Goal: Information Seeking & Learning: Understand process/instructions

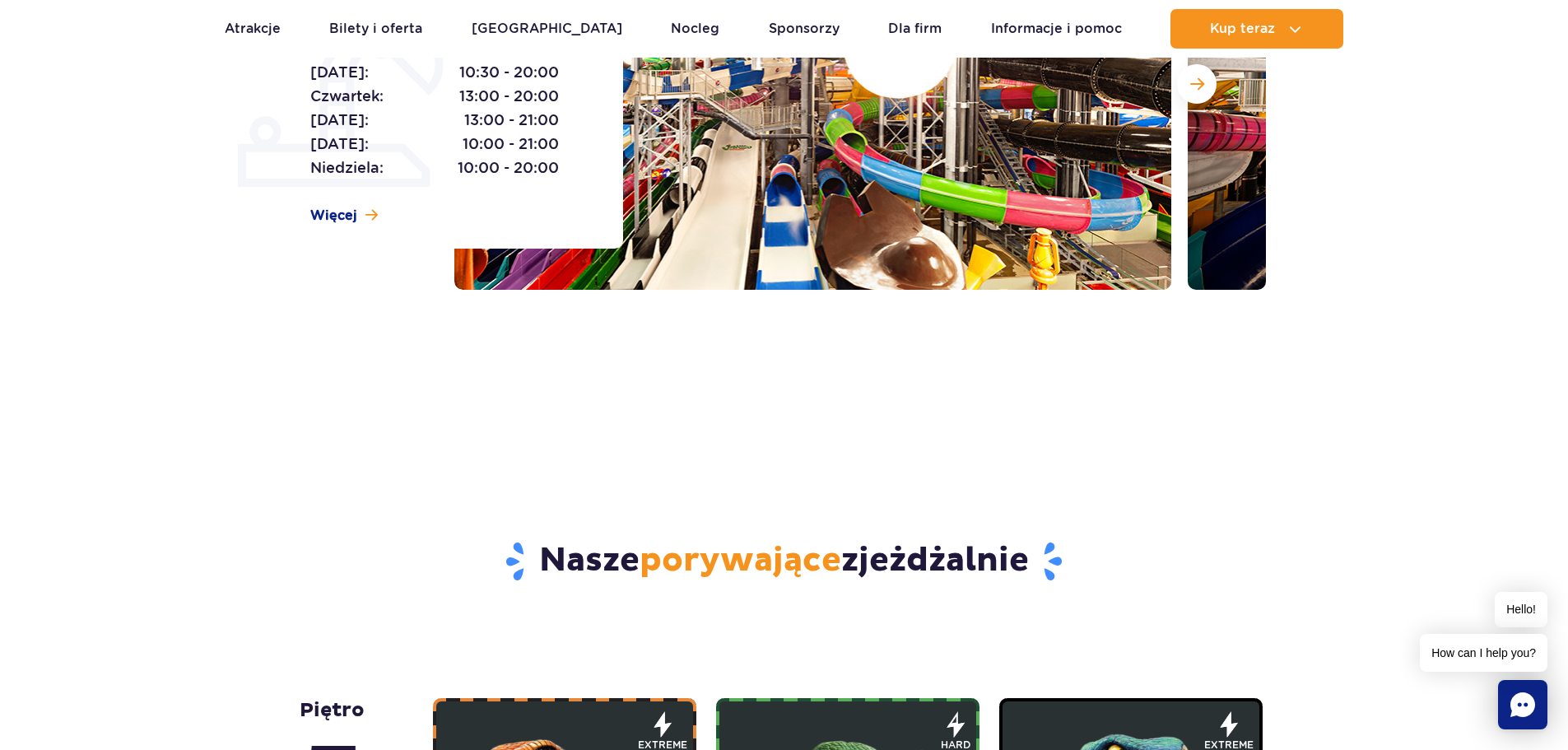
scroll to position [165, 0]
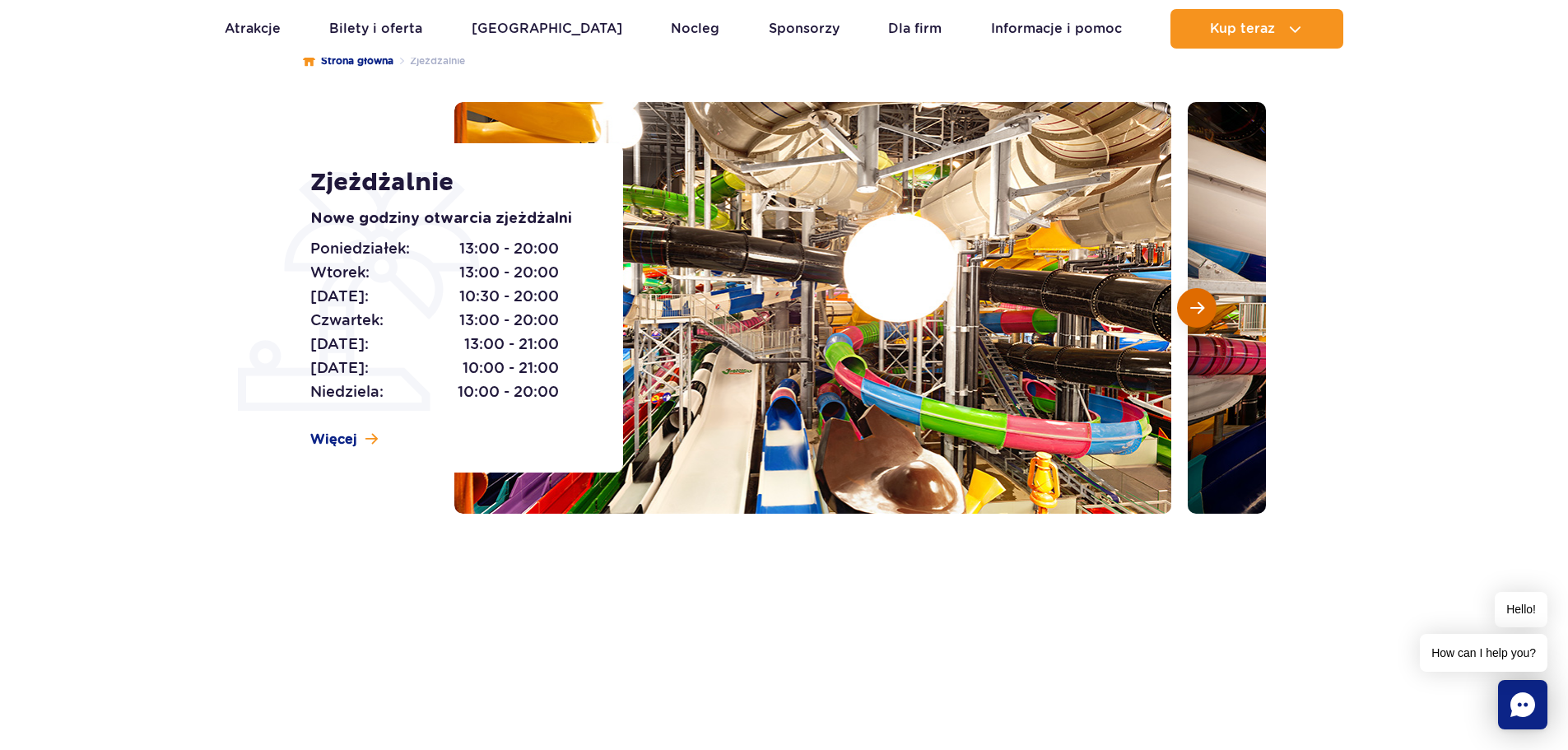
click at [1195, 304] on span "Następny slajd" at bounding box center [1197, 307] width 14 height 14
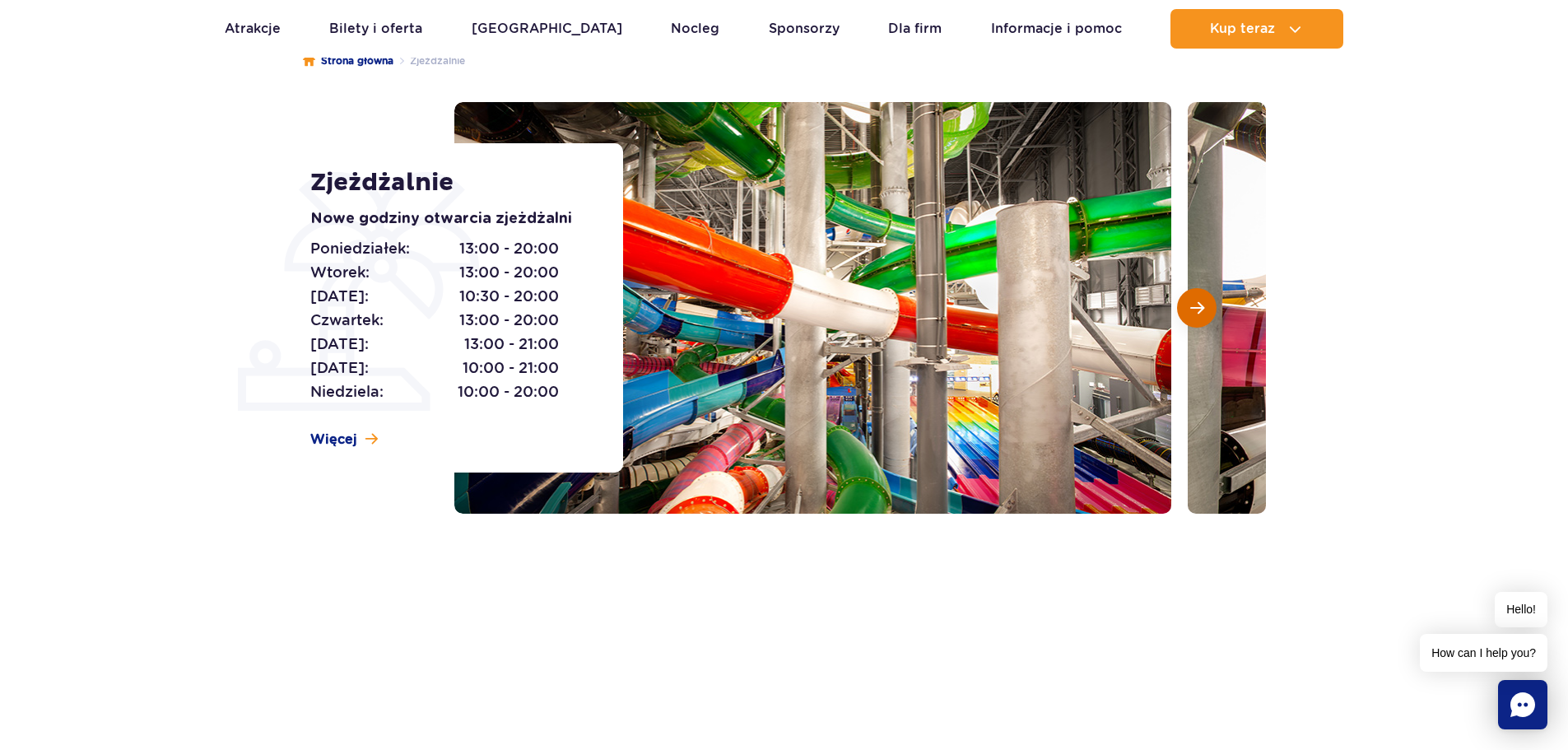
click at [1195, 304] on span "Następny slajd" at bounding box center [1197, 307] width 14 height 14
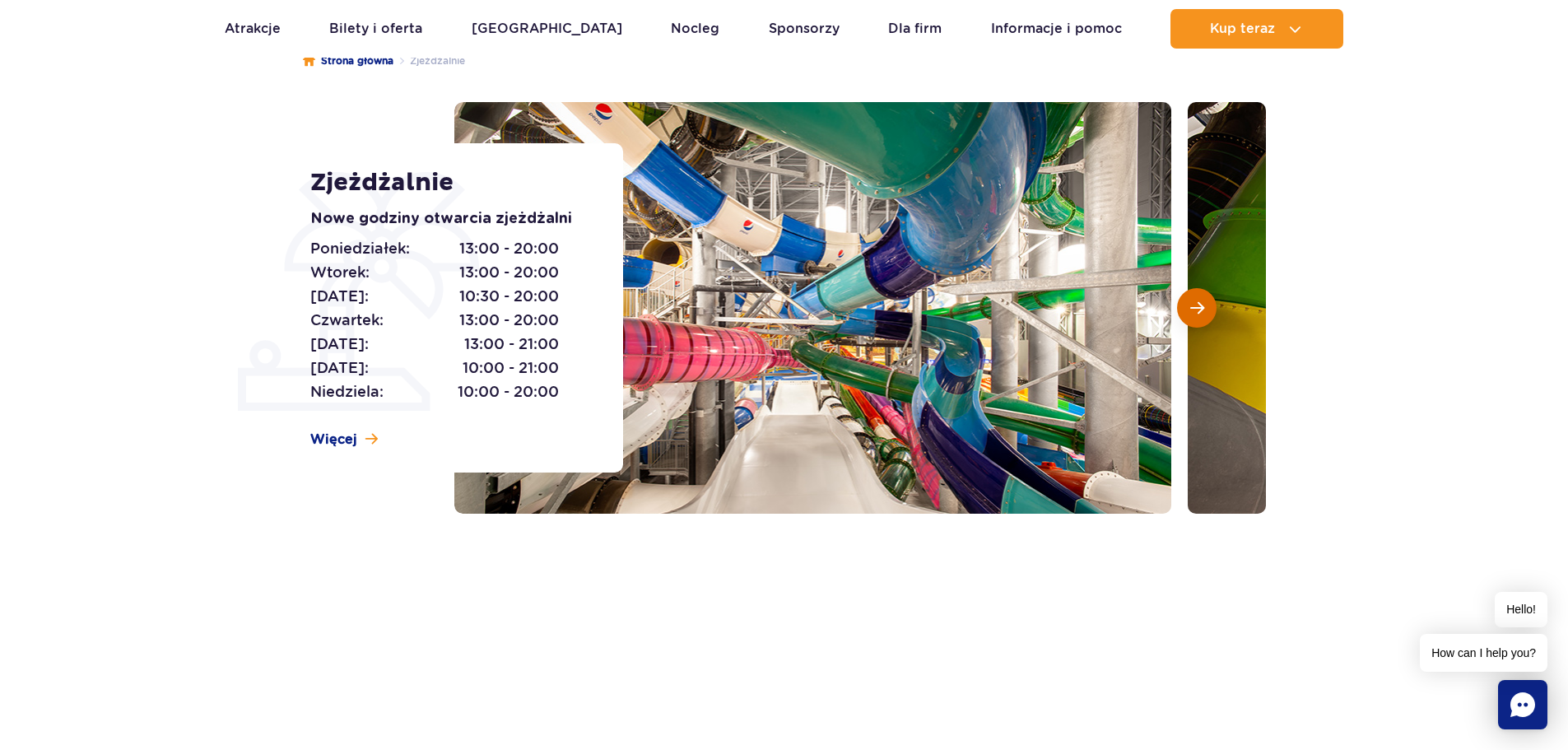
click at [1195, 304] on span "Następny slajd" at bounding box center [1197, 307] width 14 height 14
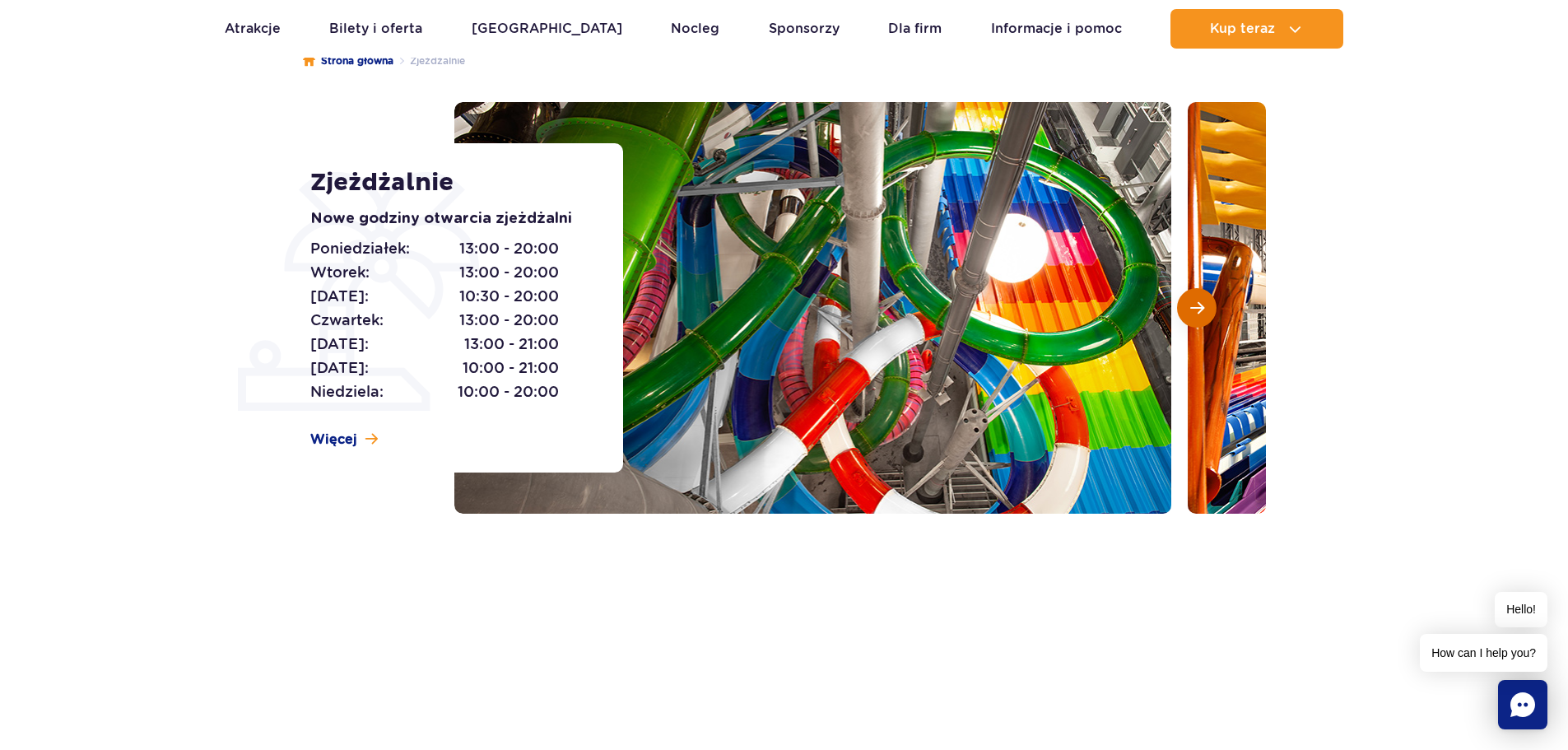
click at [1195, 304] on span "Następny slajd" at bounding box center [1197, 307] width 14 height 14
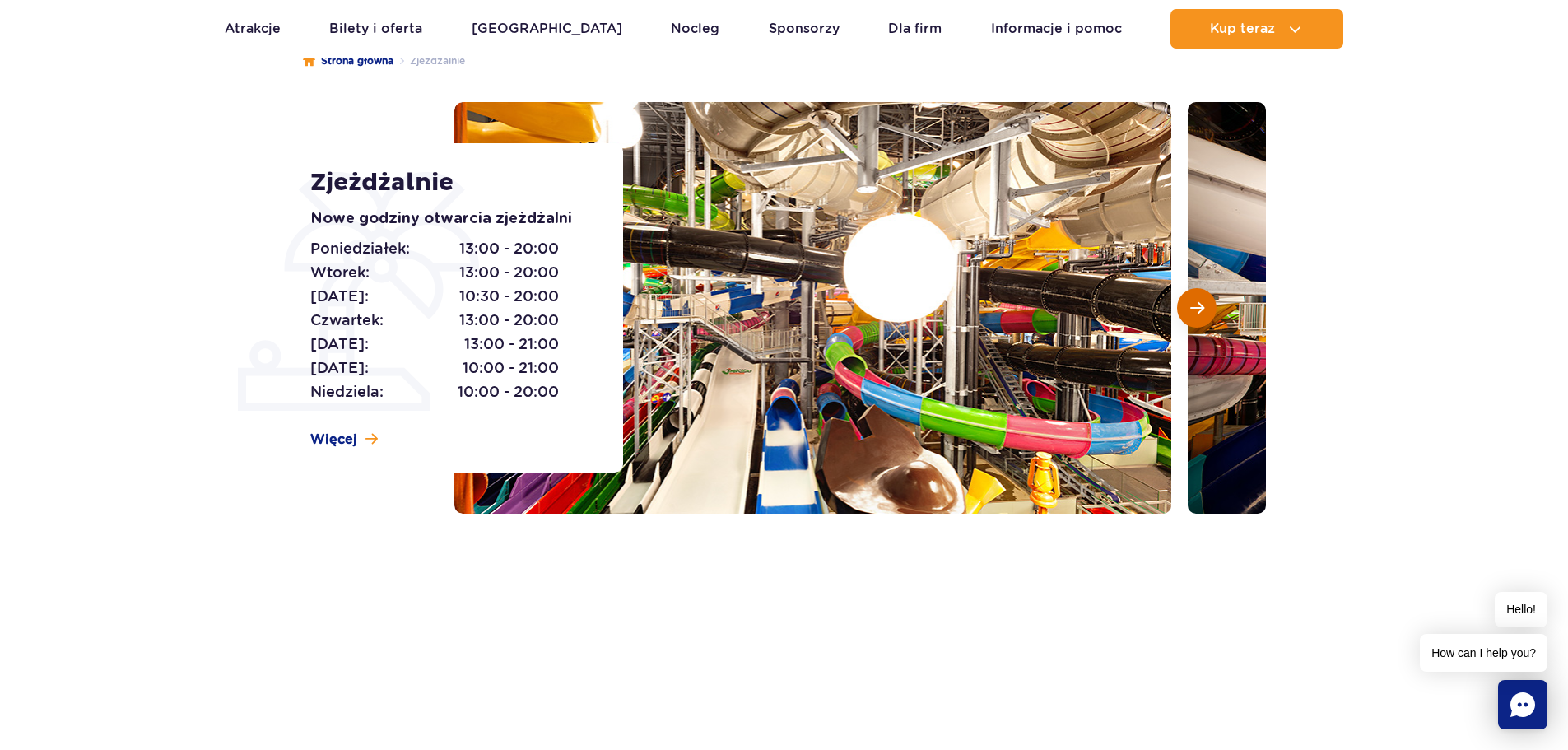
click at [1195, 304] on span "Następny slajd" at bounding box center [1197, 307] width 14 height 14
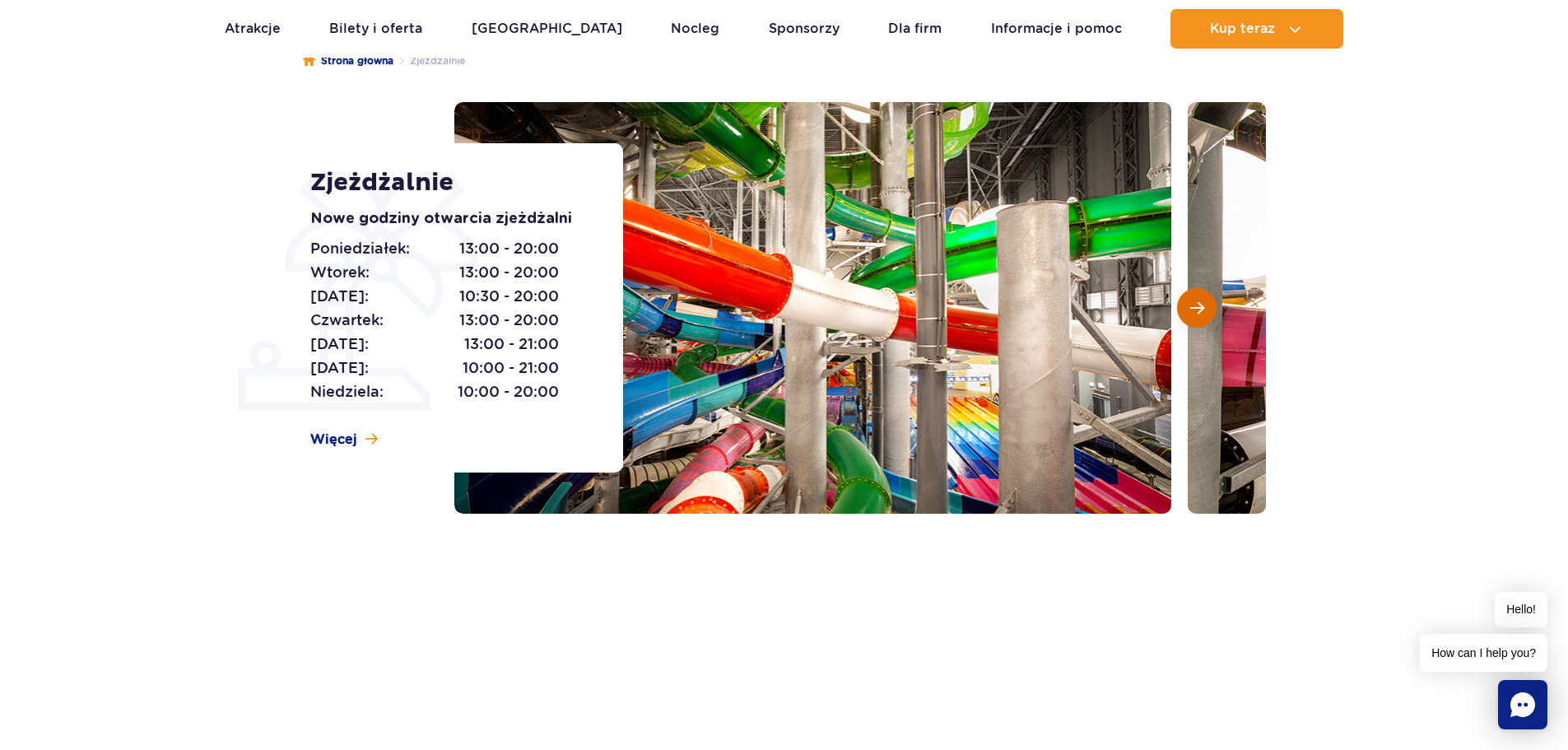
click at [1195, 304] on span "Następny slajd" at bounding box center [1197, 307] width 14 height 14
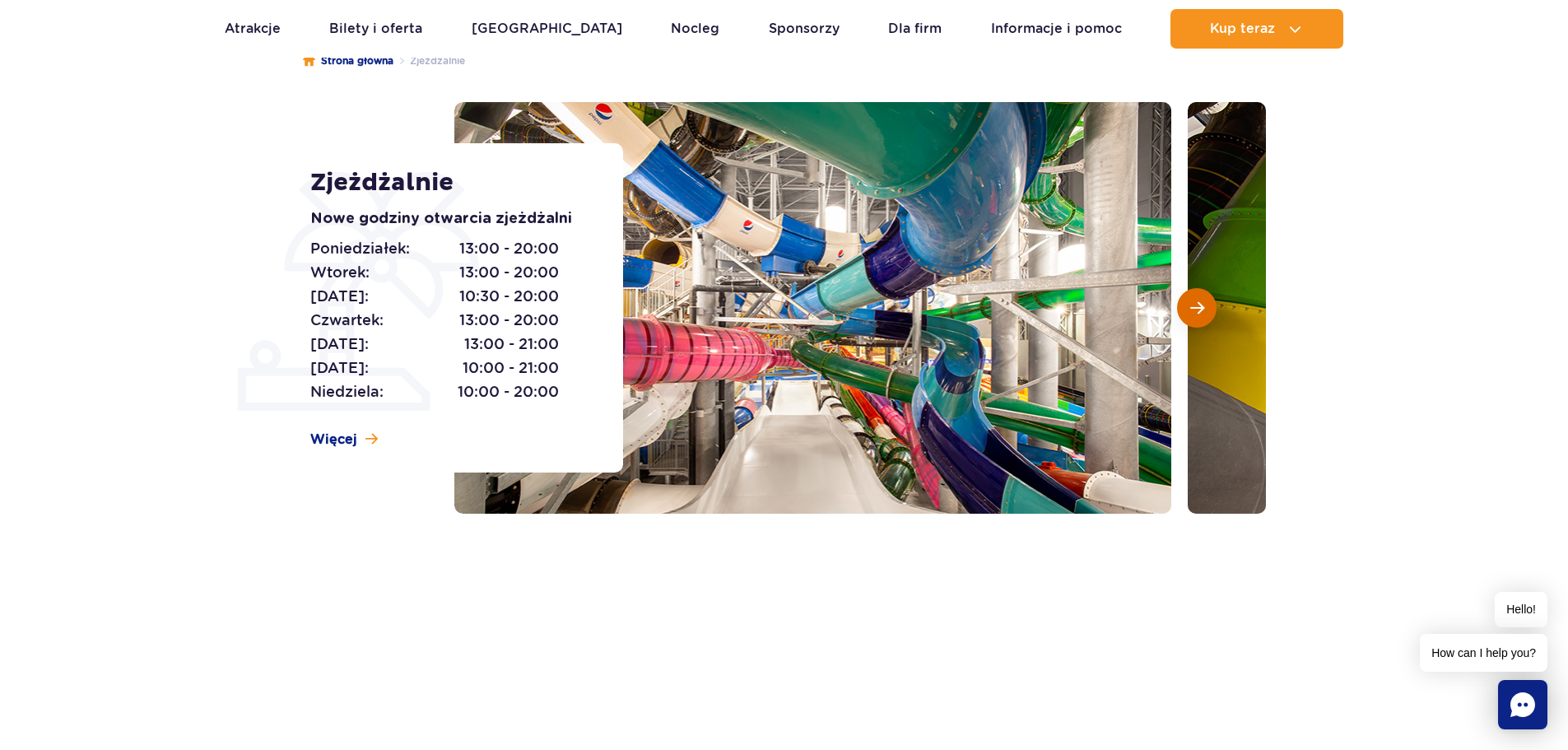
click at [1195, 304] on span "Następny slajd" at bounding box center [1197, 307] width 14 height 14
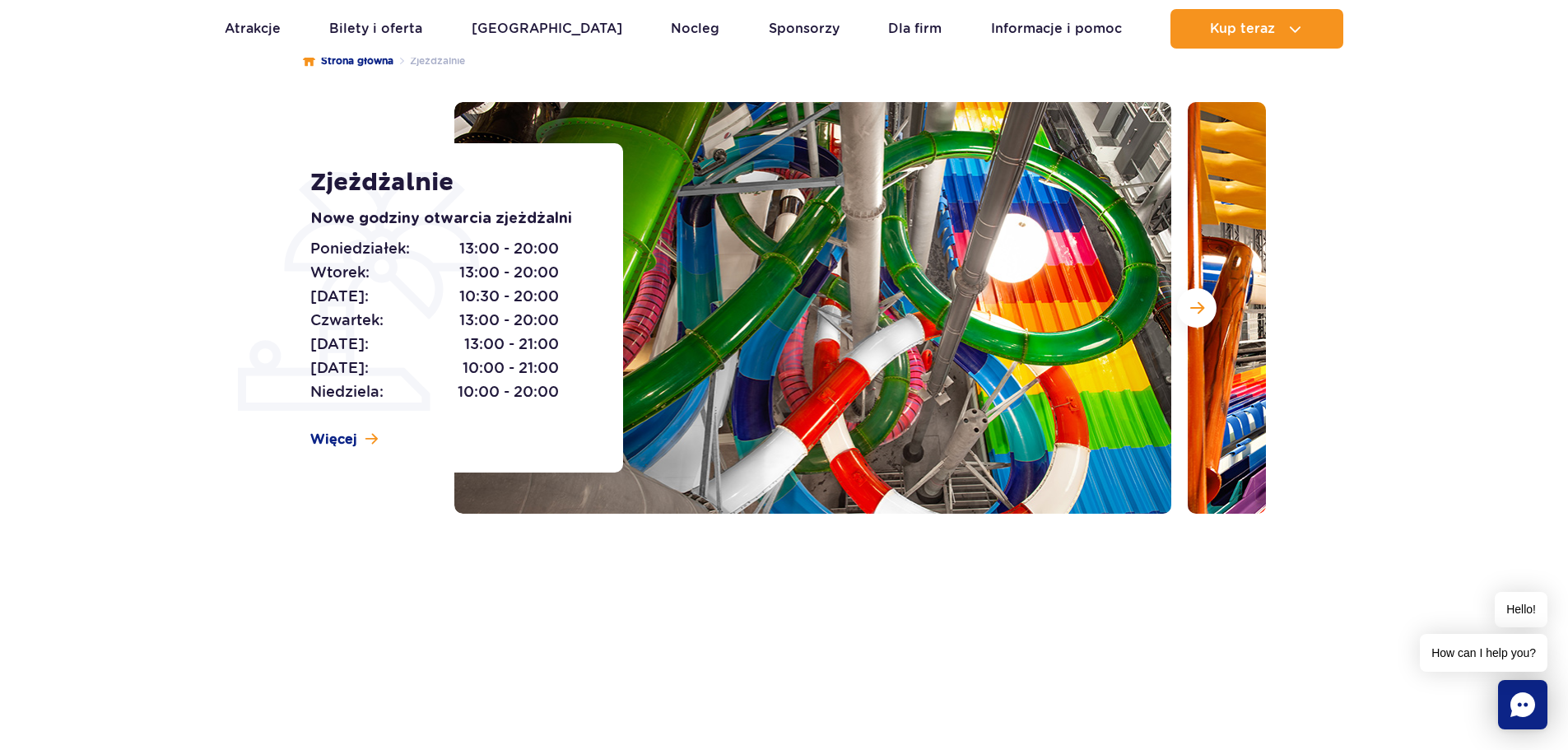
scroll to position [0, 0]
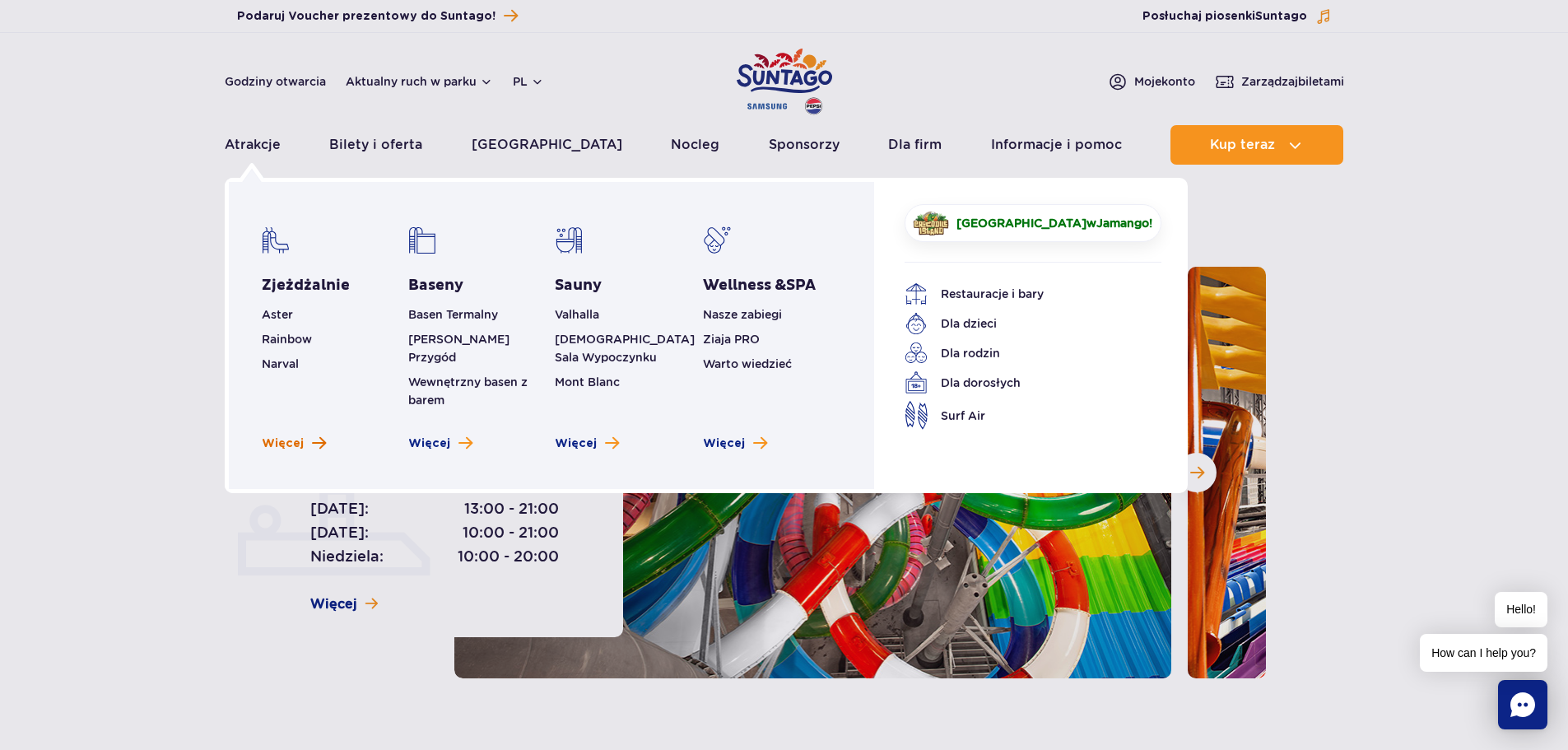
click at [315, 435] on span "Zobacz więcej zjeżdżalni" at bounding box center [319, 443] width 14 height 15
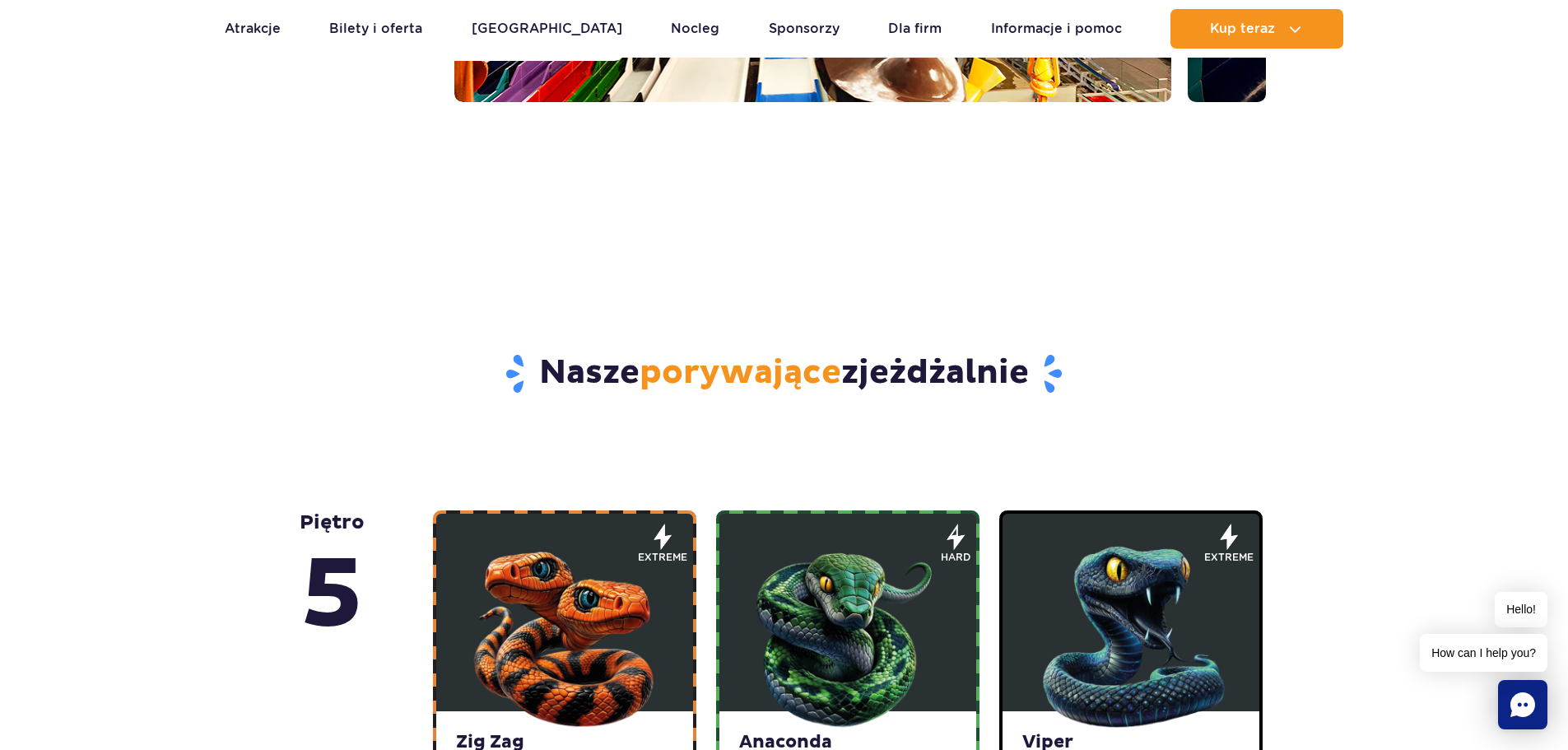
scroll to position [905, 0]
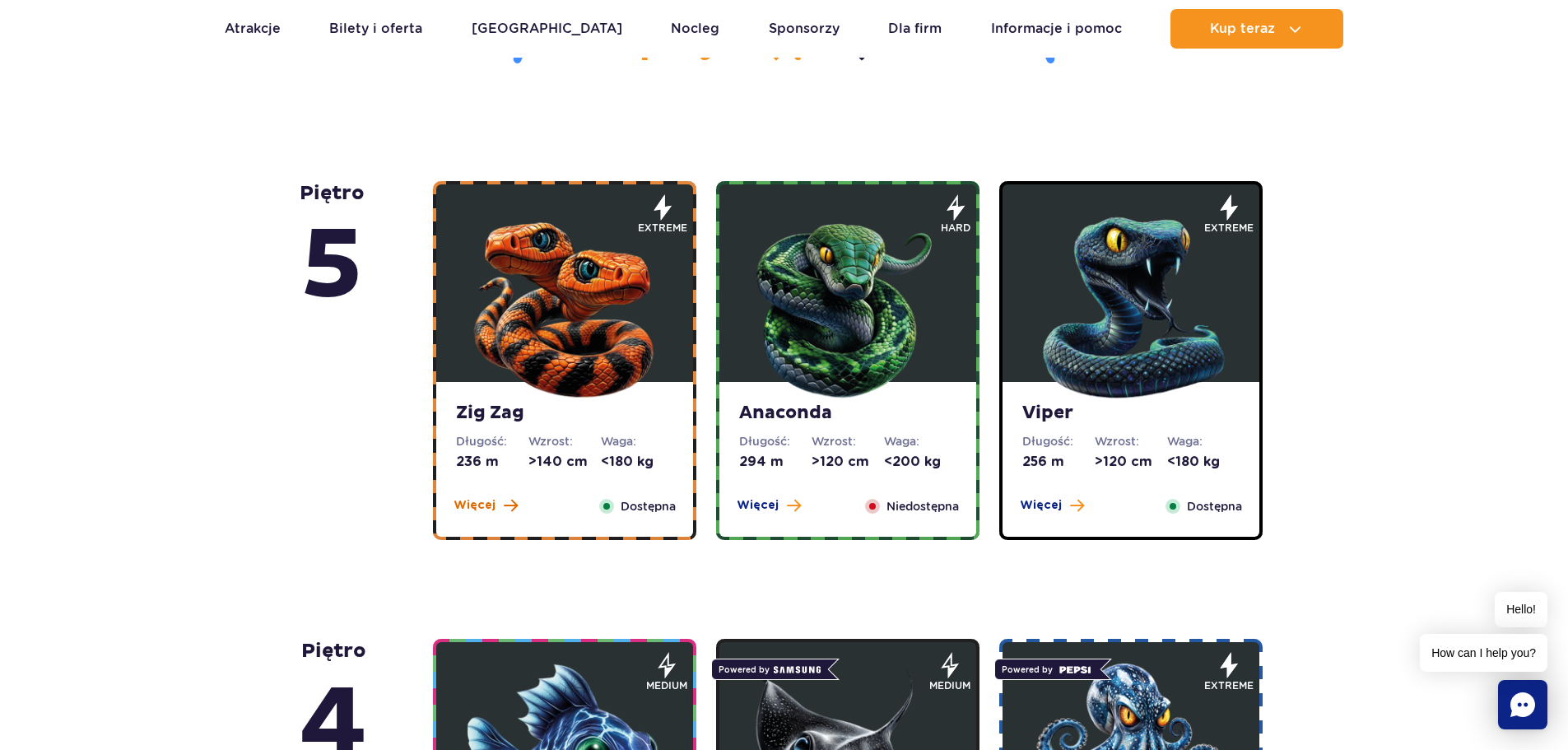
click at [500, 507] on button "Więcej" at bounding box center [485, 505] width 64 height 16
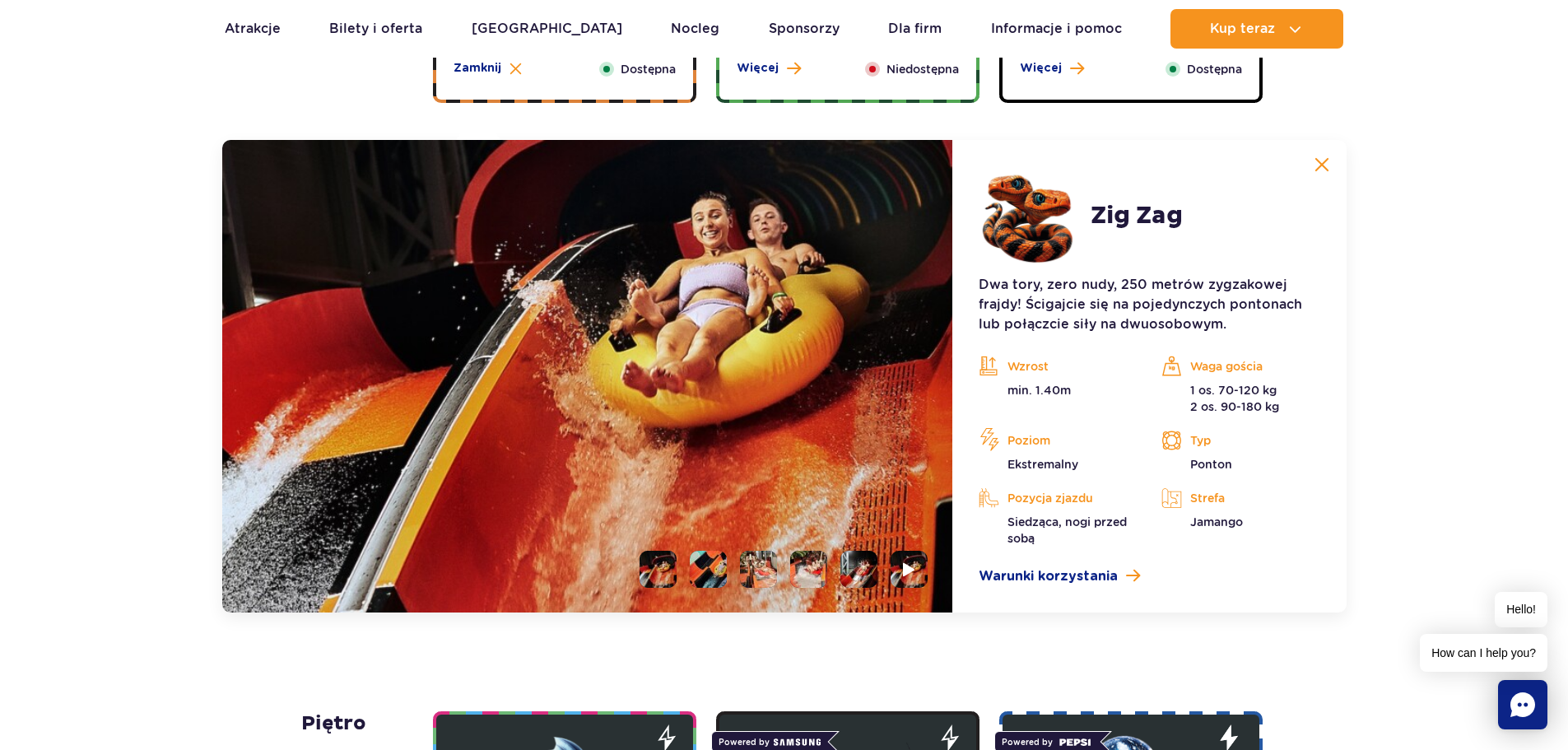
scroll to position [1384, 0]
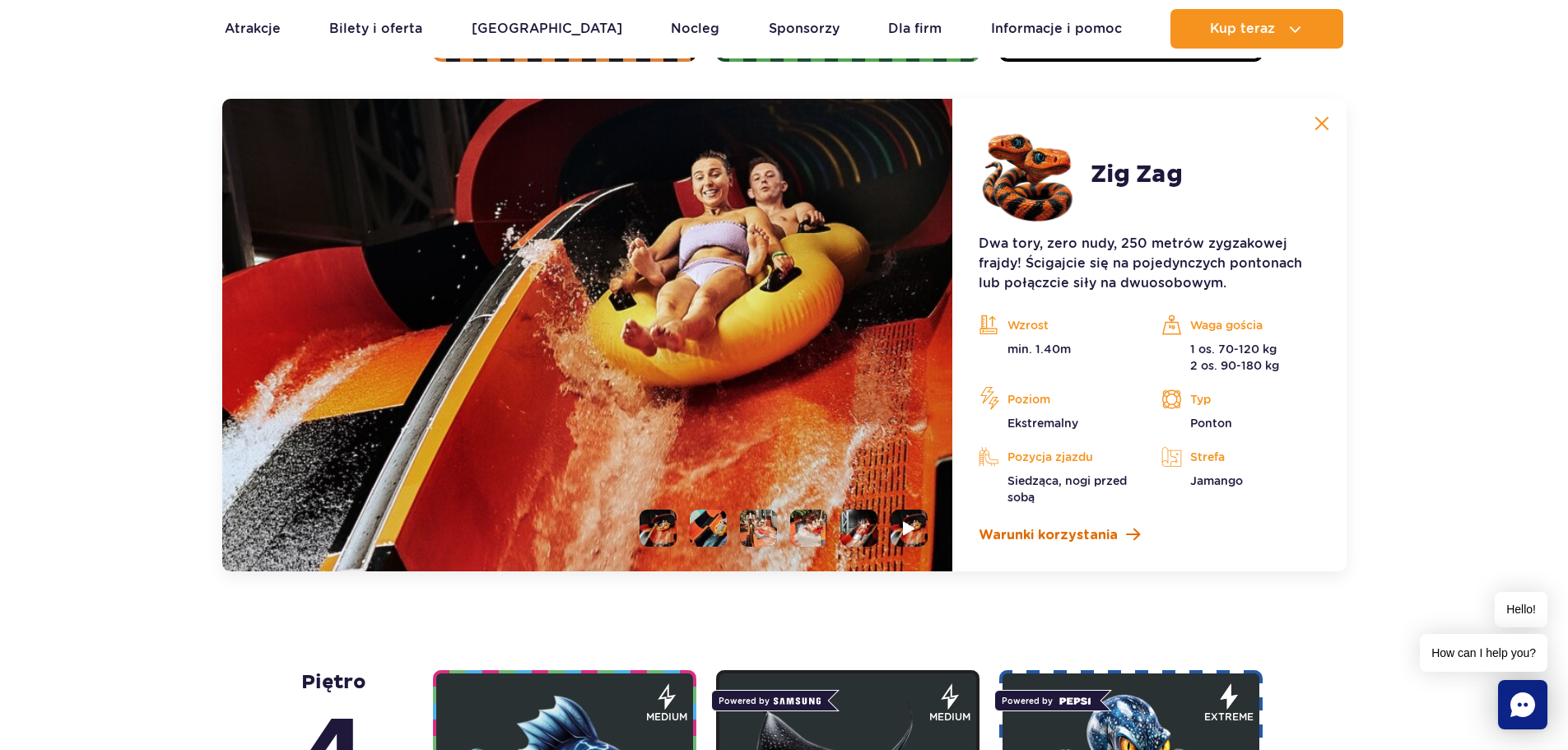
click at [1131, 535] on span at bounding box center [1133, 534] width 14 height 15
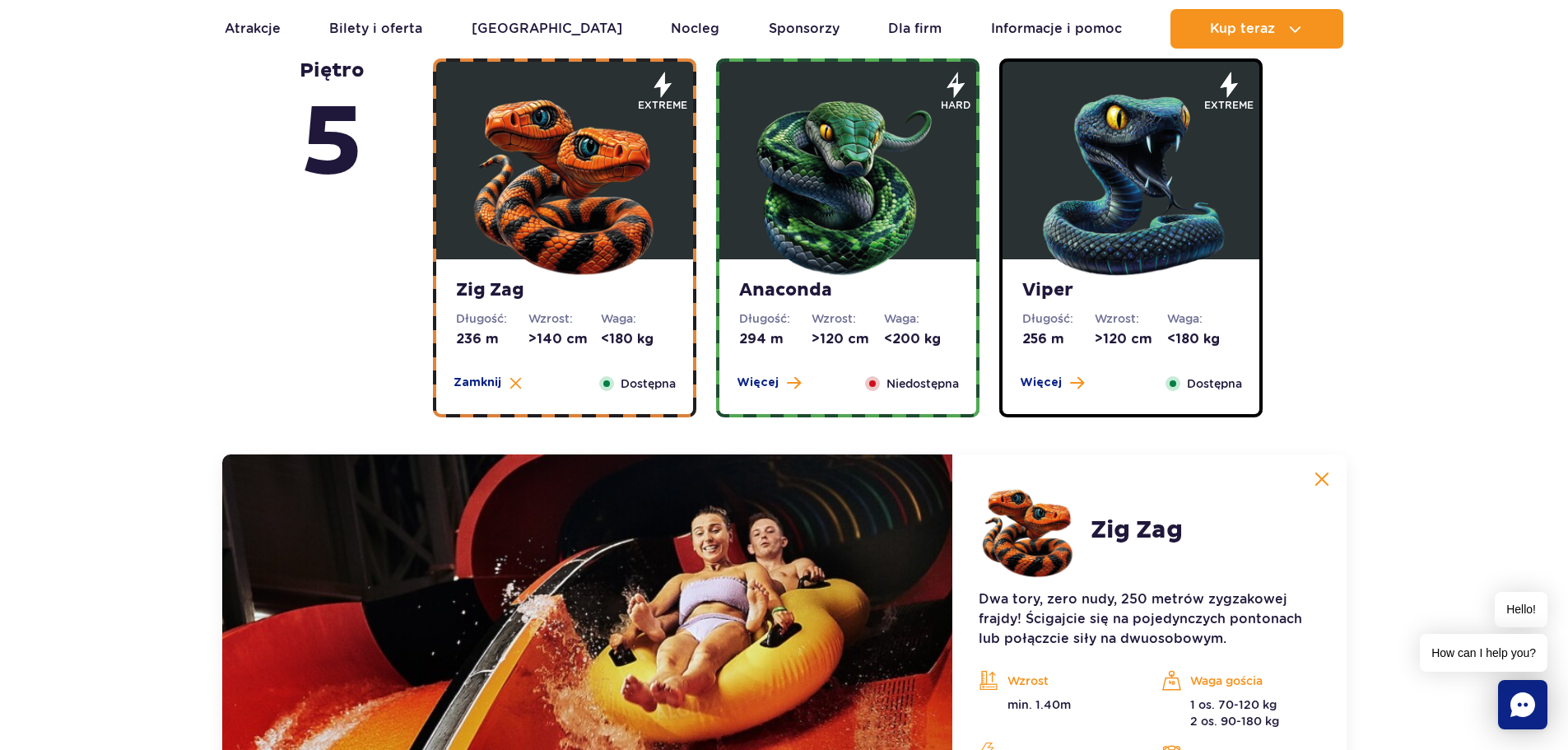
scroll to position [725, 0]
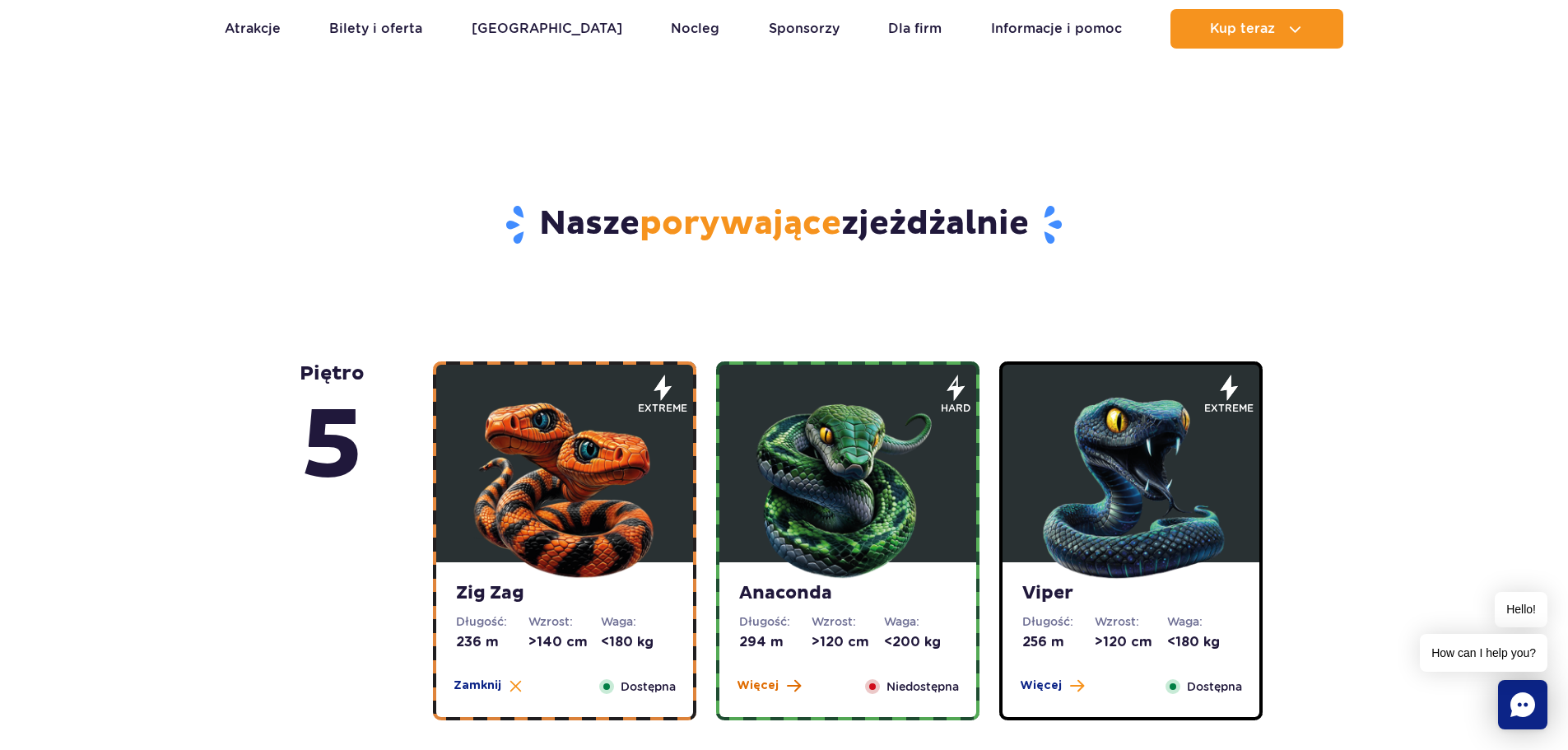
click at [787, 683] on span at bounding box center [794, 685] width 14 height 14
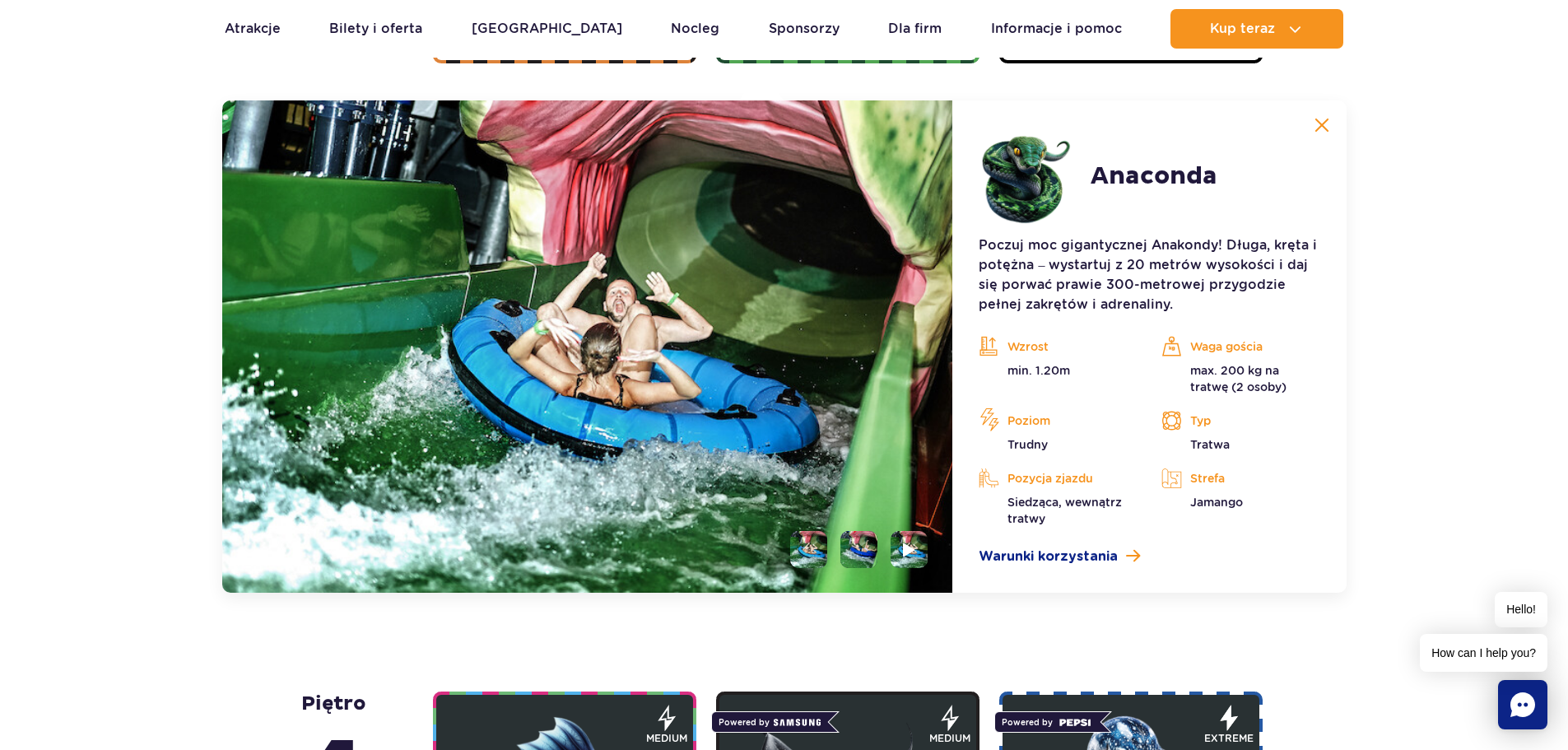
scroll to position [1384, 0]
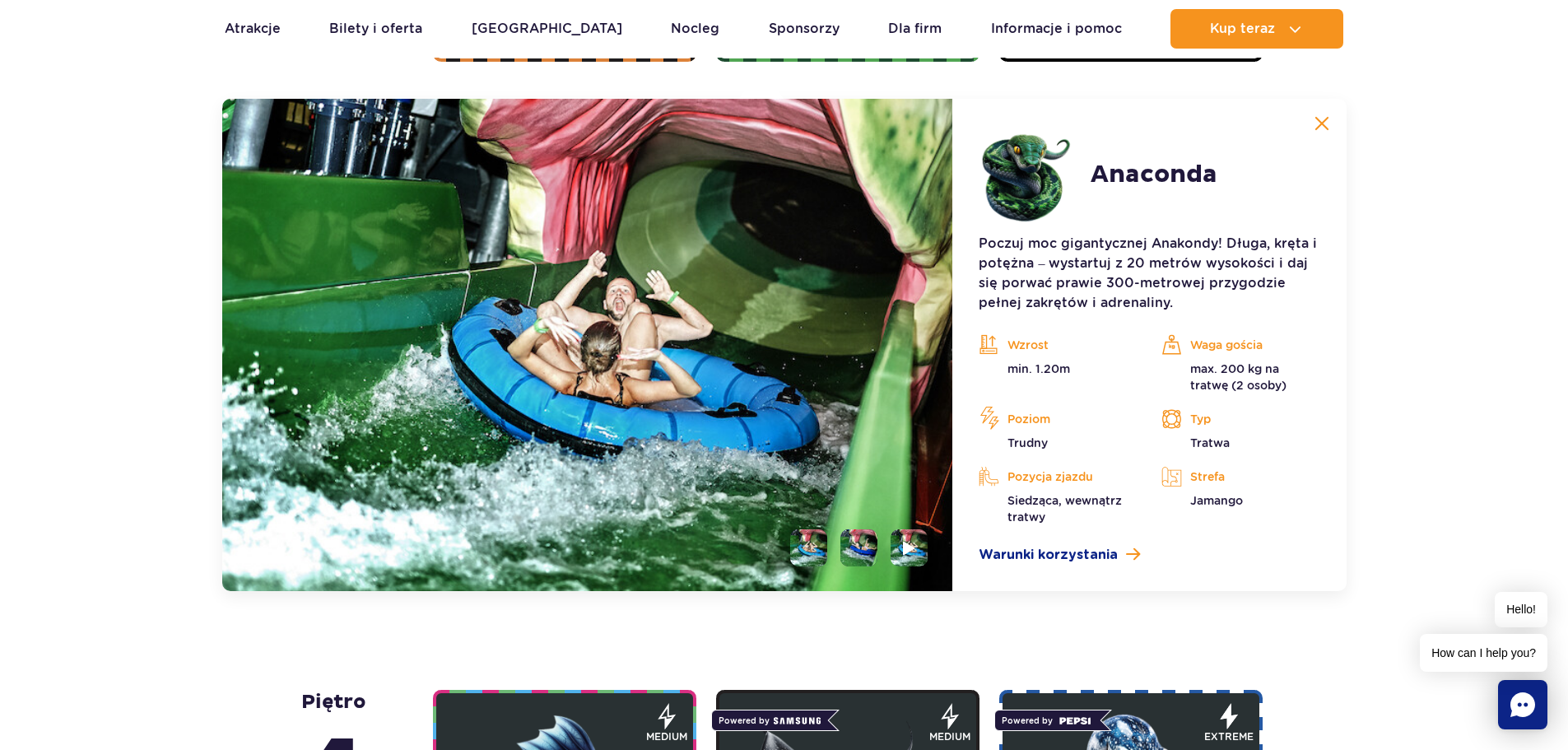
click at [1319, 123] on img at bounding box center [1322, 123] width 14 height 14
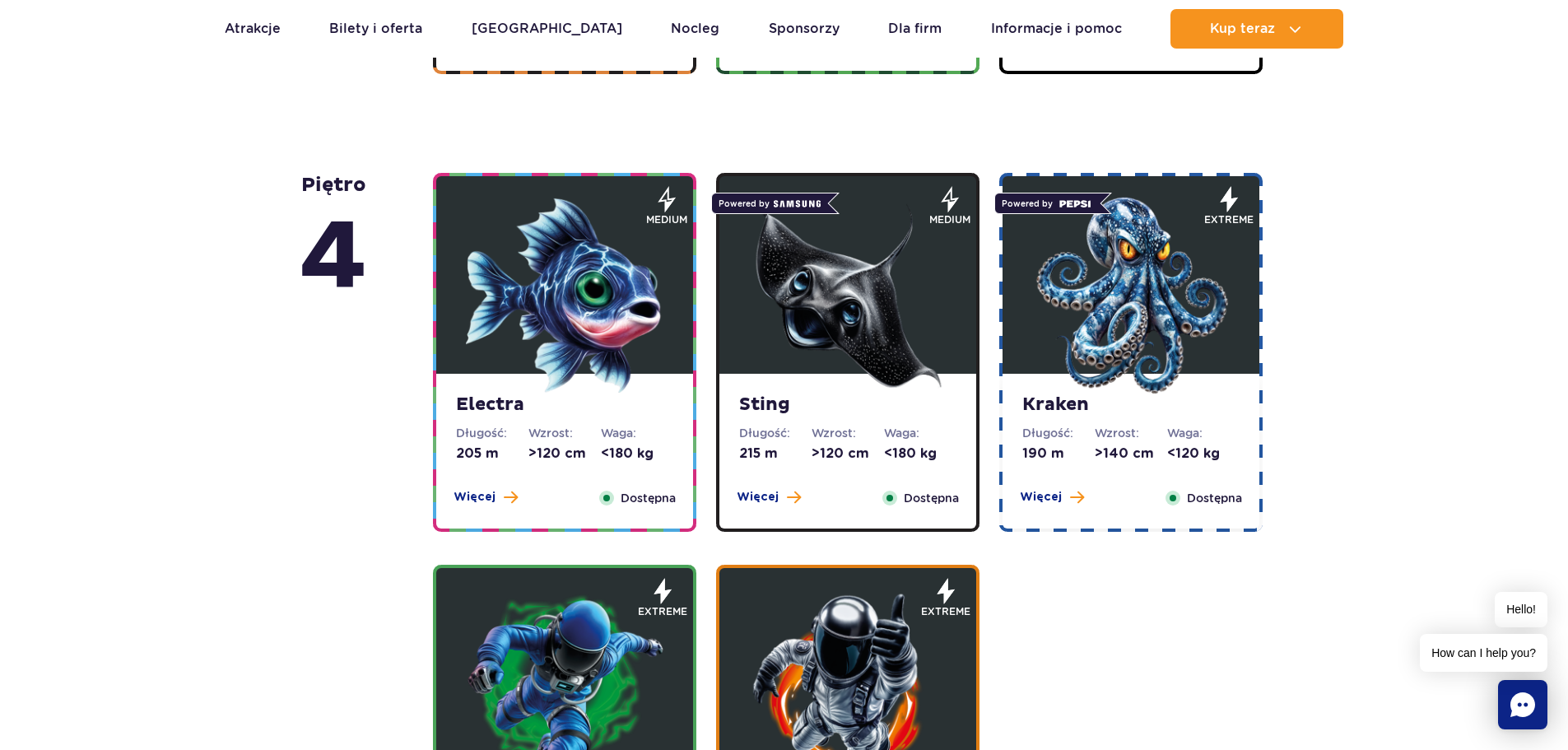
scroll to position [1054, 0]
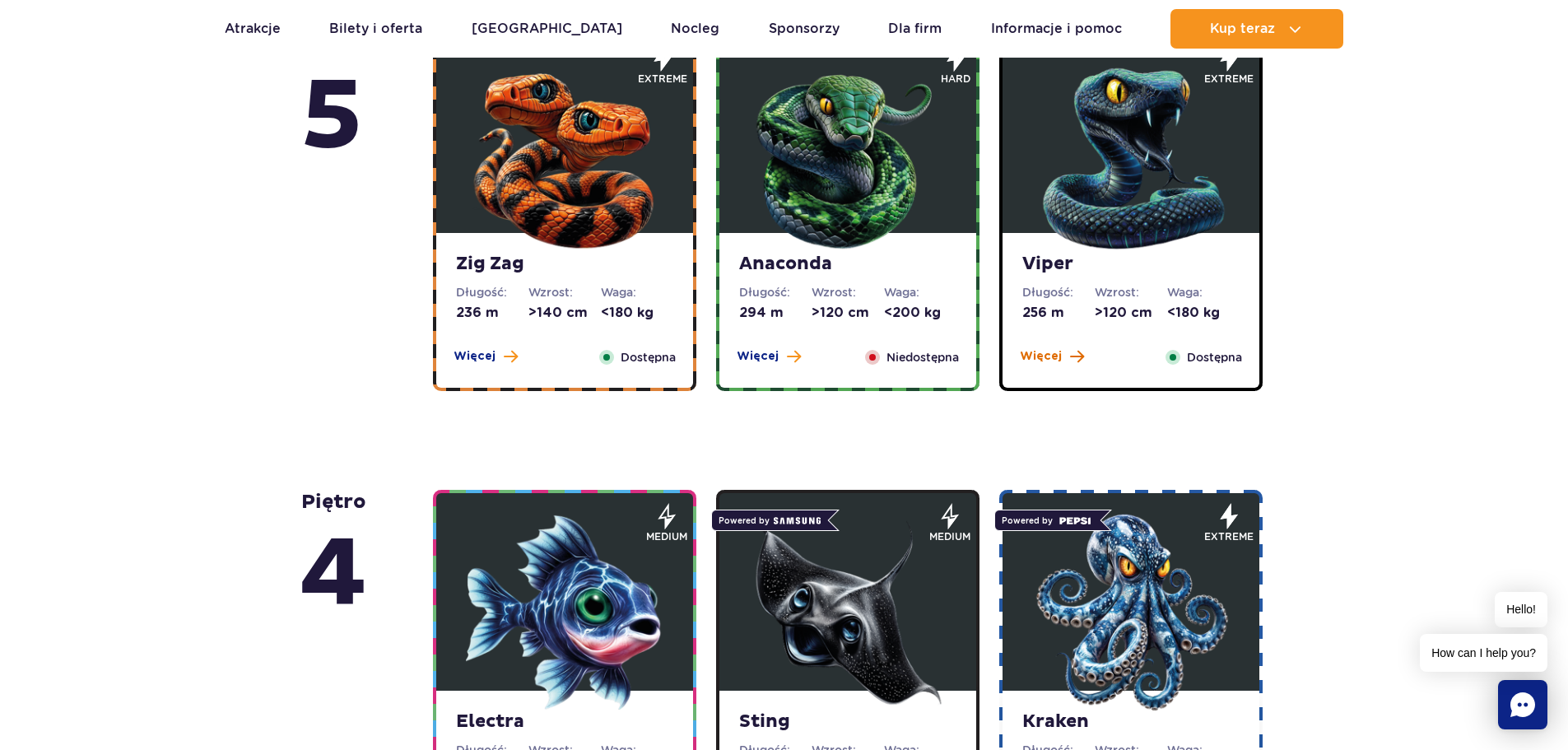
click at [1070, 357] on span at bounding box center [1077, 356] width 14 height 14
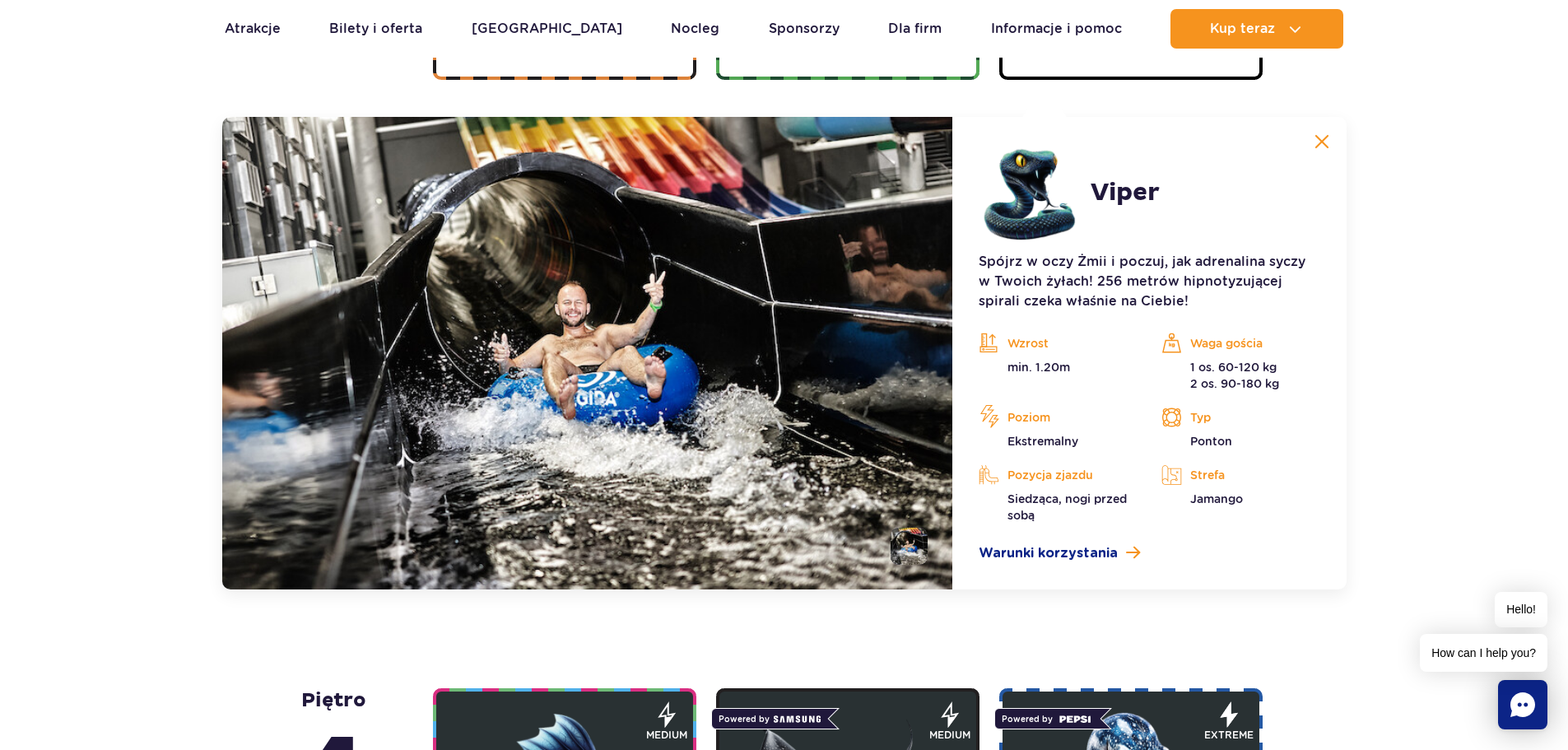
scroll to position [1384, 0]
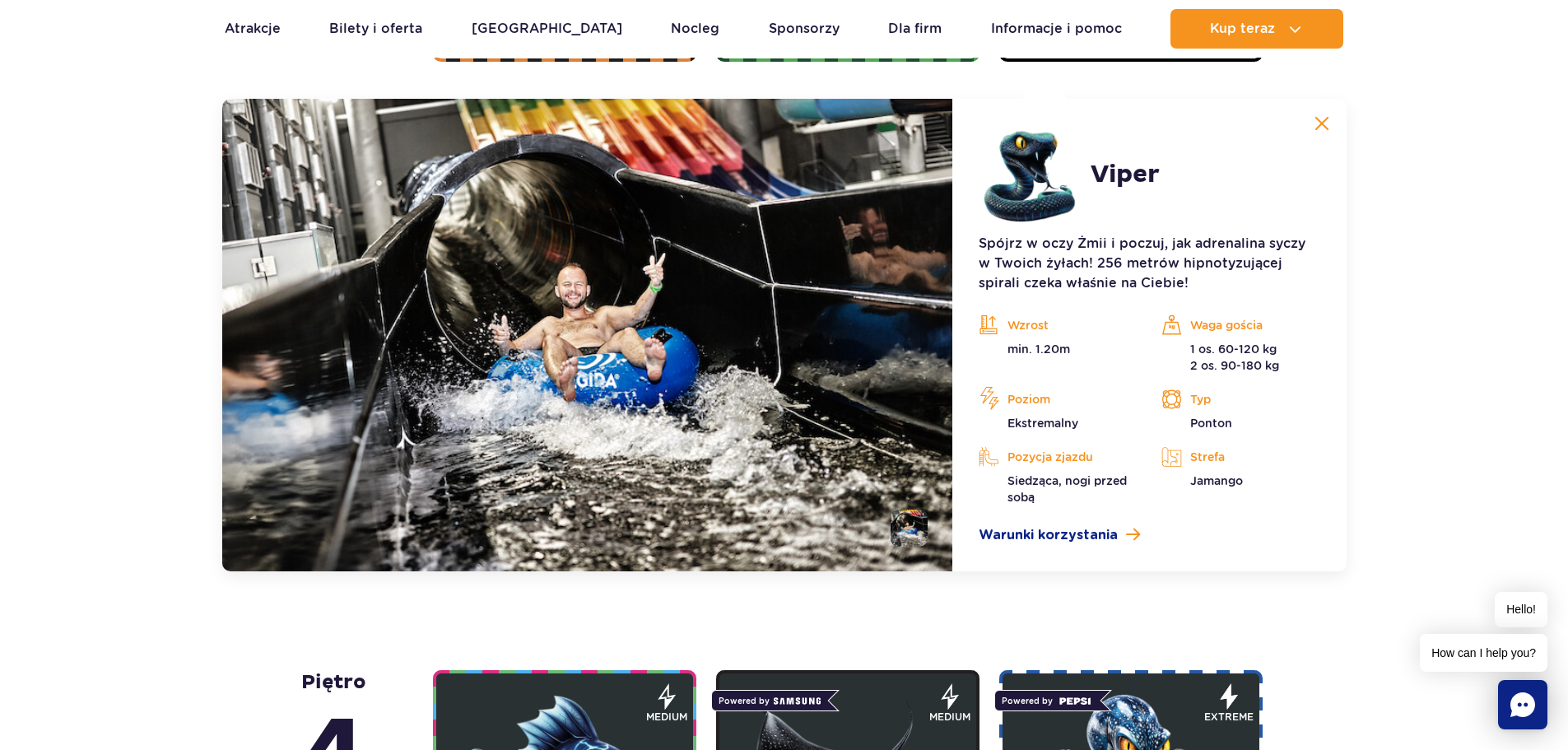
click at [1312, 123] on button at bounding box center [1322, 123] width 33 height 33
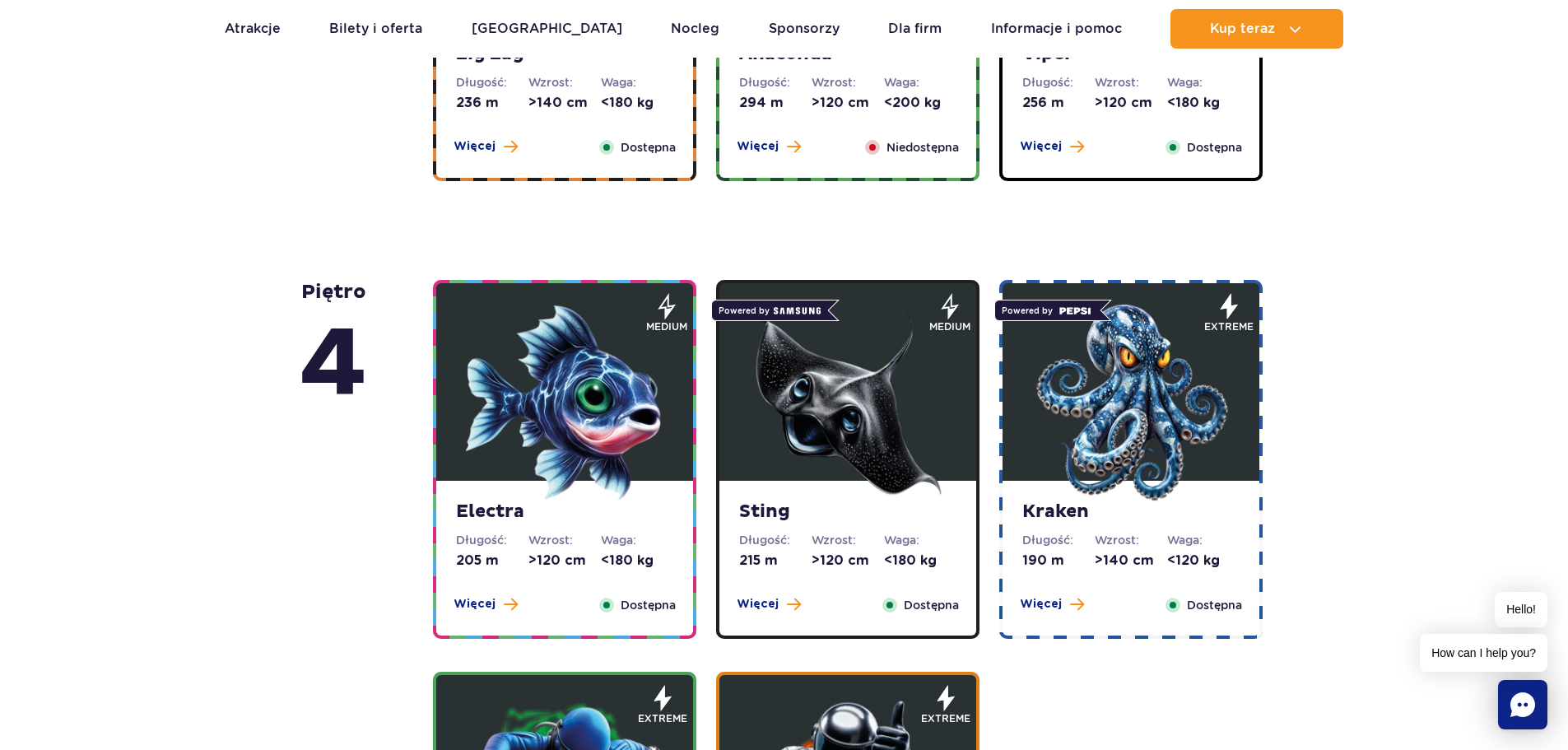
scroll to position [1301, 0]
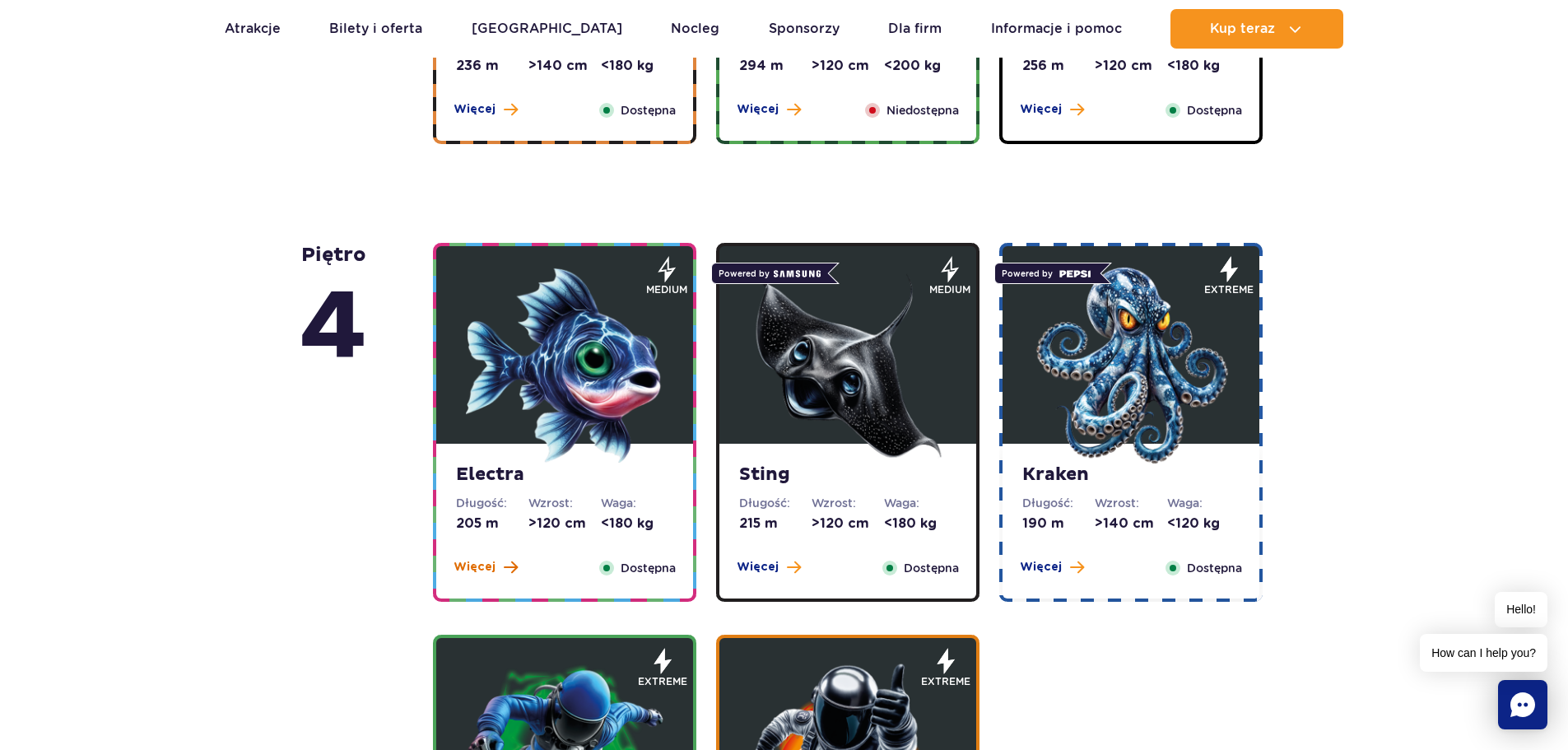
click at [500, 566] on button "Więcej" at bounding box center [485, 567] width 64 height 16
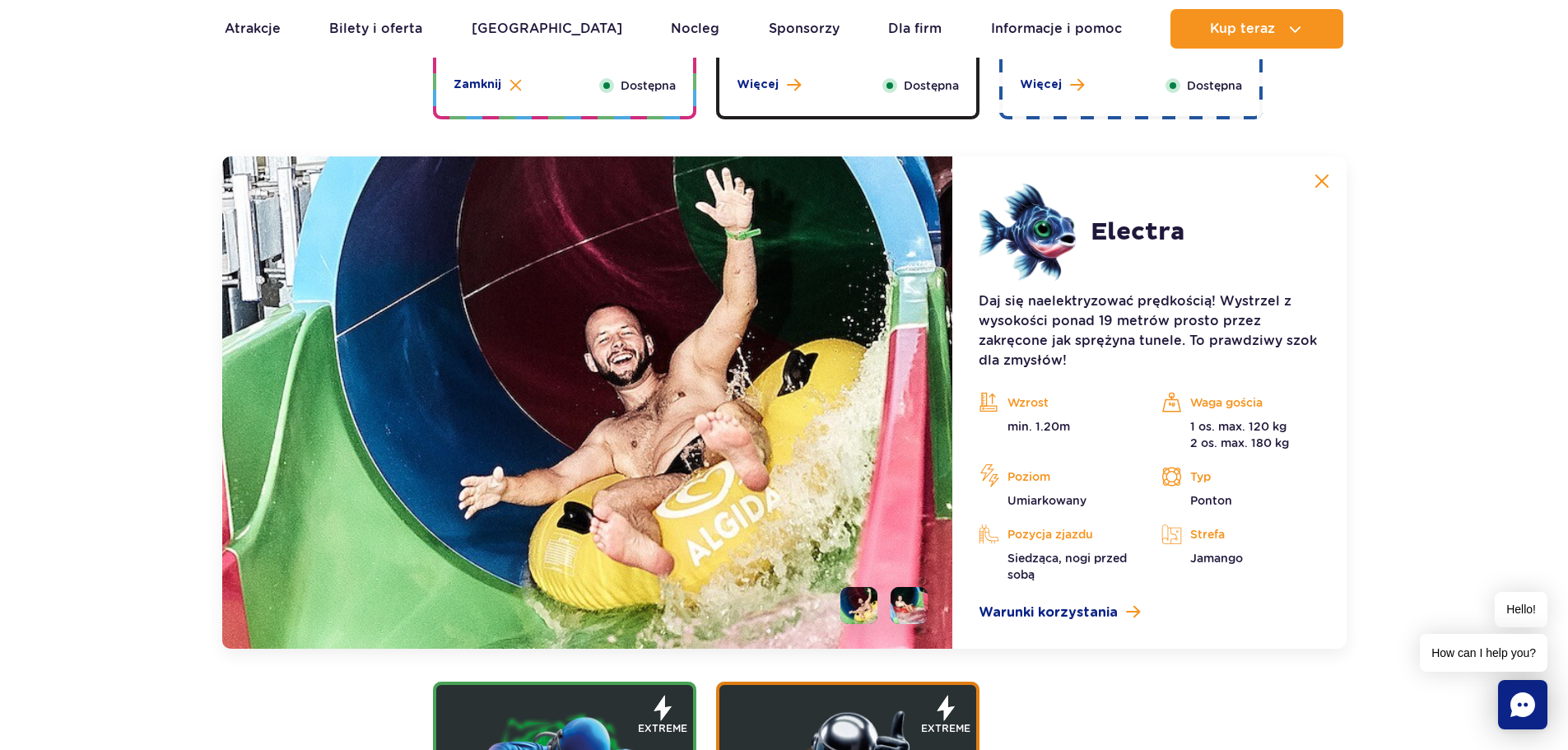
scroll to position [1841, 0]
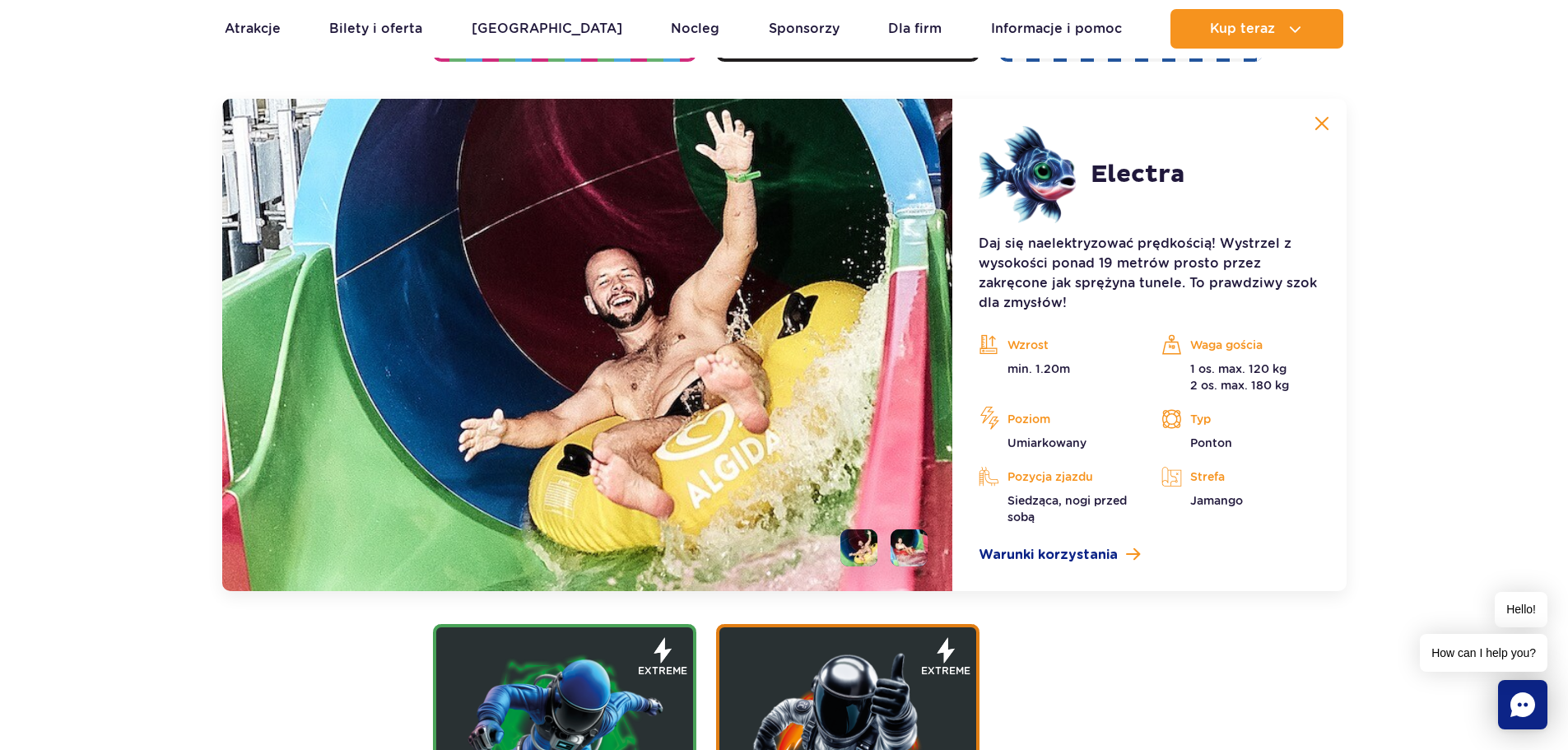
click at [1321, 122] on img at bounding box center [1322, 123] width 14 height 14
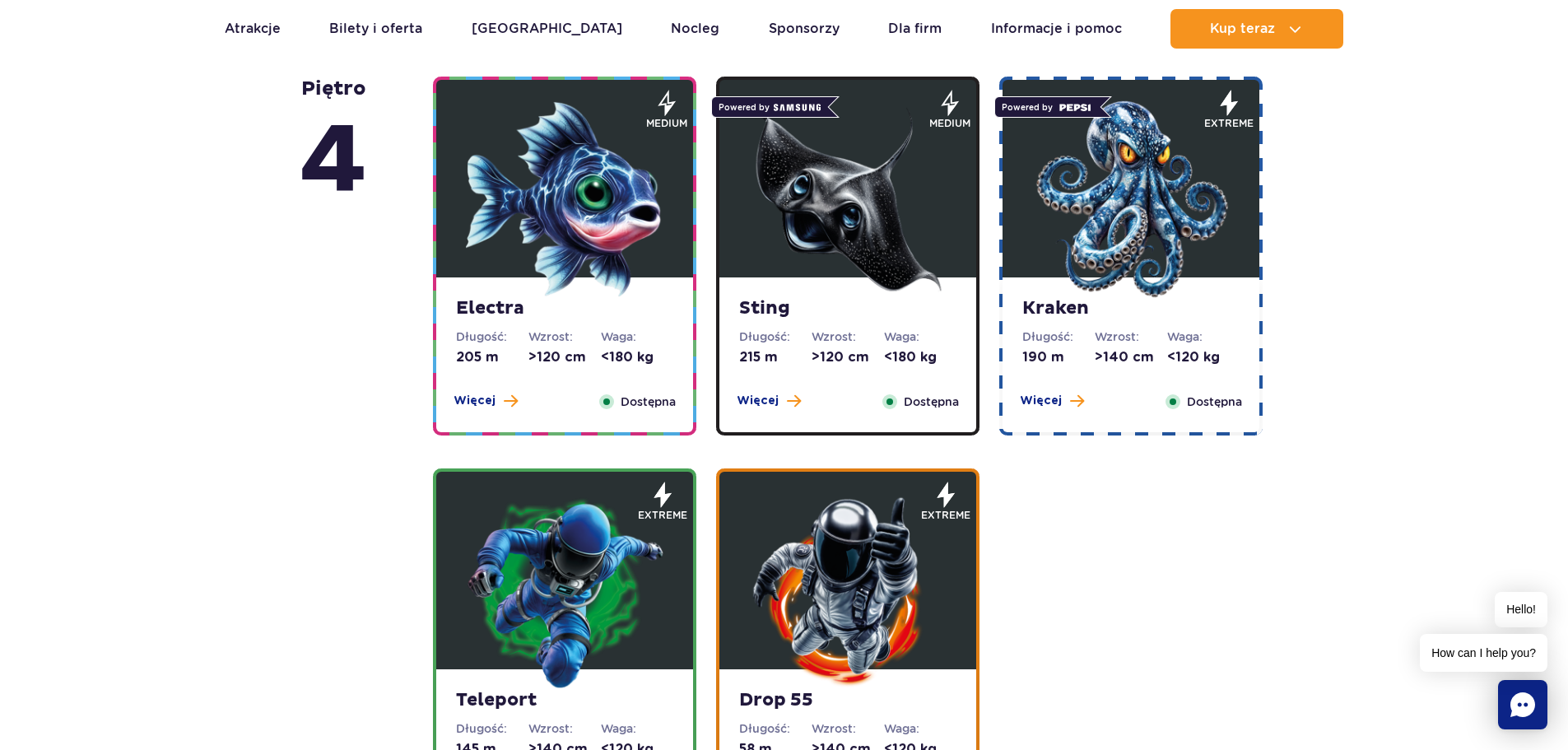
scroll to position [1265, 0]
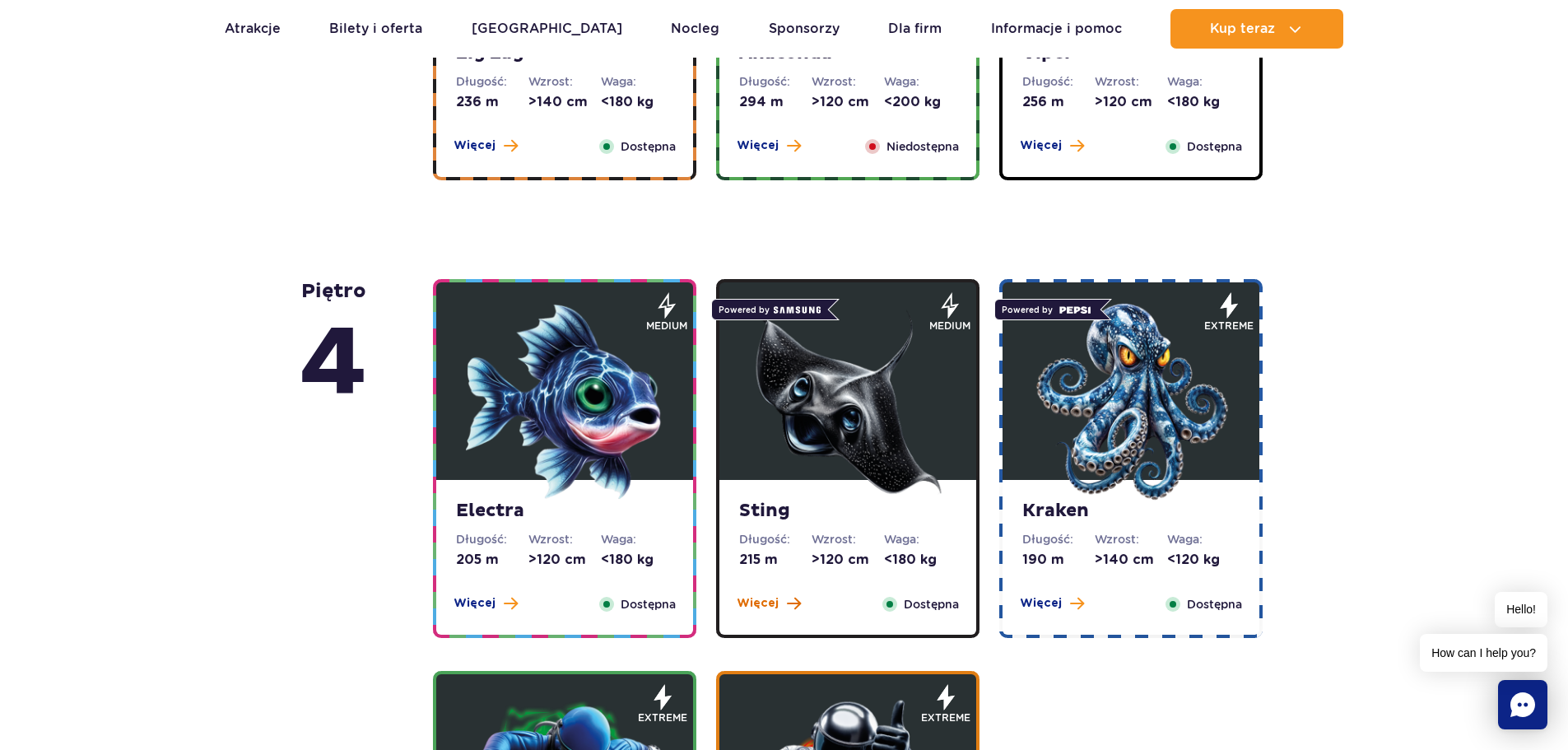
click at [789, 603] on span at bounding box center [794, 603] width 14 height 14
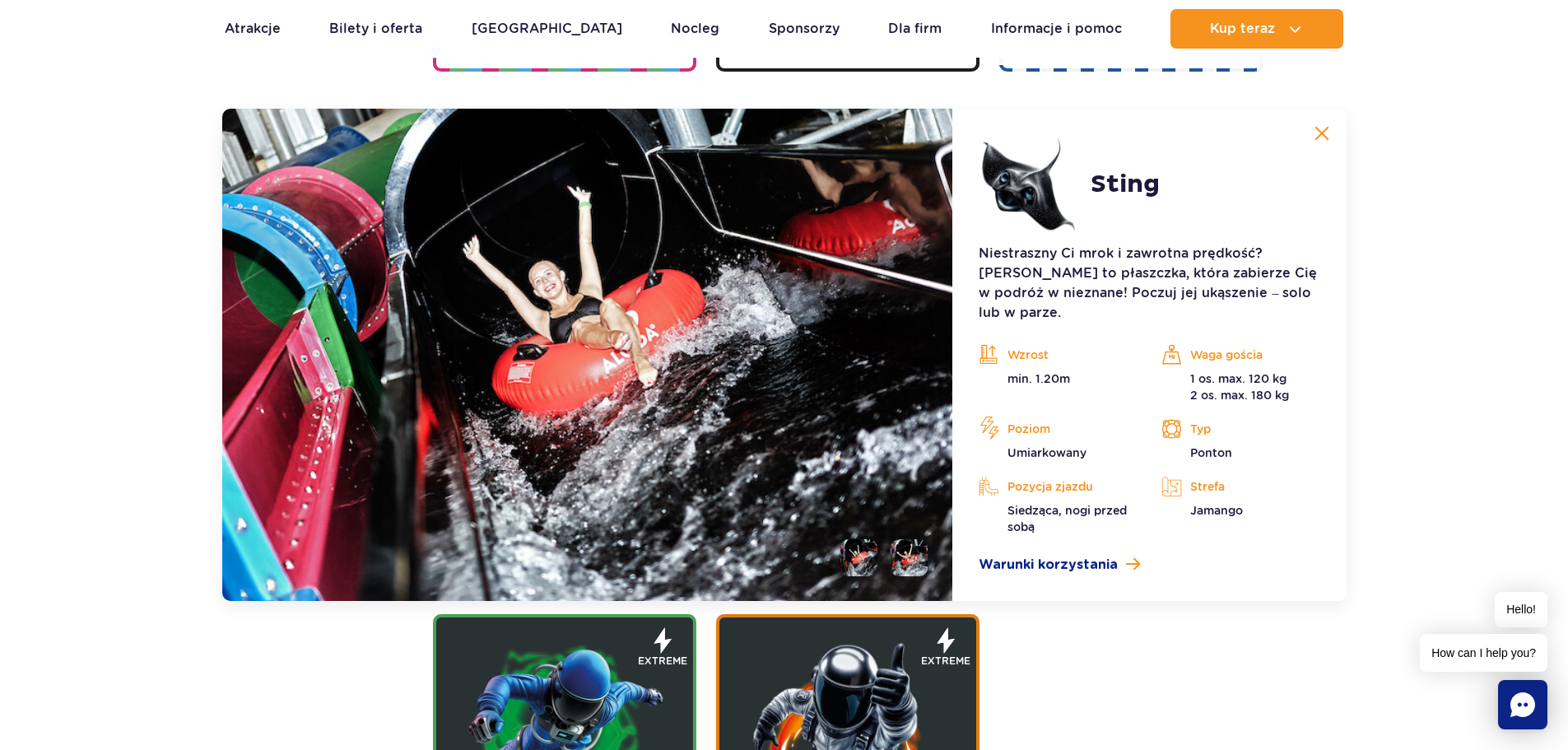
scroll to position [1841, 0]
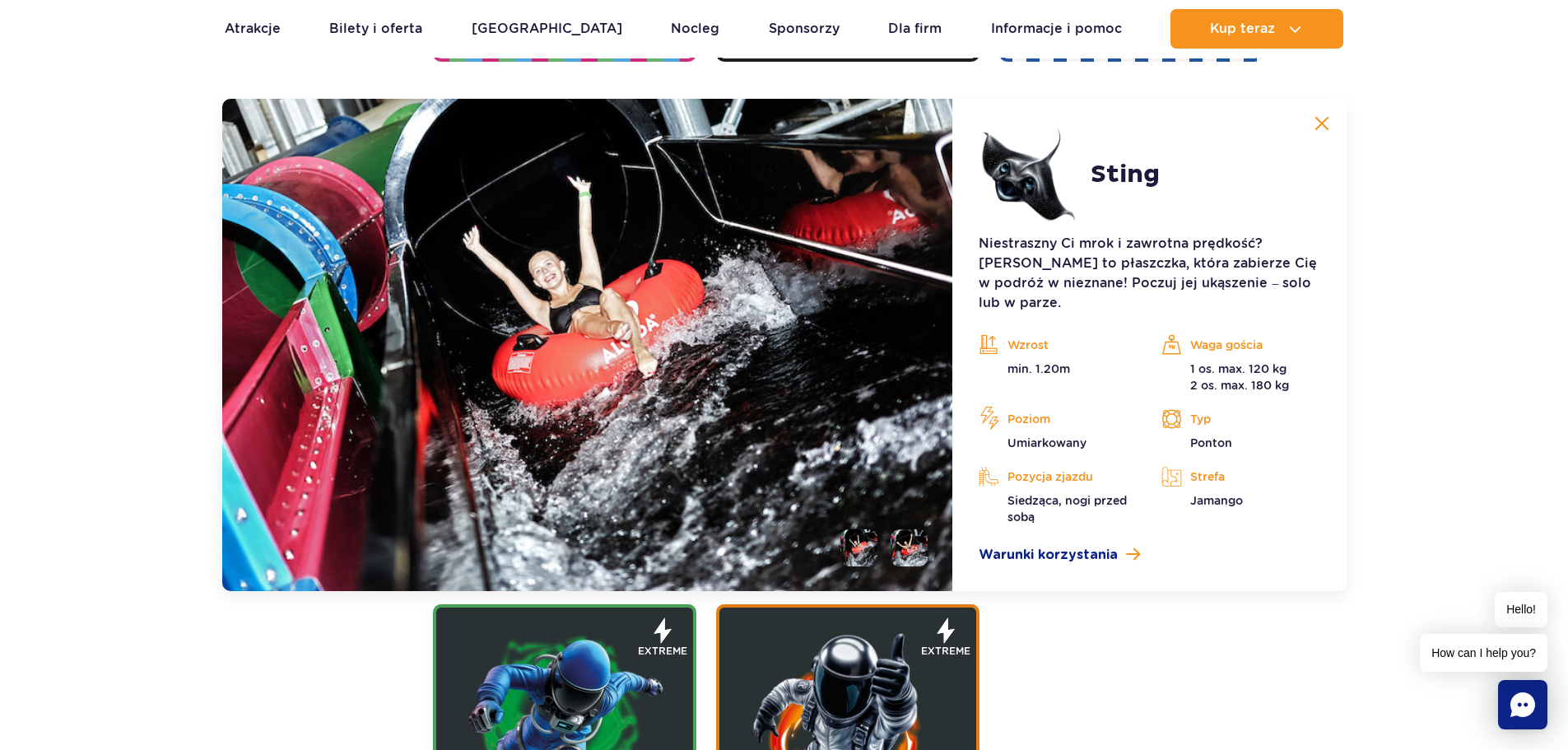
click at [1317, 123] on img at bounding box center [1322, 123] width 14 height 14
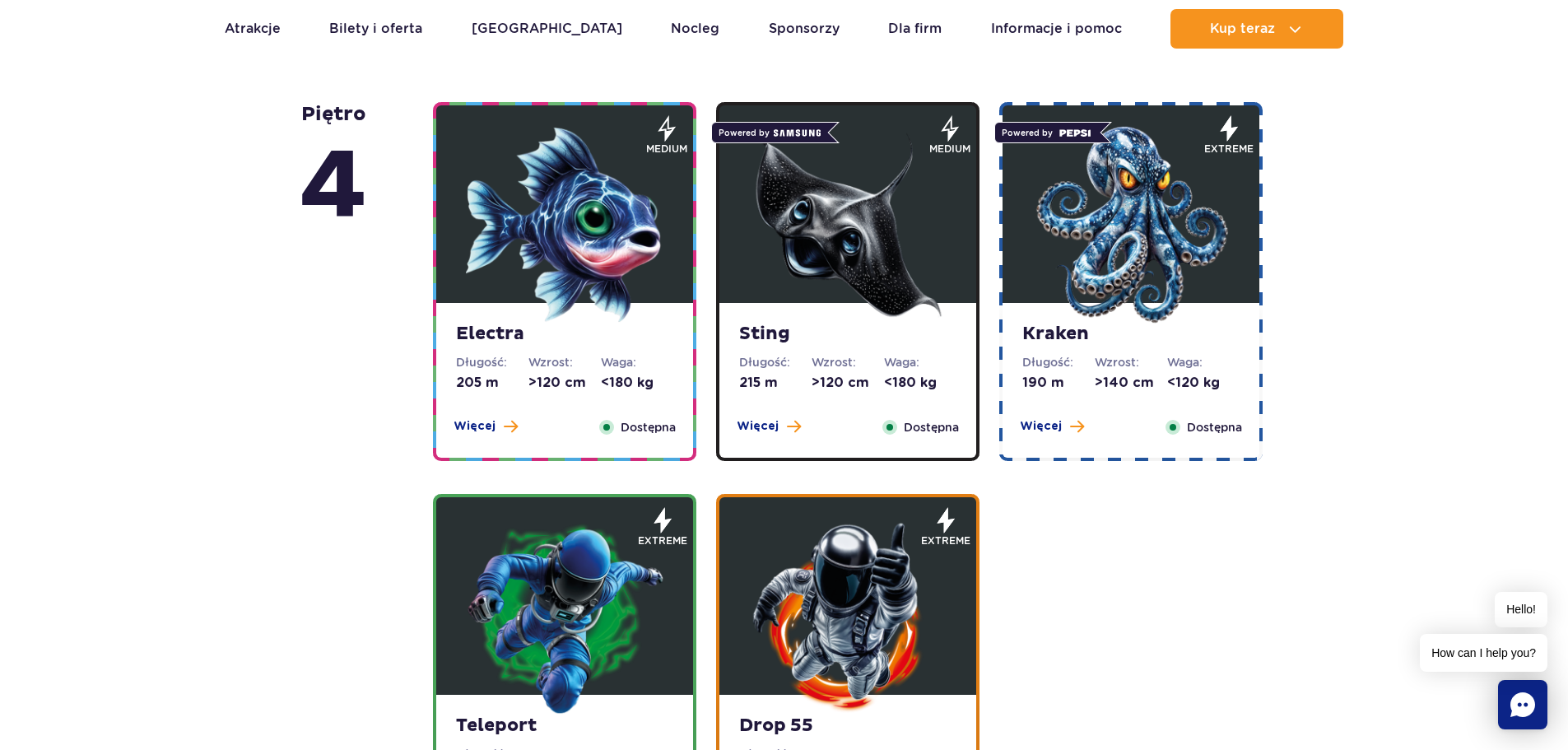
scroll to position [1430, 0]
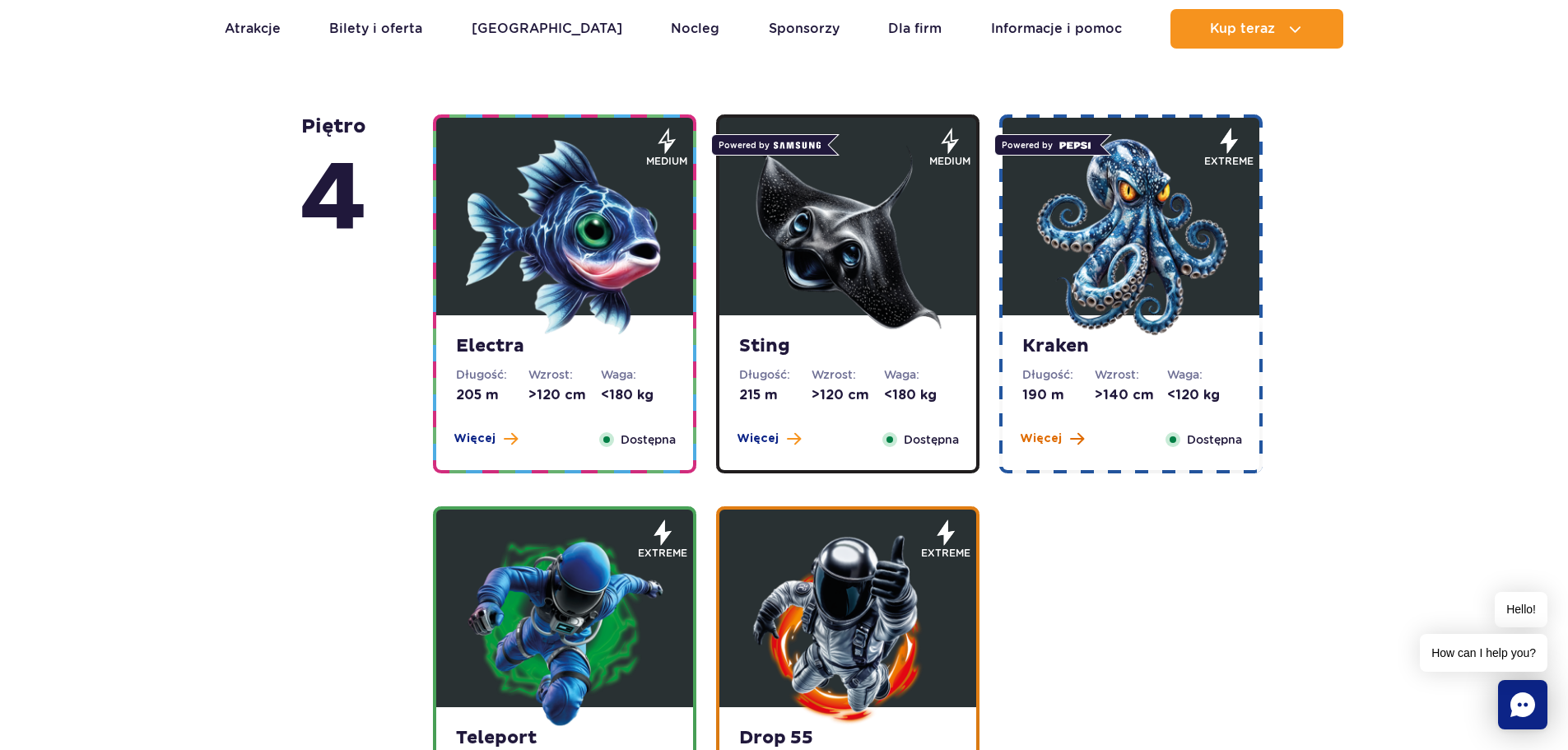
click at [1066, 436] on button "Więcej" at bounding box center [1051, 438] width 64 height 16
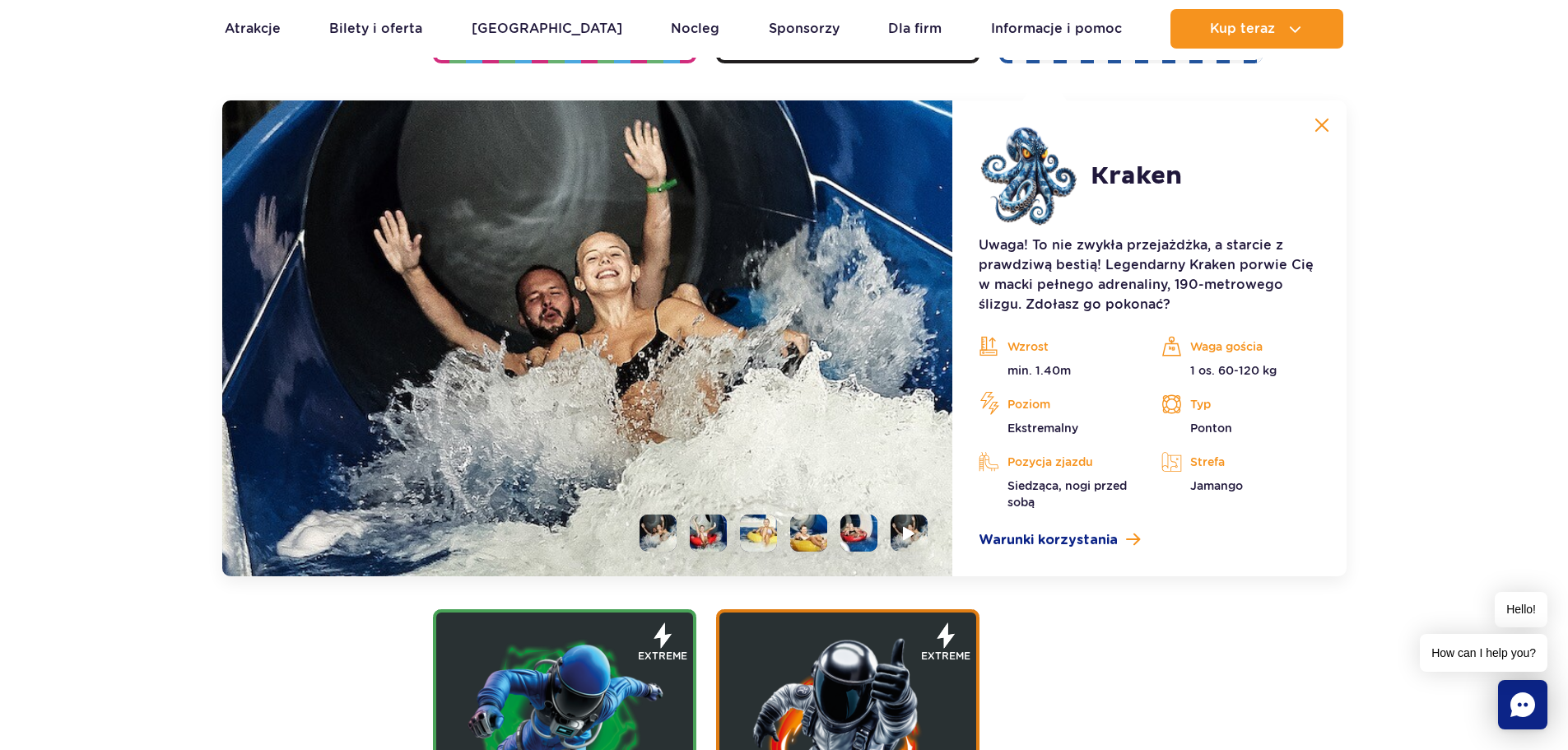
scroll to position [1841, 0]
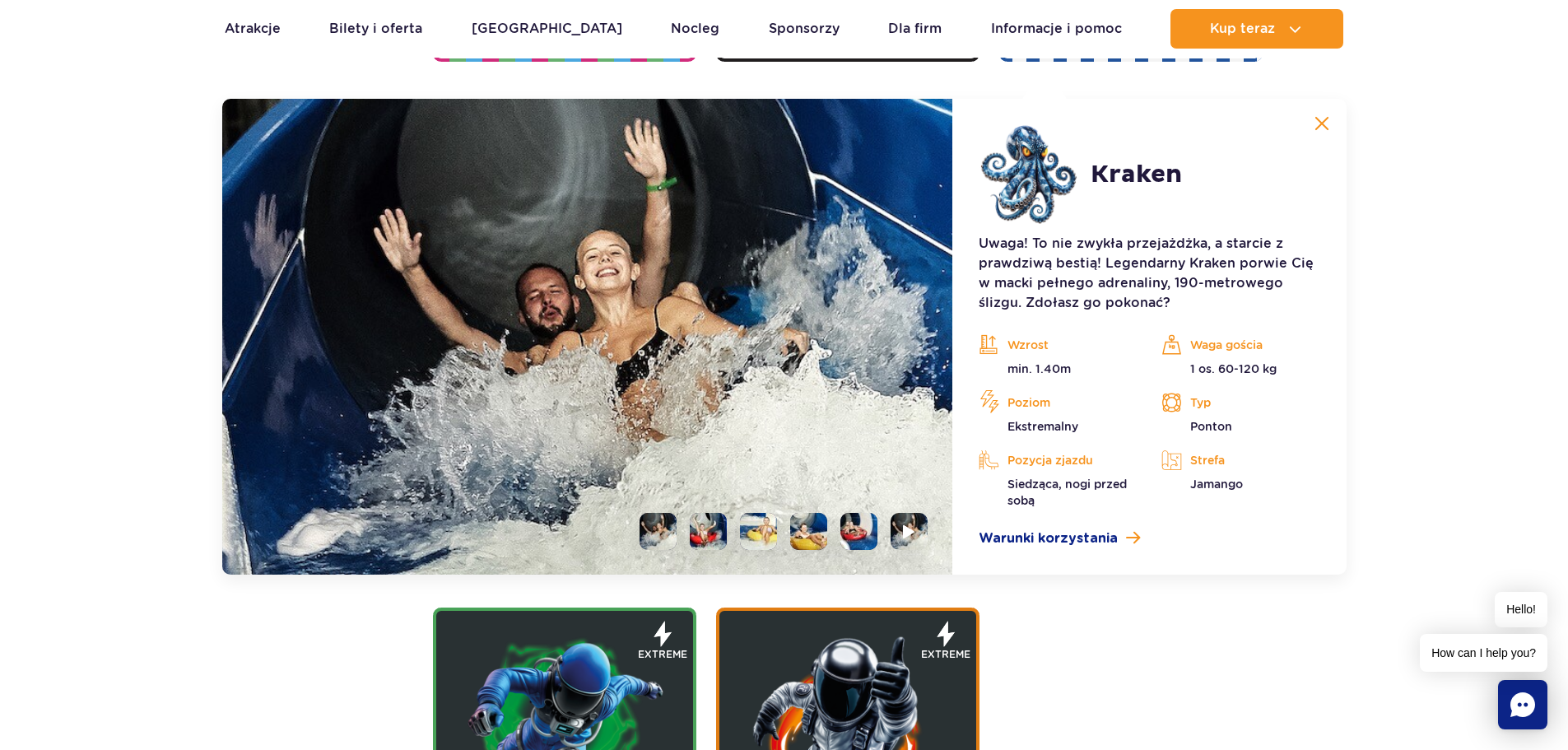
click at [1321, 123] on img at bounding box center [1322, 123] width 14 height 14
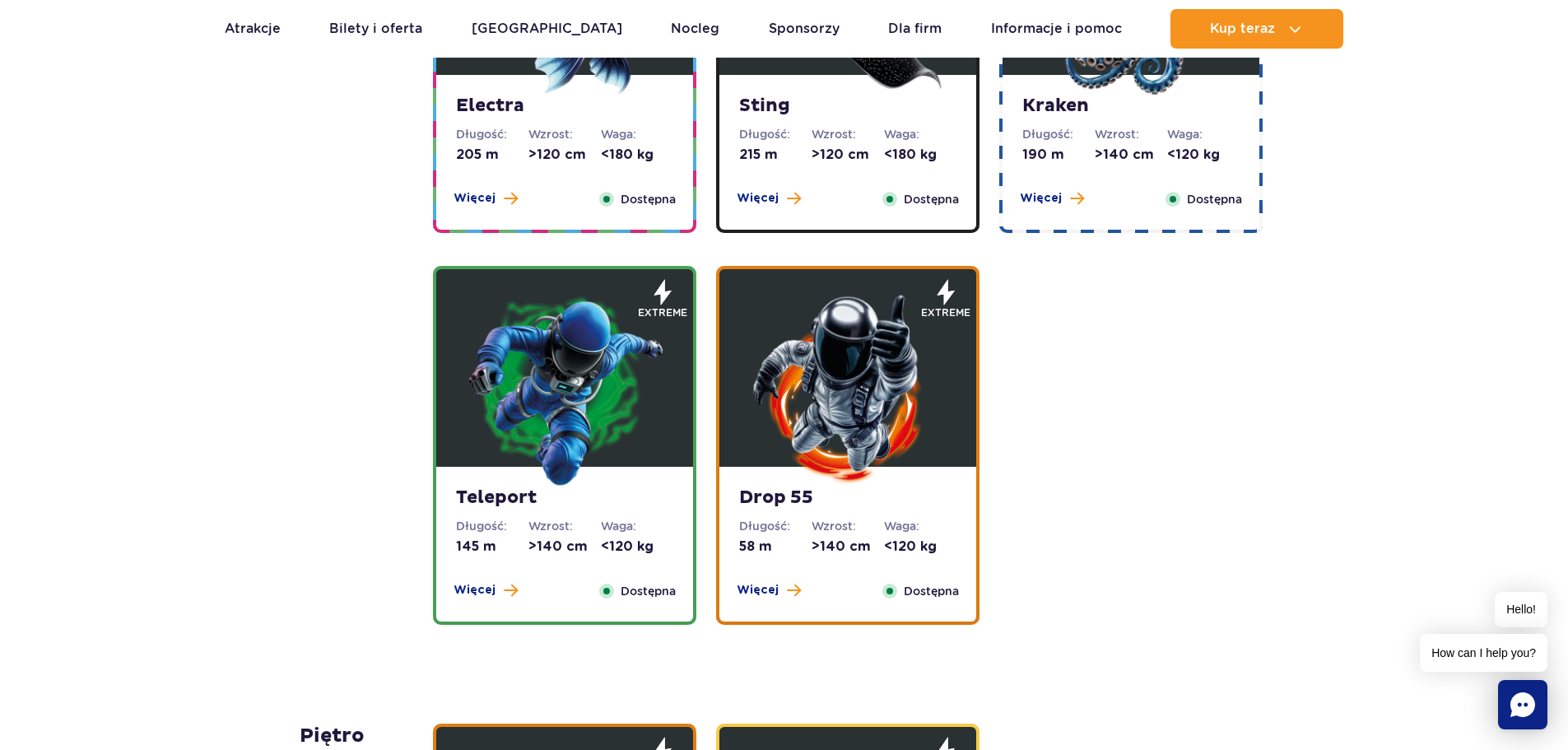
scroll to position [1677, 0]
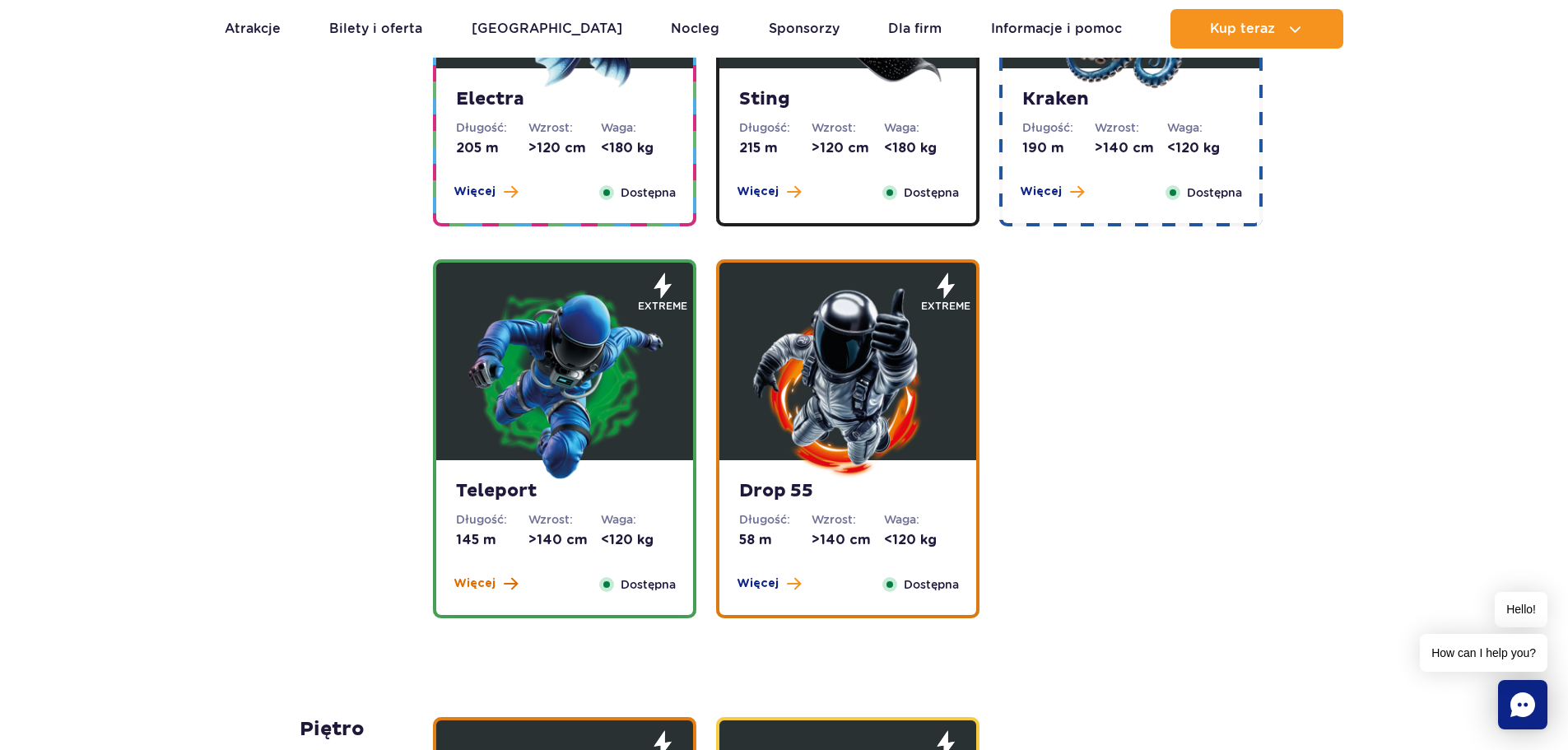
click at [509, 588] on span at bounding box center [511, 583] width 14 height 14
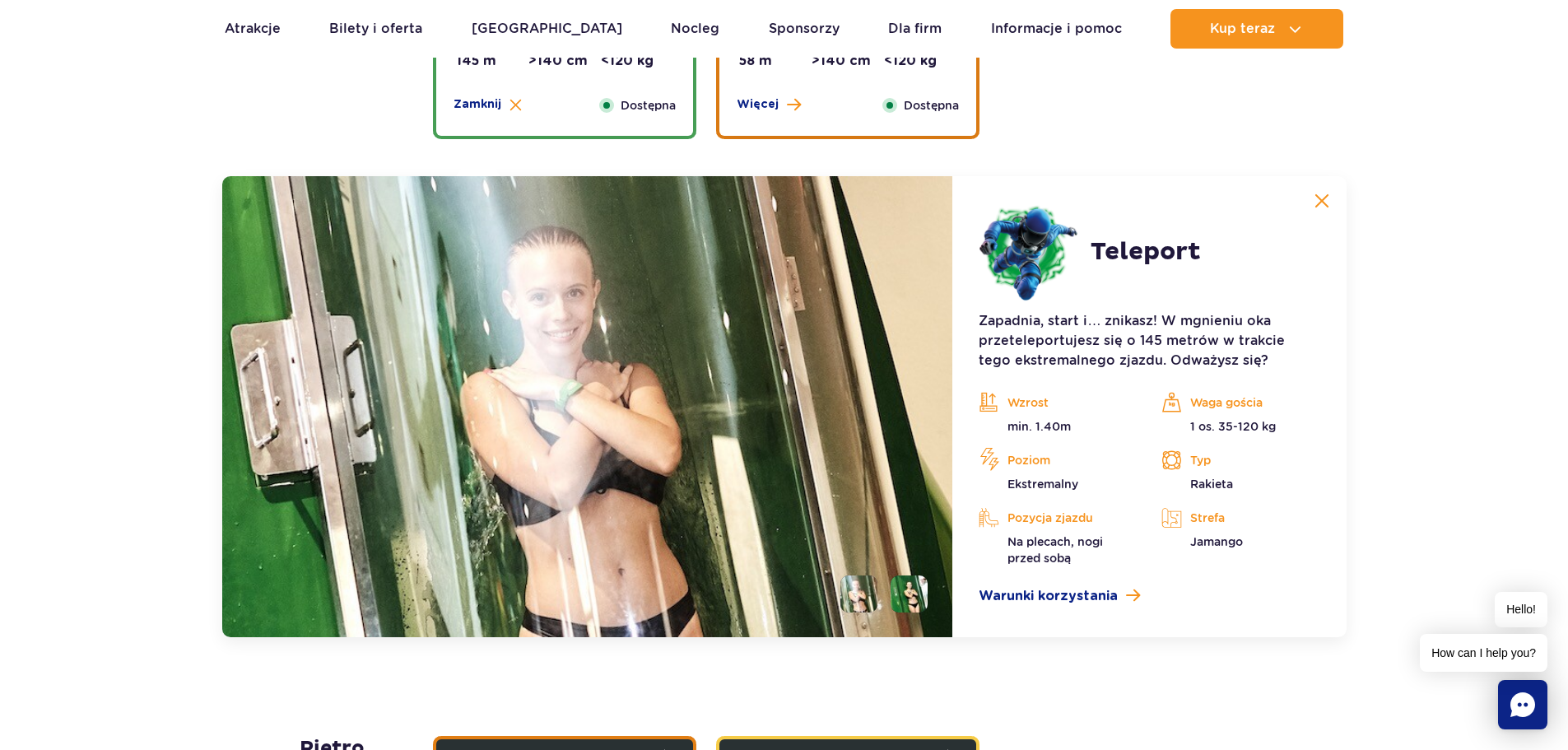
scroll to position [2233, 0]
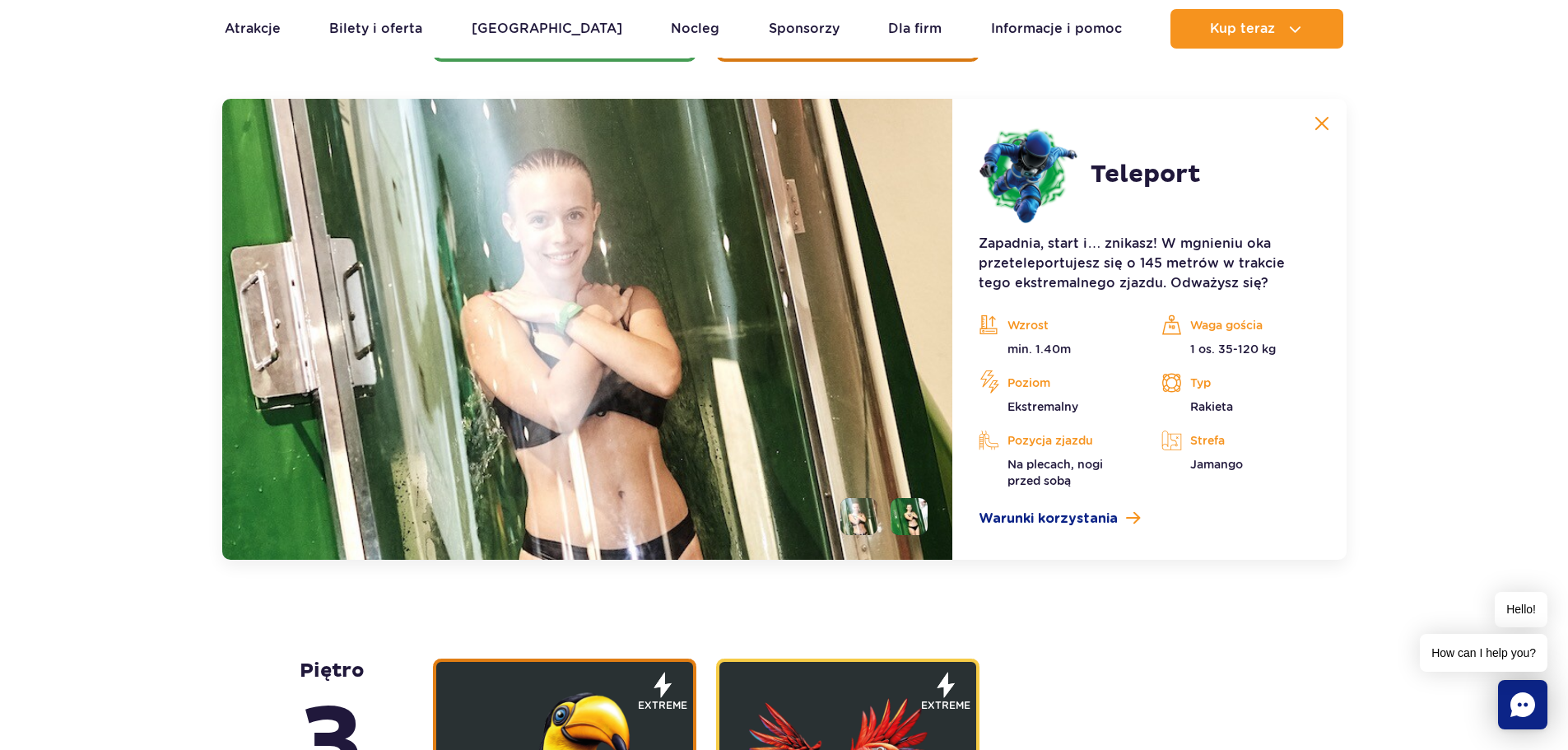
click at [1320, 128] on img at bounding box center [1322, 123] width 14 height 14
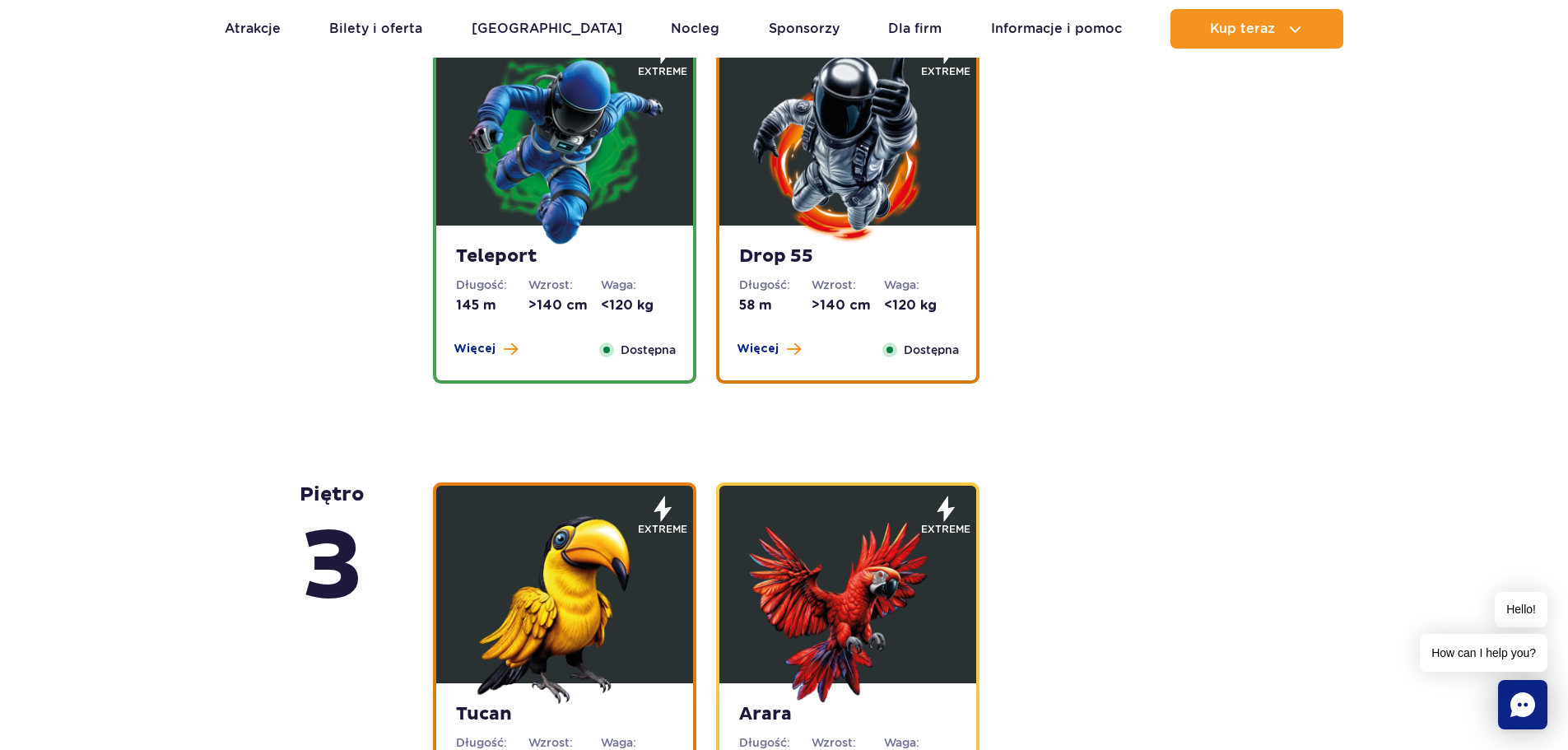
scroll to position [1903, 0]
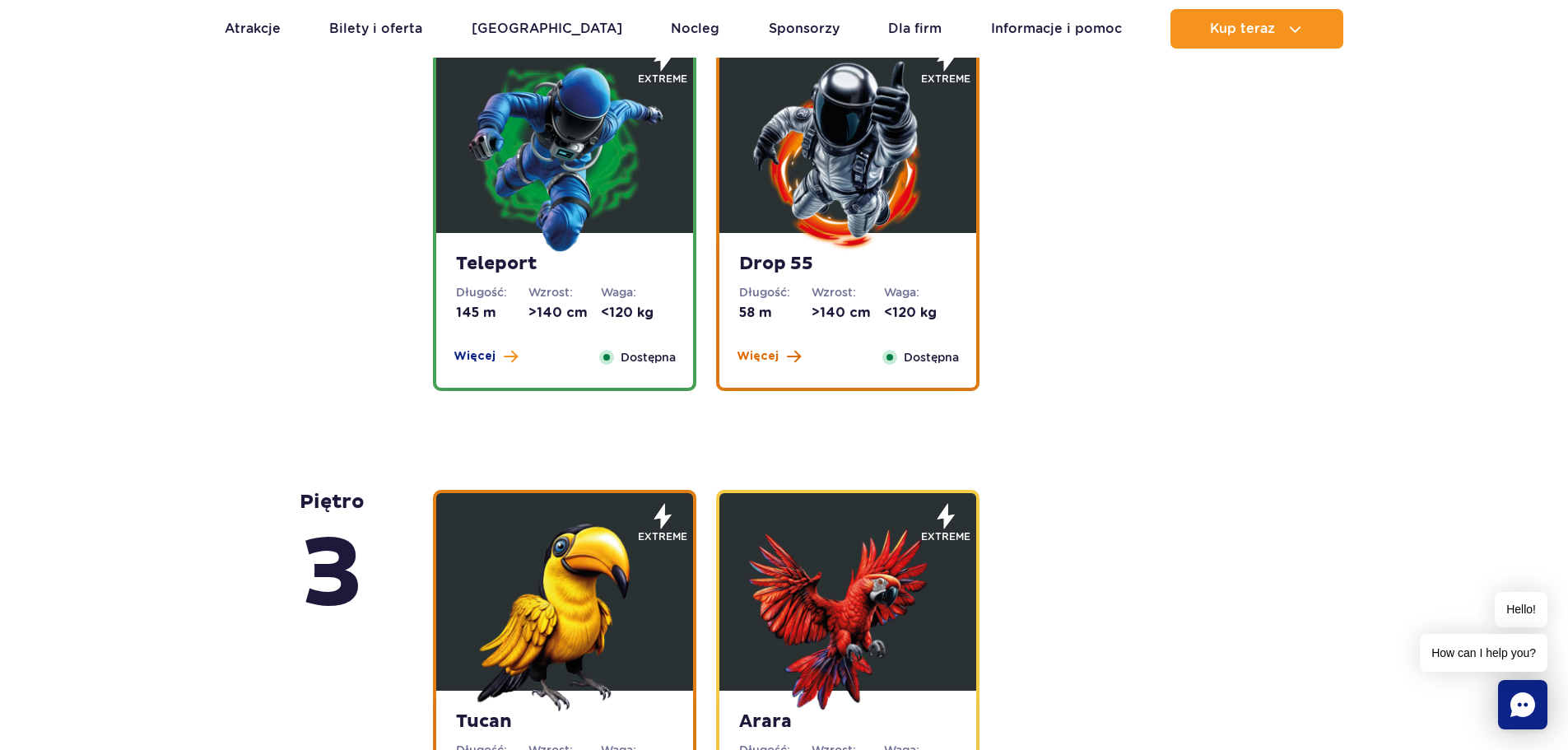
click at [787, 354] on span at bounding box center [794, 356] width 14 height 14
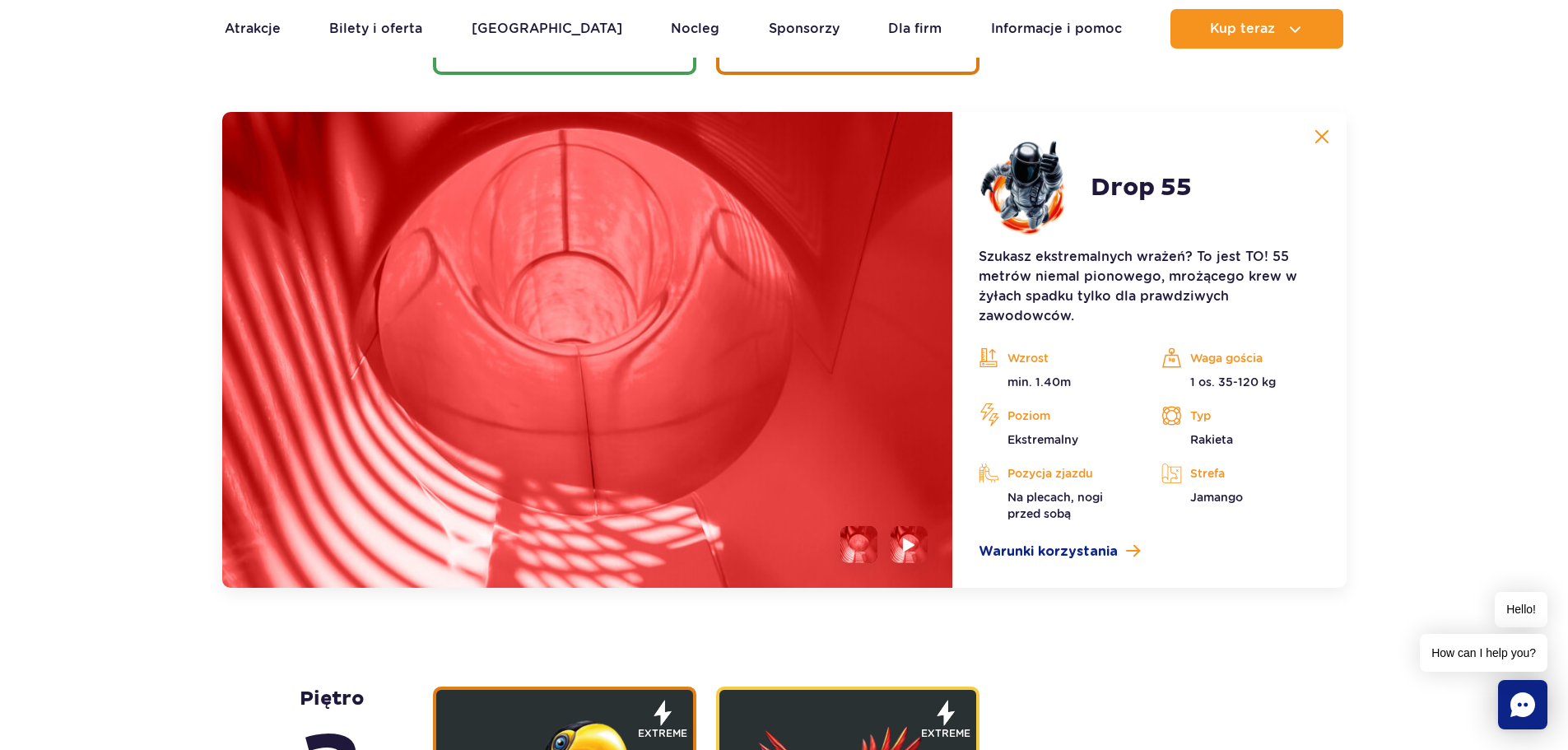
scroll to position [2233, 0]
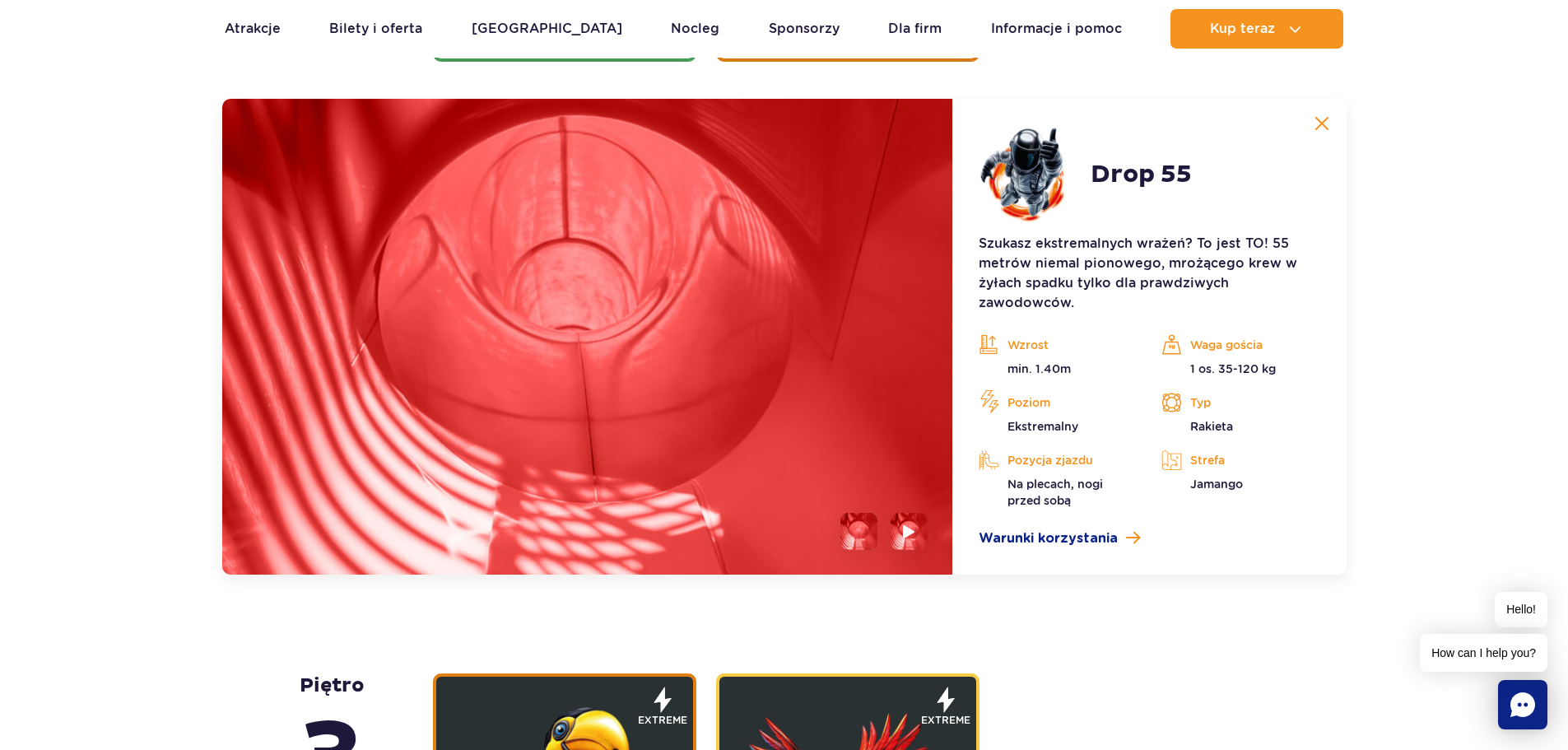
click at [1322, 122] on img at bounding box center [1322, 123] width 14 height 14
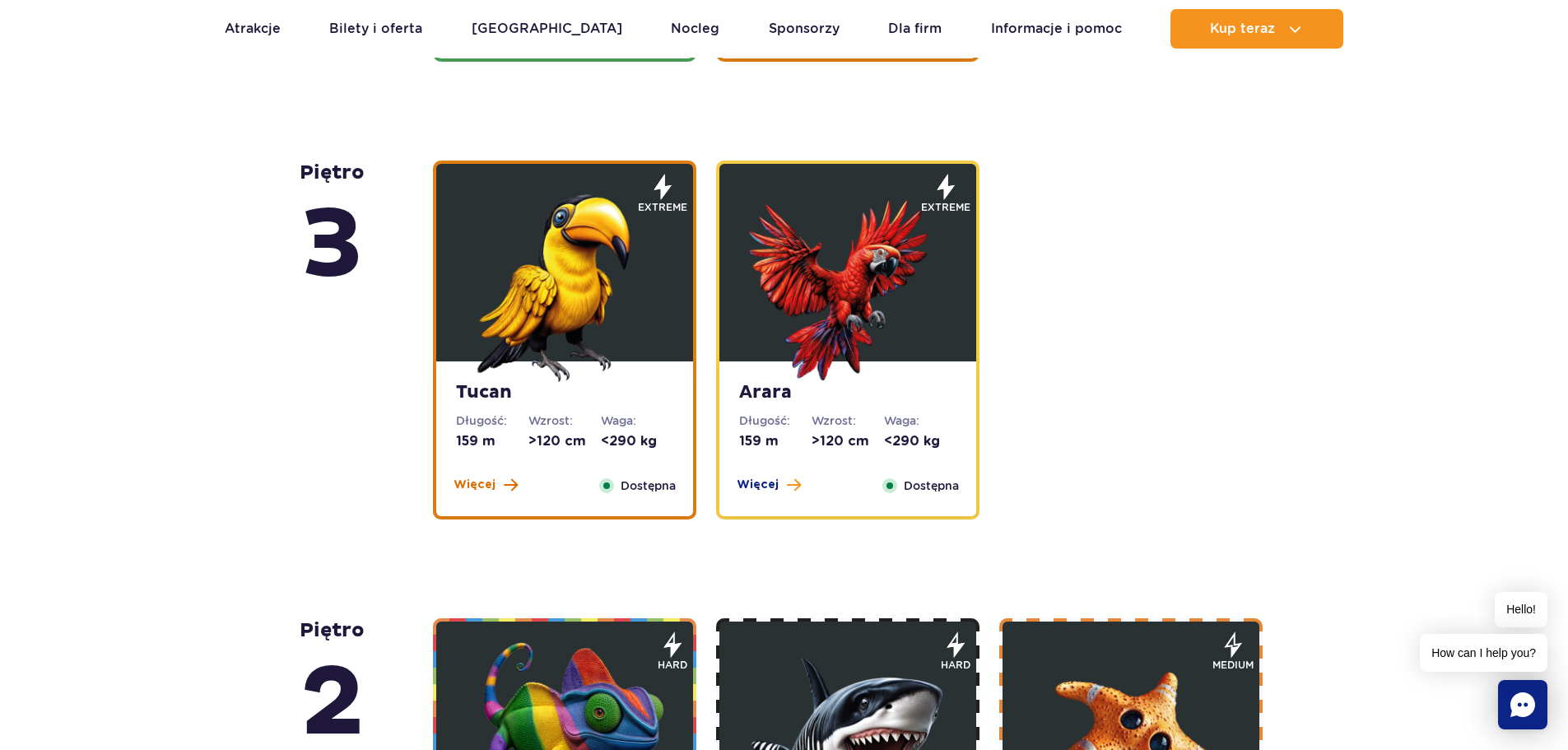
click at [498, 486] on button "Więcej" at bounding box center [485, 485] width 64 height 16
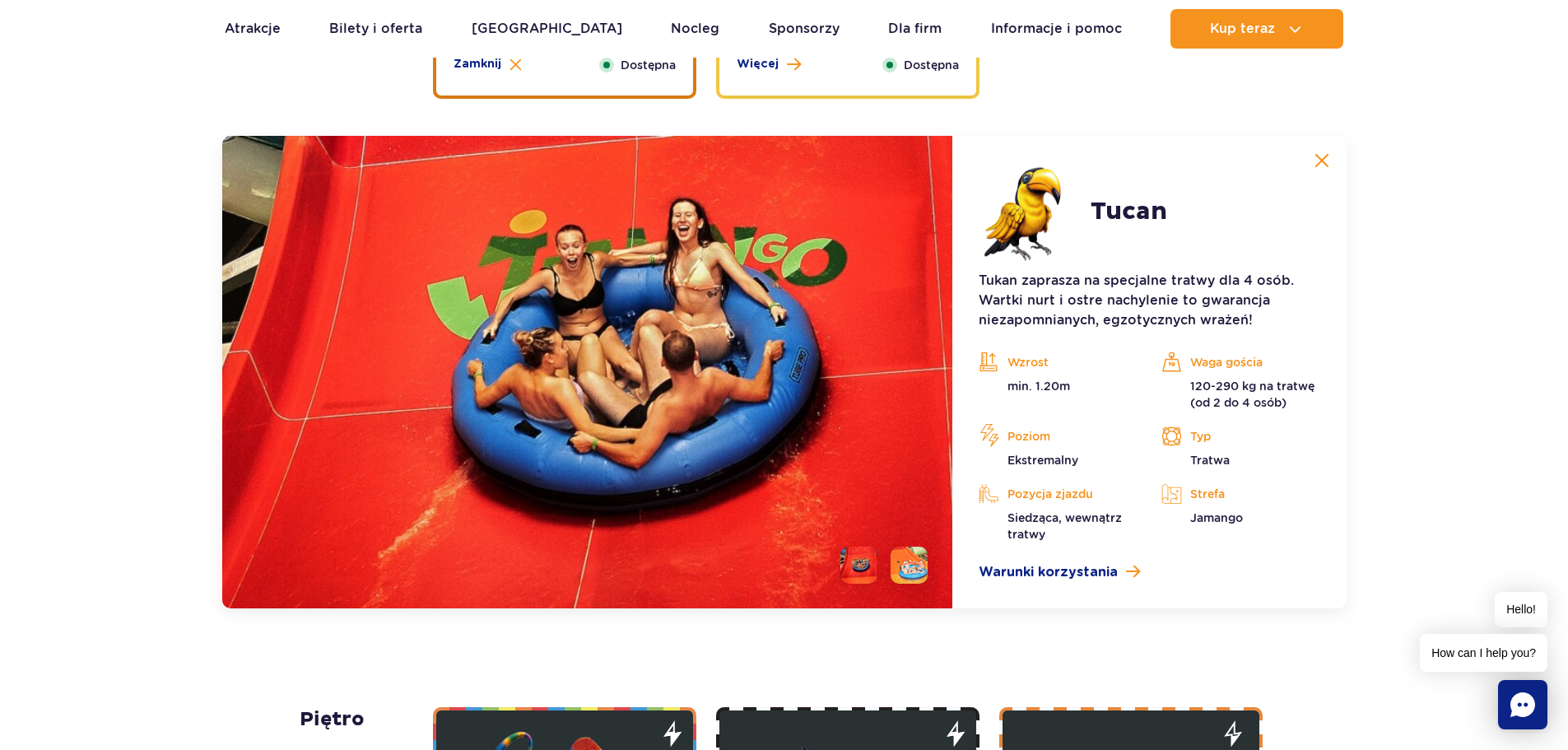
scroll to position [2690, 0]
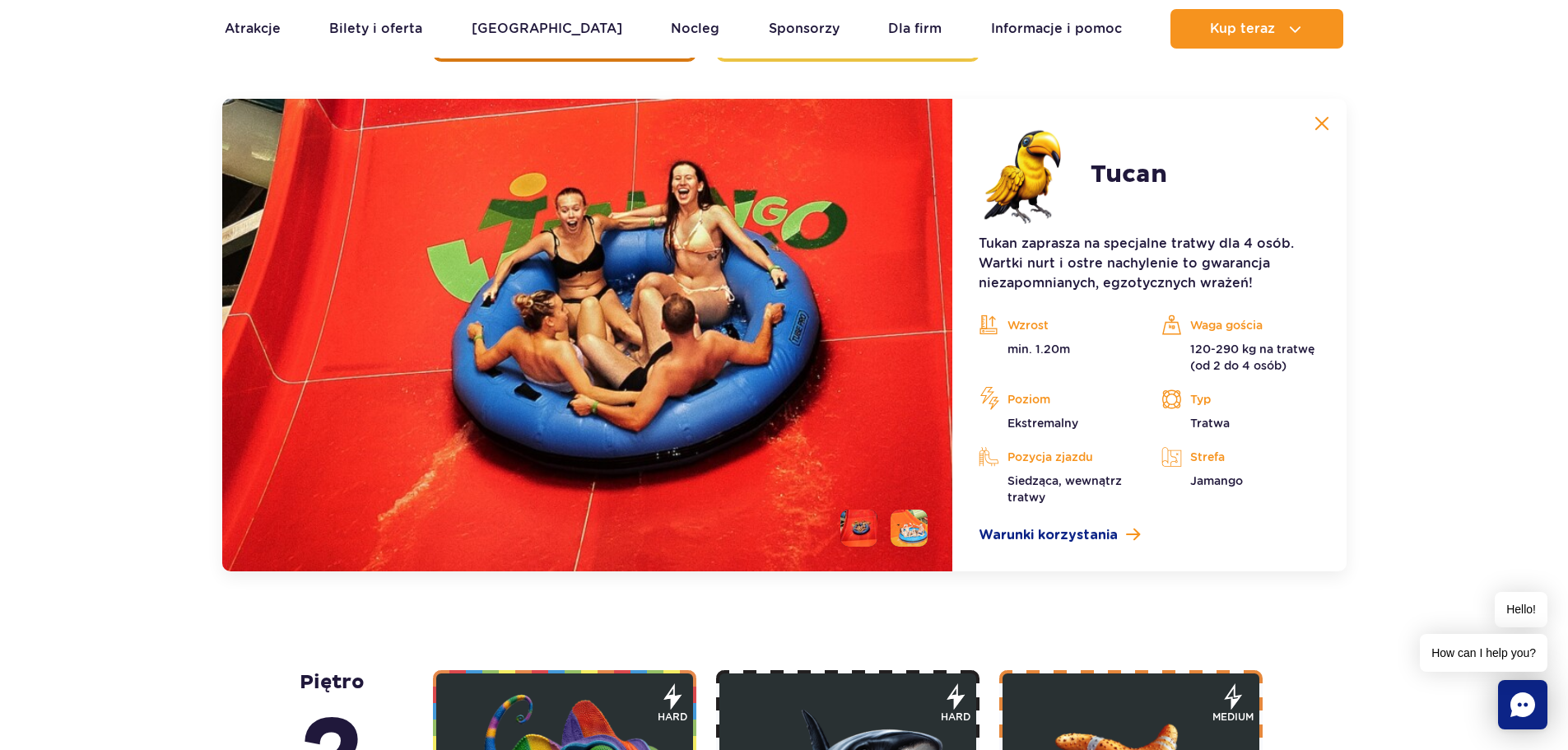
click at [1317, 122] on img at bounding box center [1322, 123] width 14 height 14
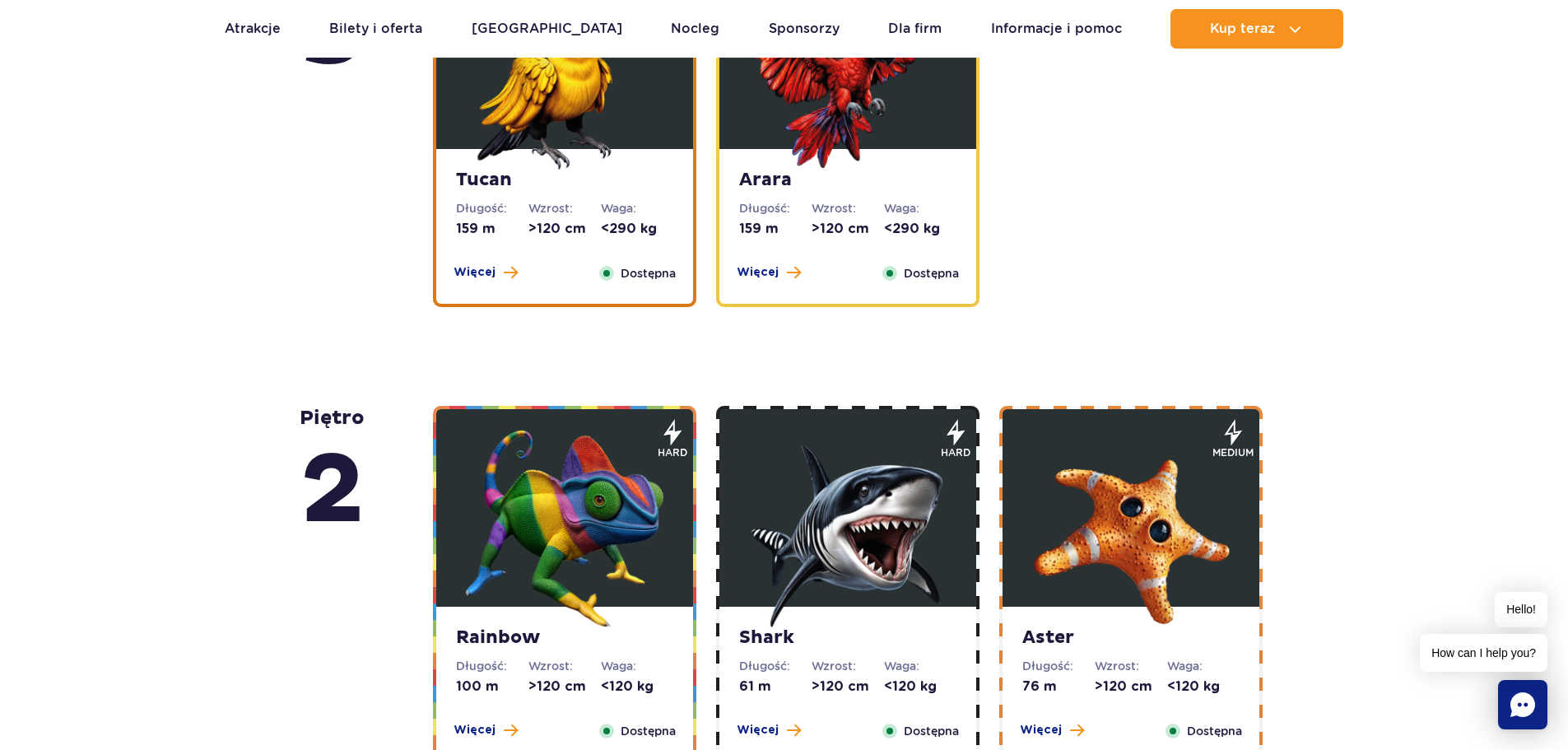
scroll to position [2443, 0]
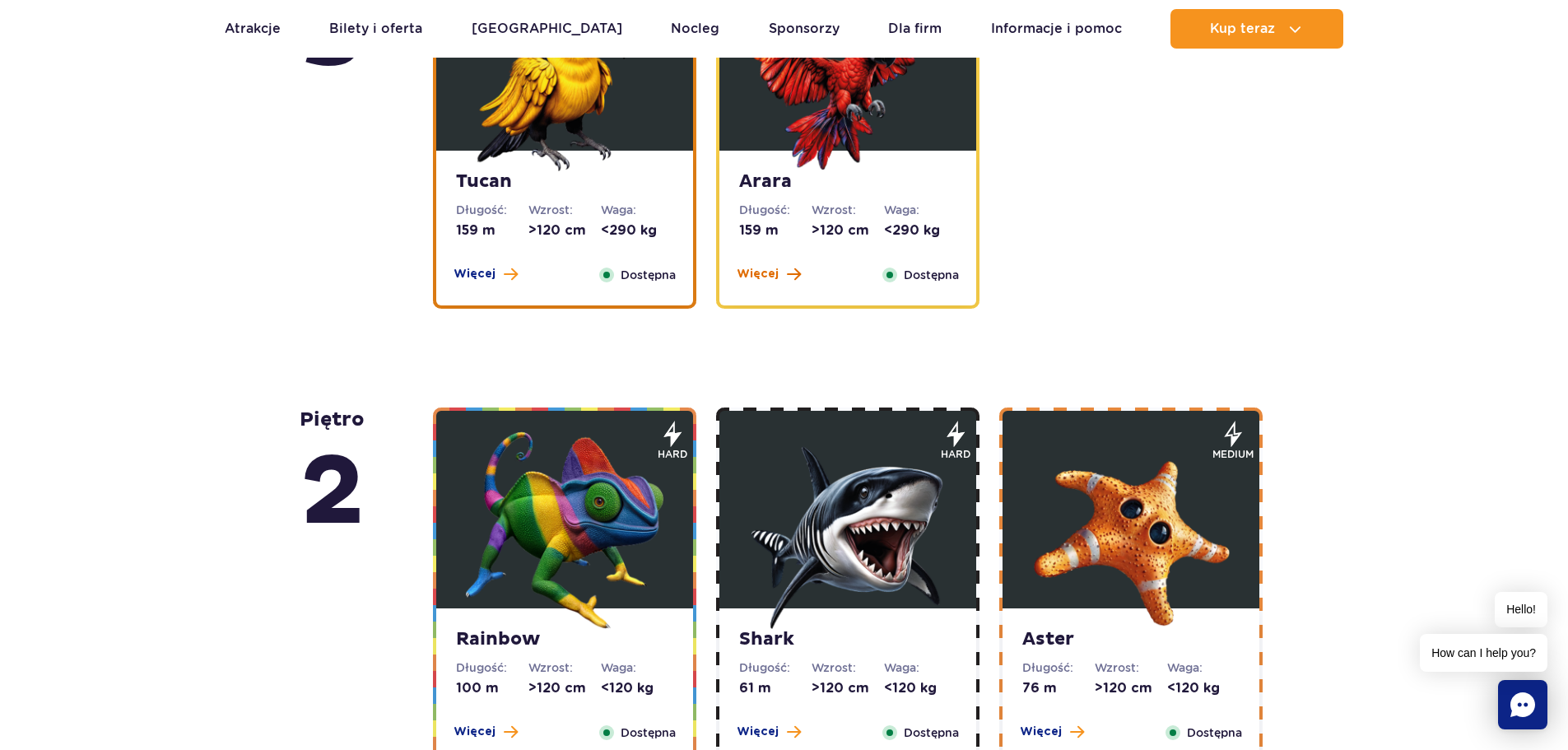
click at [787, 275] on span at bounding box center [794, 274] width 14 height 14
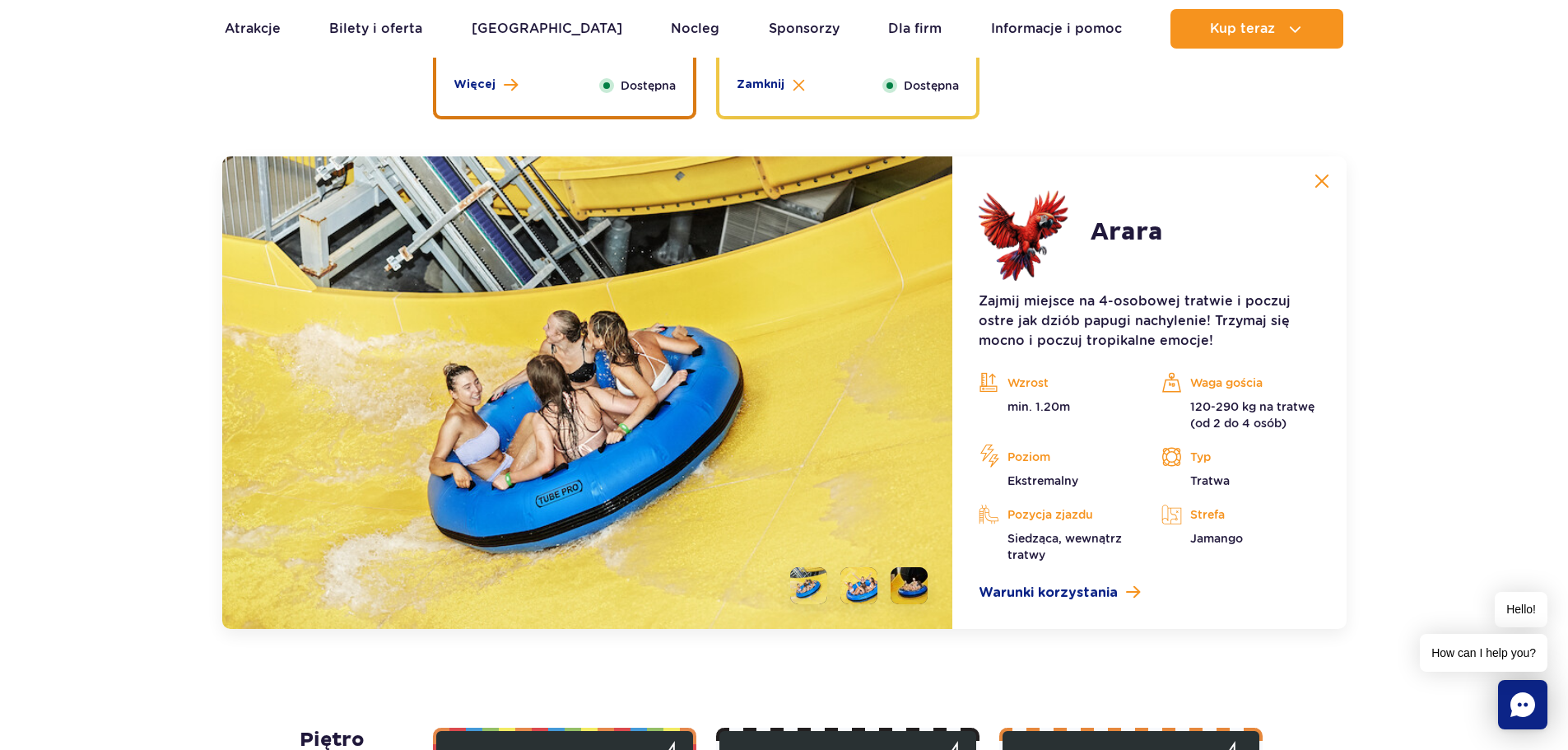
scroll to position [2690, 0]
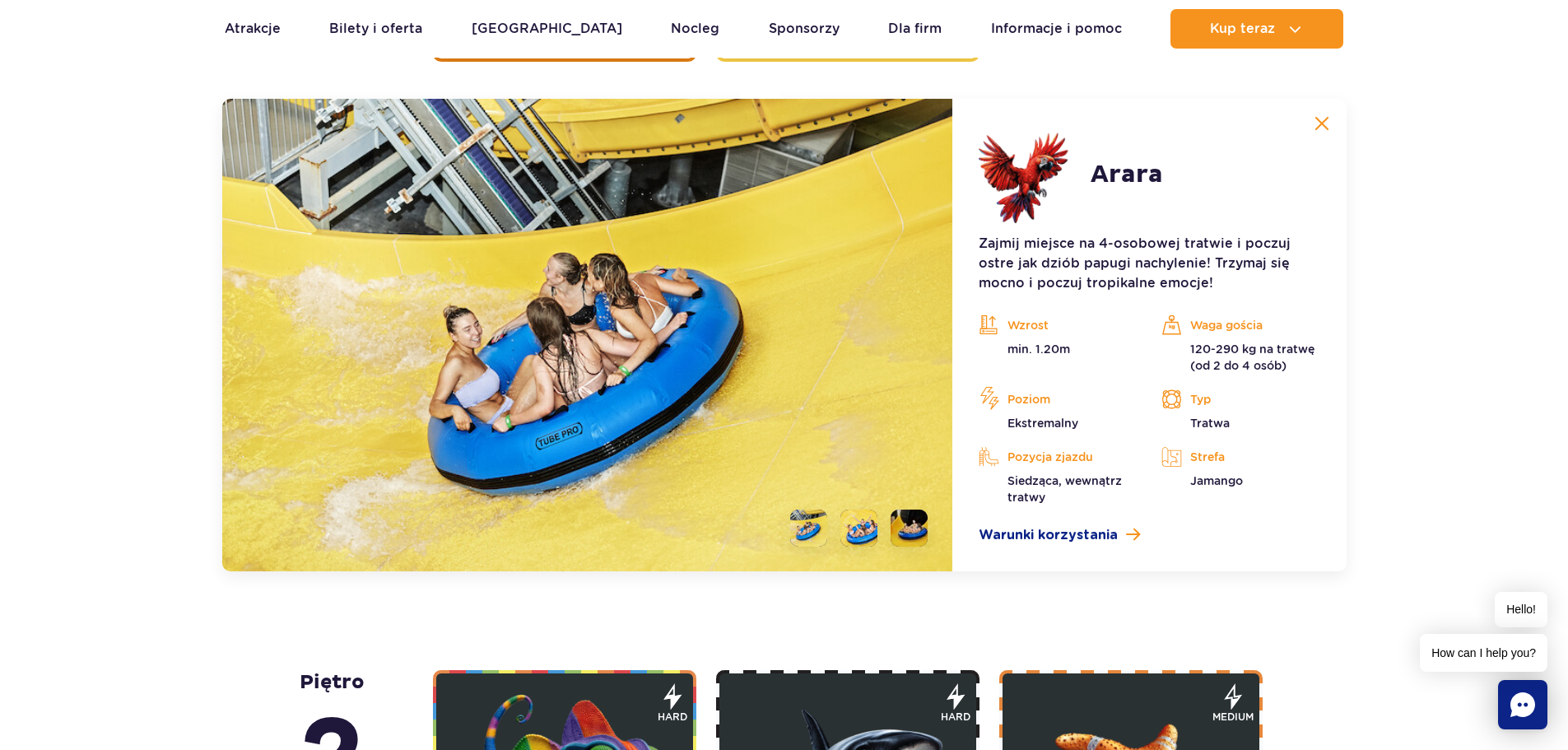
click at [1323, 118] on img at bounding box center [1322, 123] width 14 height 14
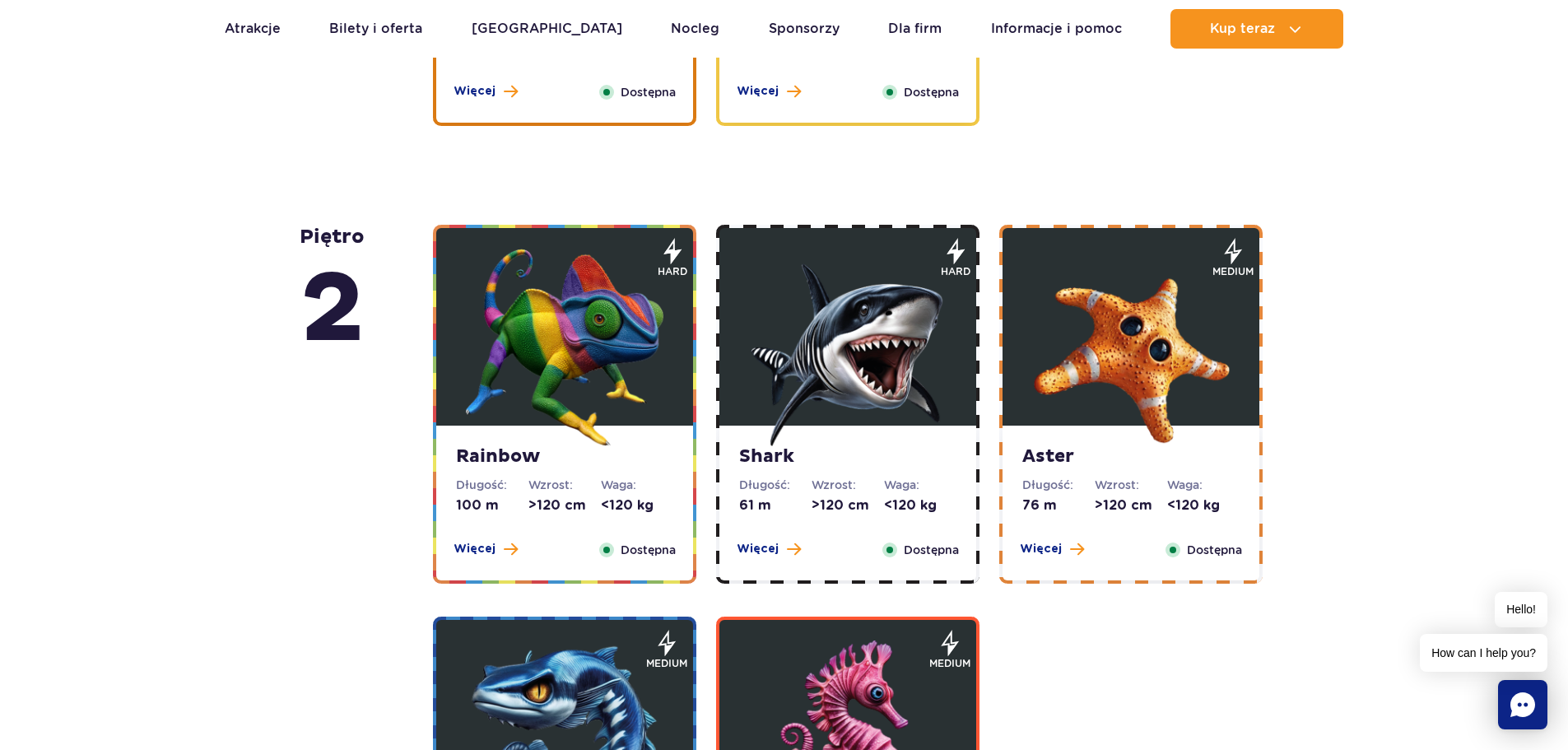
scroll to position [2608, 0]
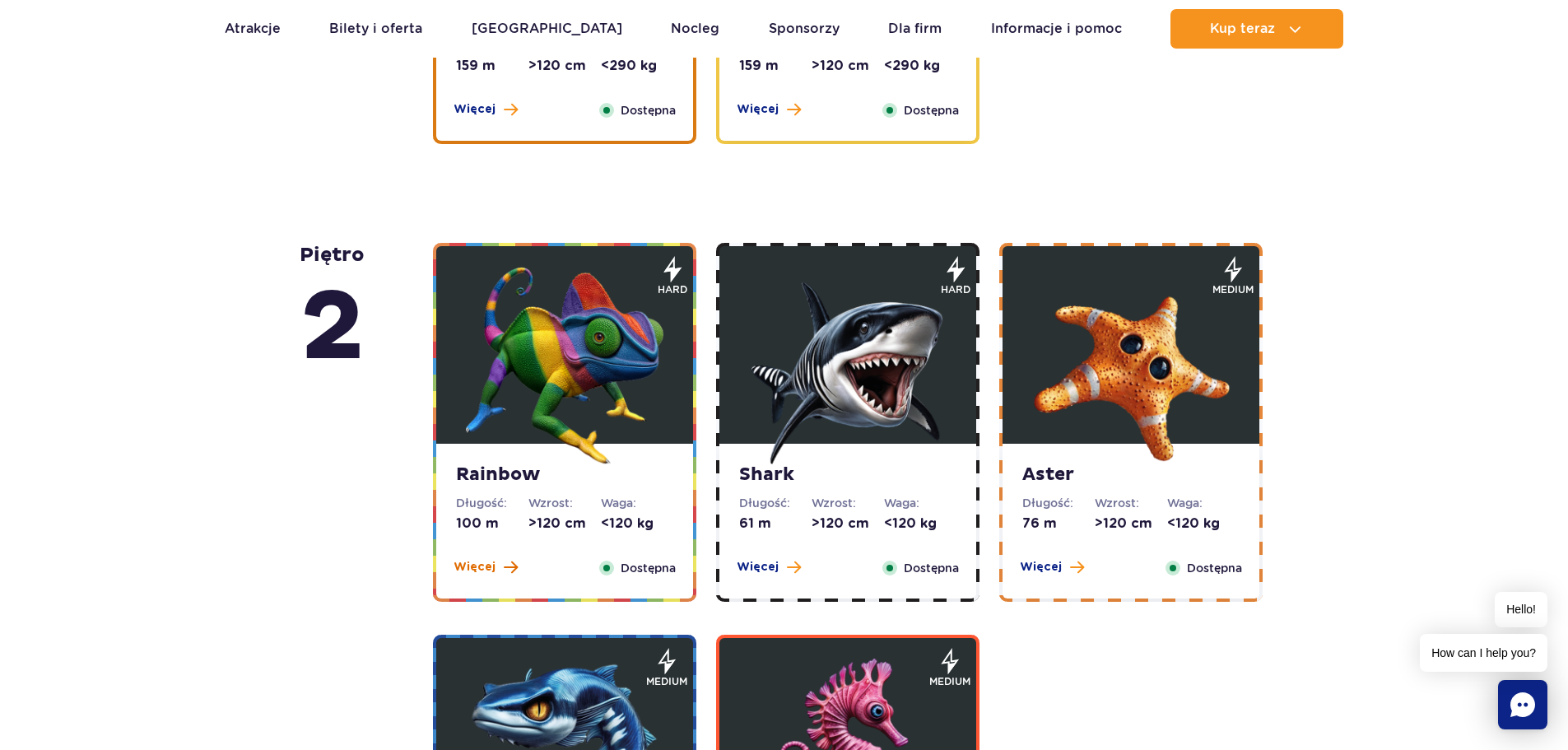
click at [505, 564] on span at bounding box center [511, 567] width 14 height 14
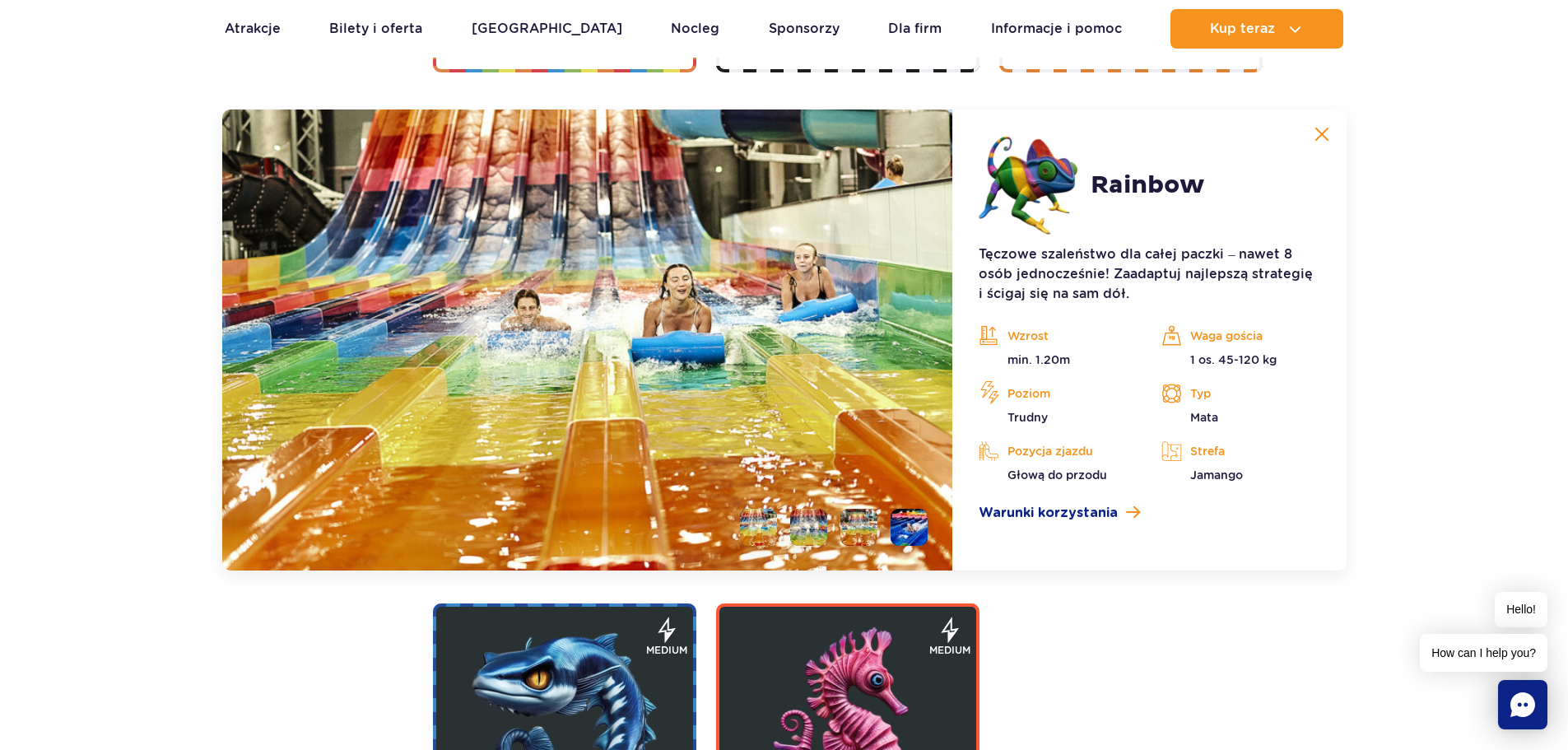
scroll to position [3148, 0]
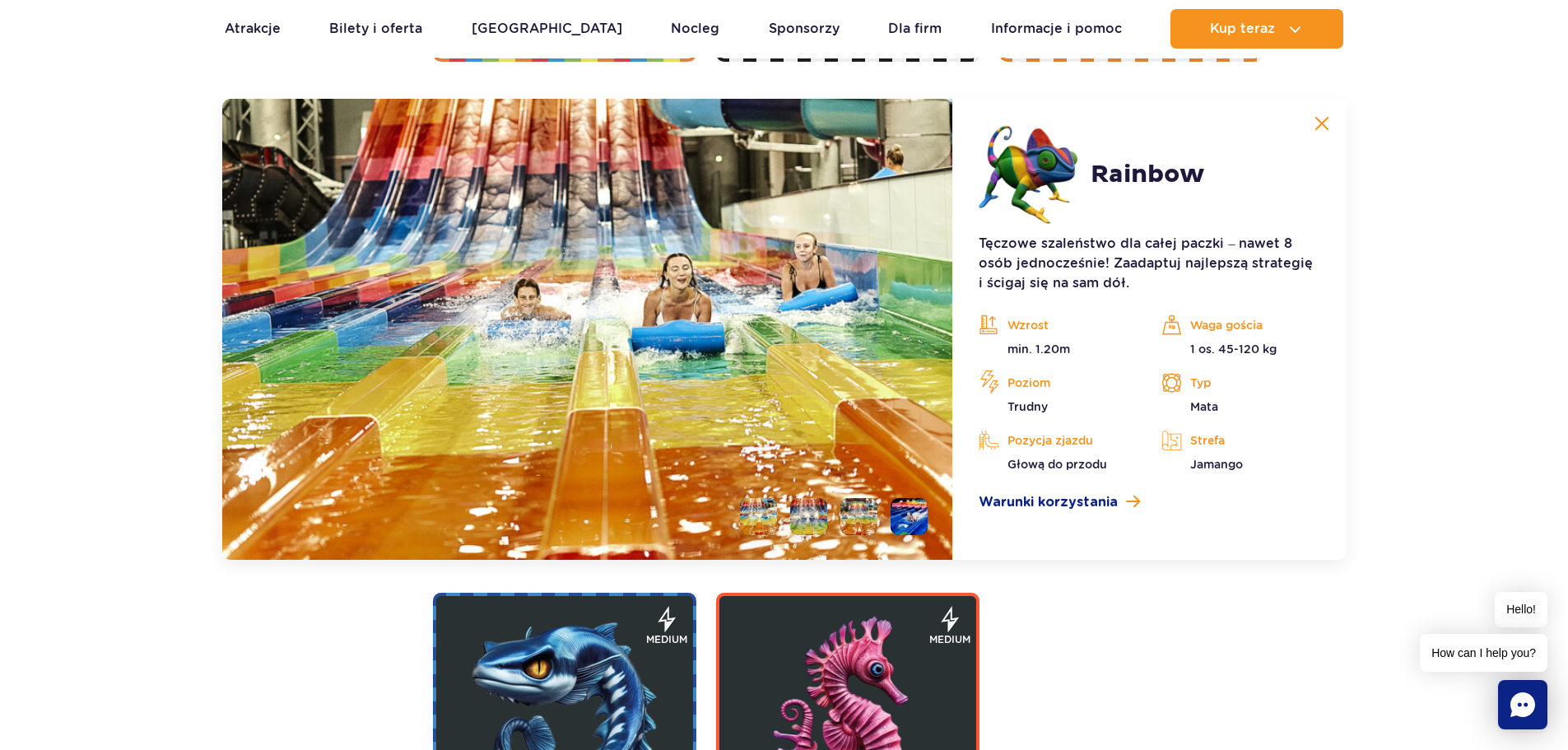
click at [1318, 125] on img at bounding box center [1322, 123] width 14 height 14
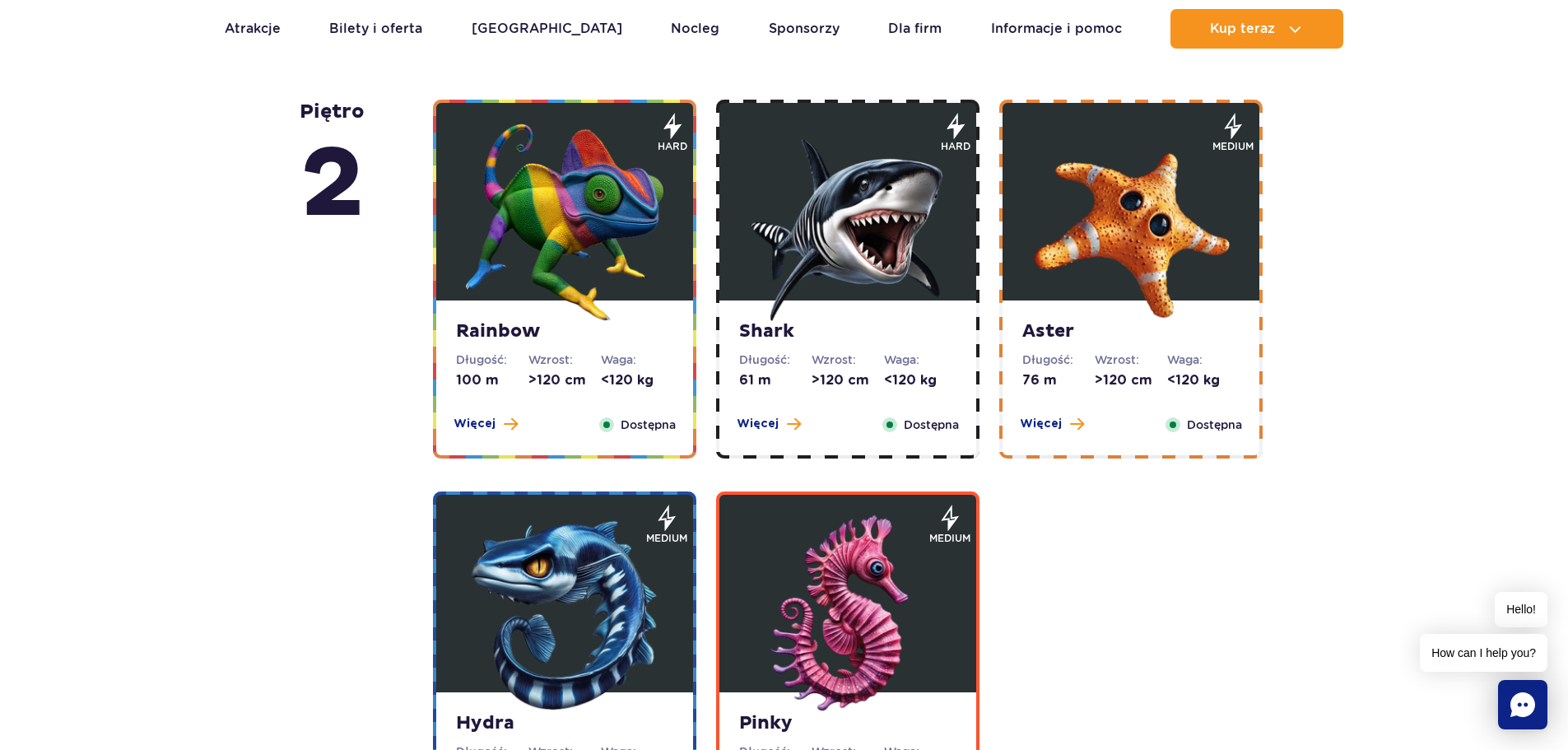
scroll to position [2736, 0]
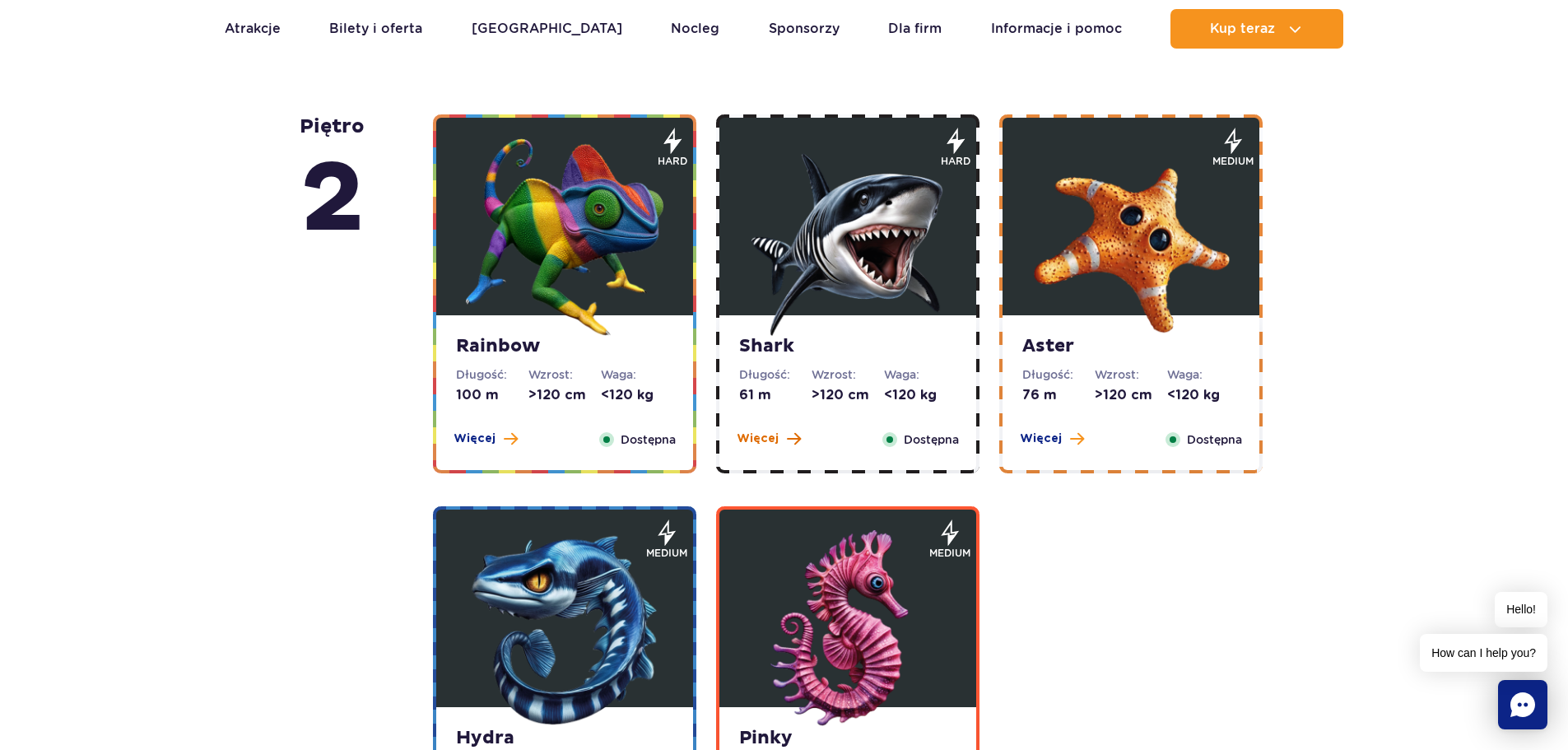
click at [775, 431] on span "Więcej" at bounding box center [757, 438] width 42 height 16
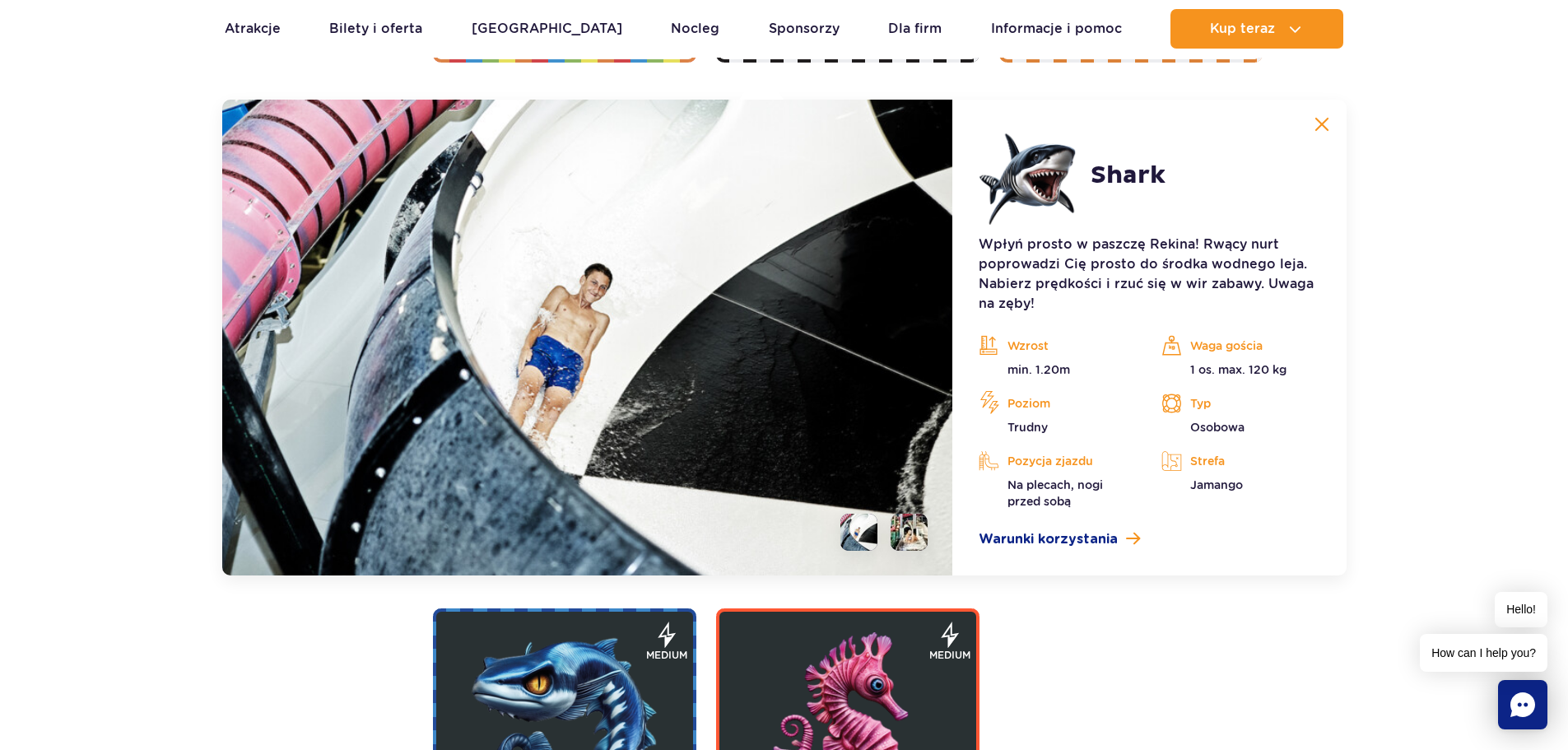
scroll to position [3148, 0]
drag, startPoint x: 1318, startPoint y: 123, endPoint x: 1325, endPoint y: 132, distance: 11.4
click at [1319, 123] on img at bounding box center [1322, 123] width 14 height 14
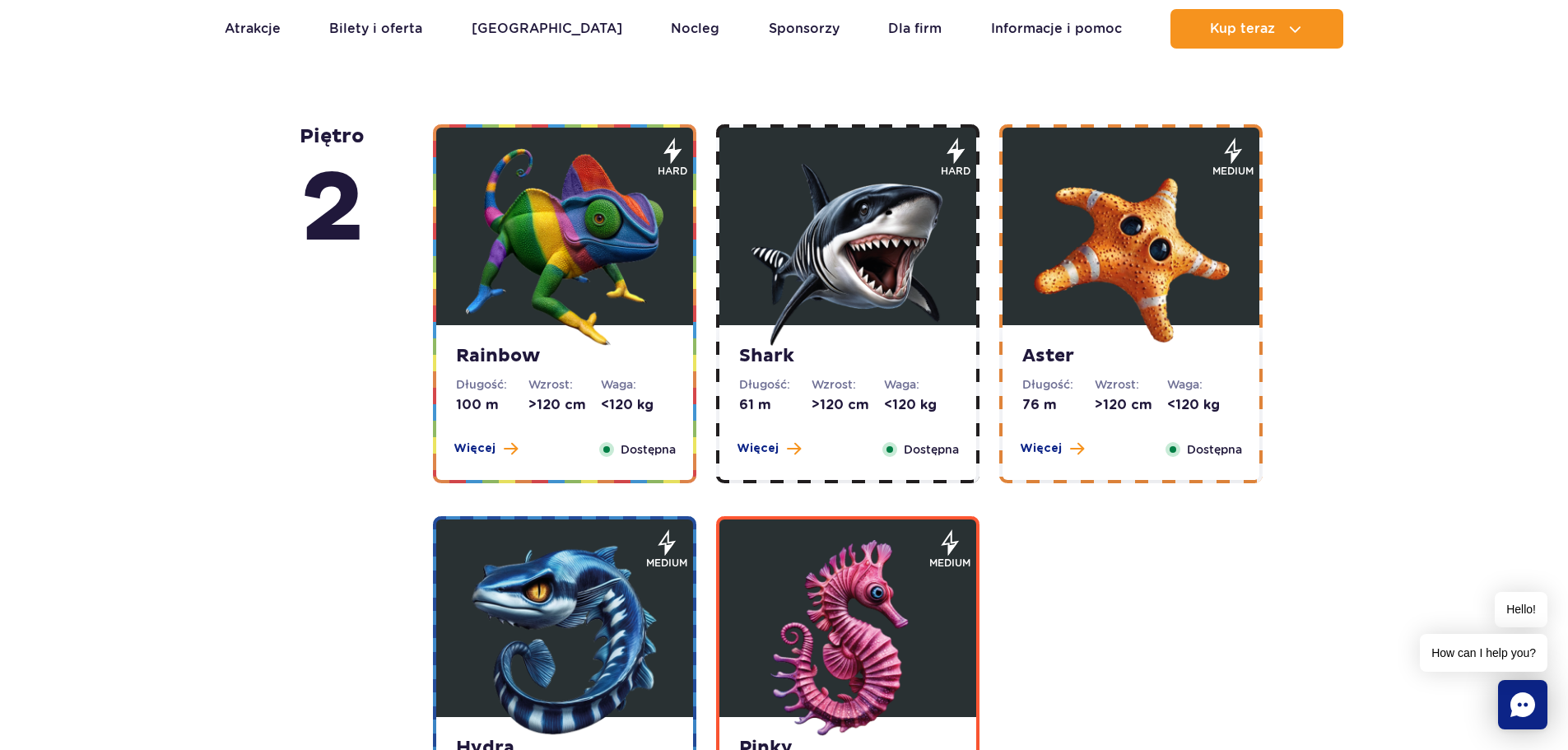
scroll to position [2736, 0]
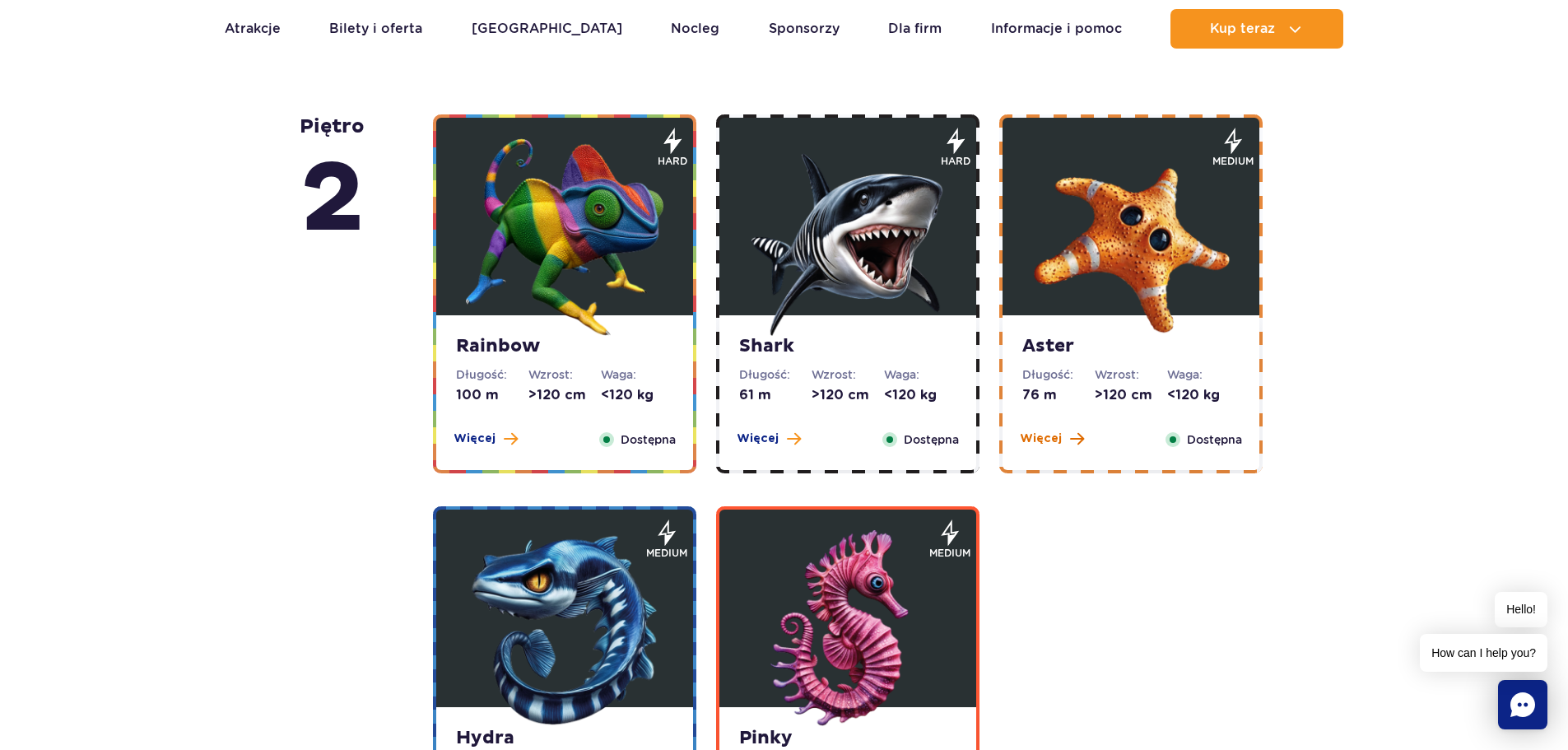
click at [1071, 436] on span at bounding box center [1077, 438] width 14 height 14
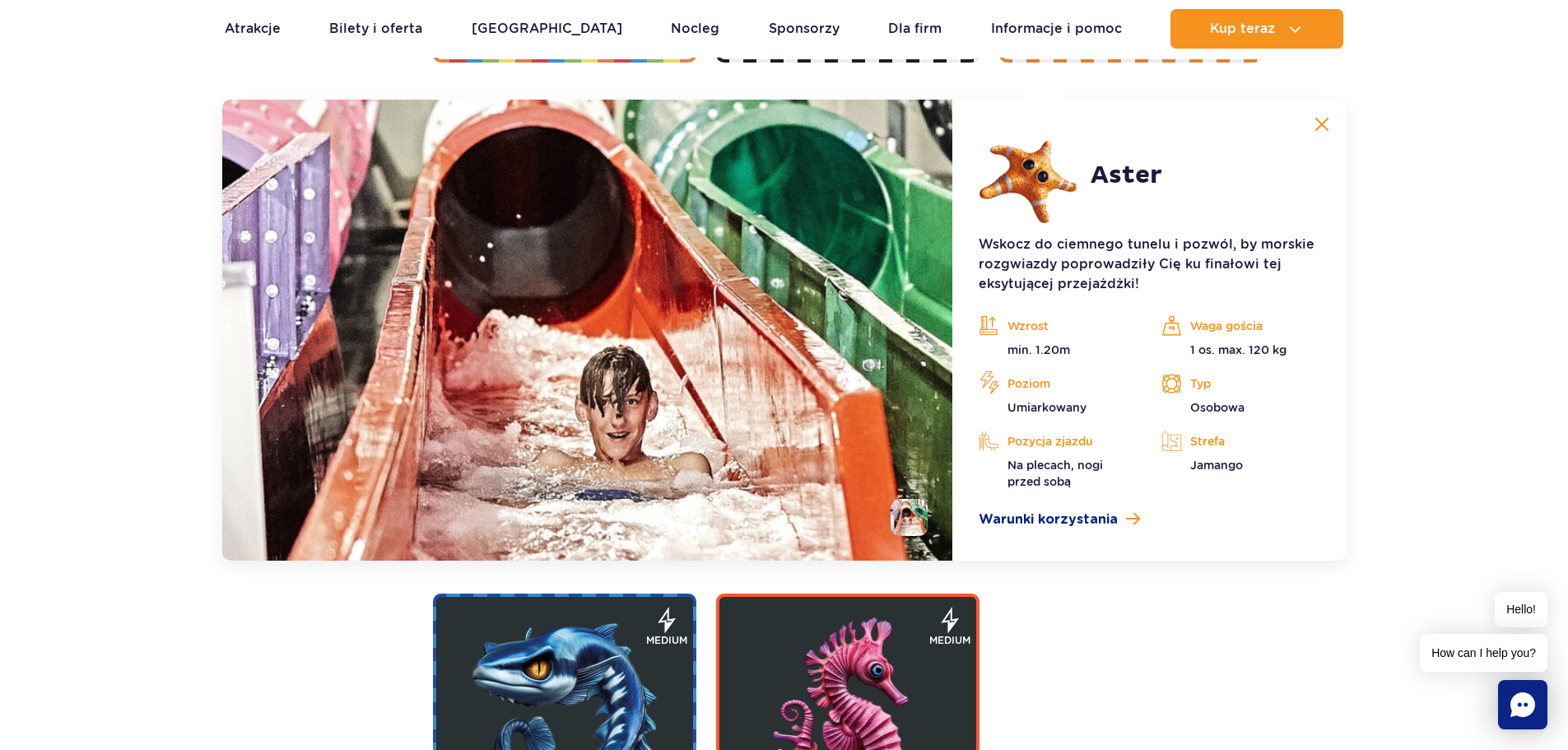
scroll to position [3148, 0]
click at [1325, 119] on img at bounding box center [1322, 123] width 14 height 14
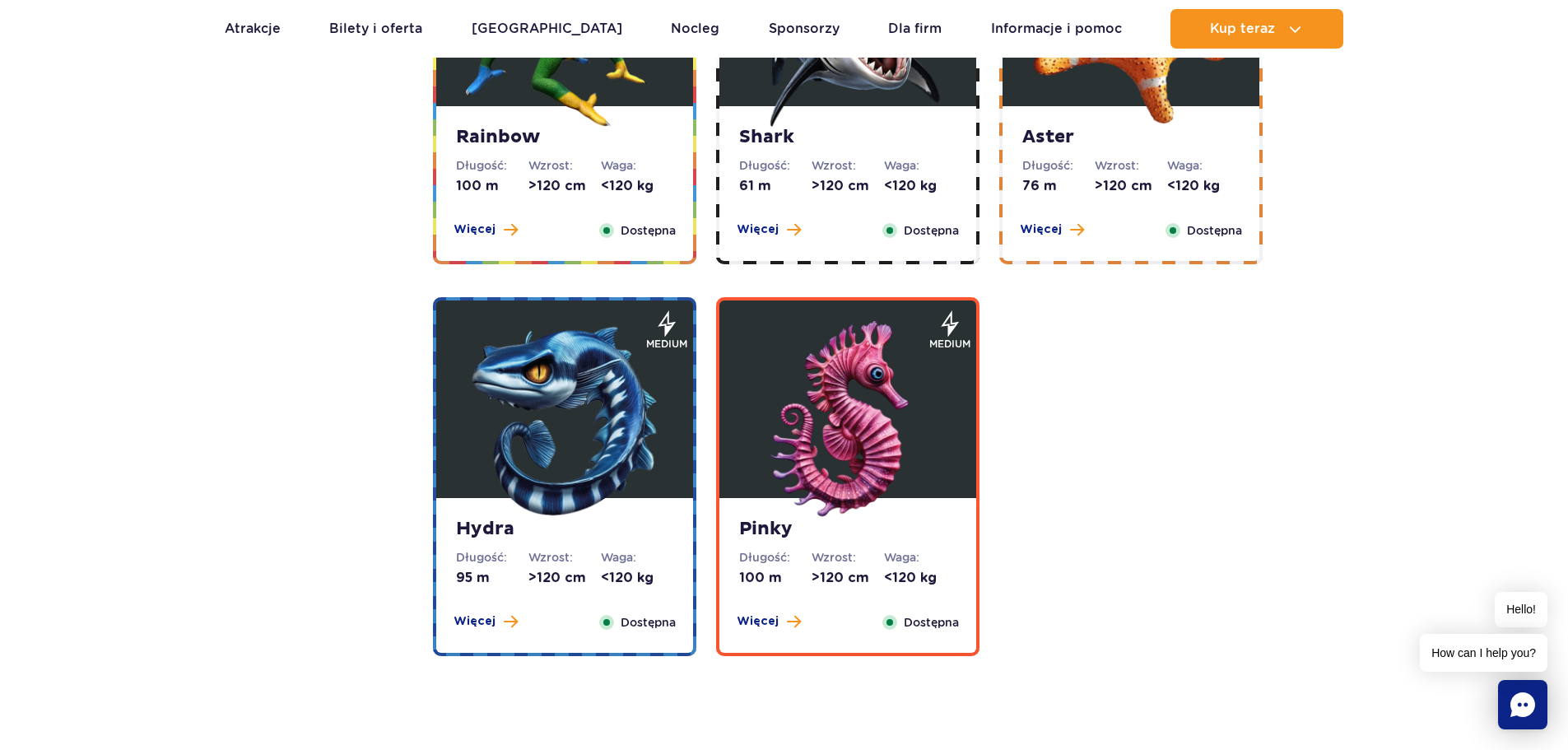
scroll to position [2983, 0]
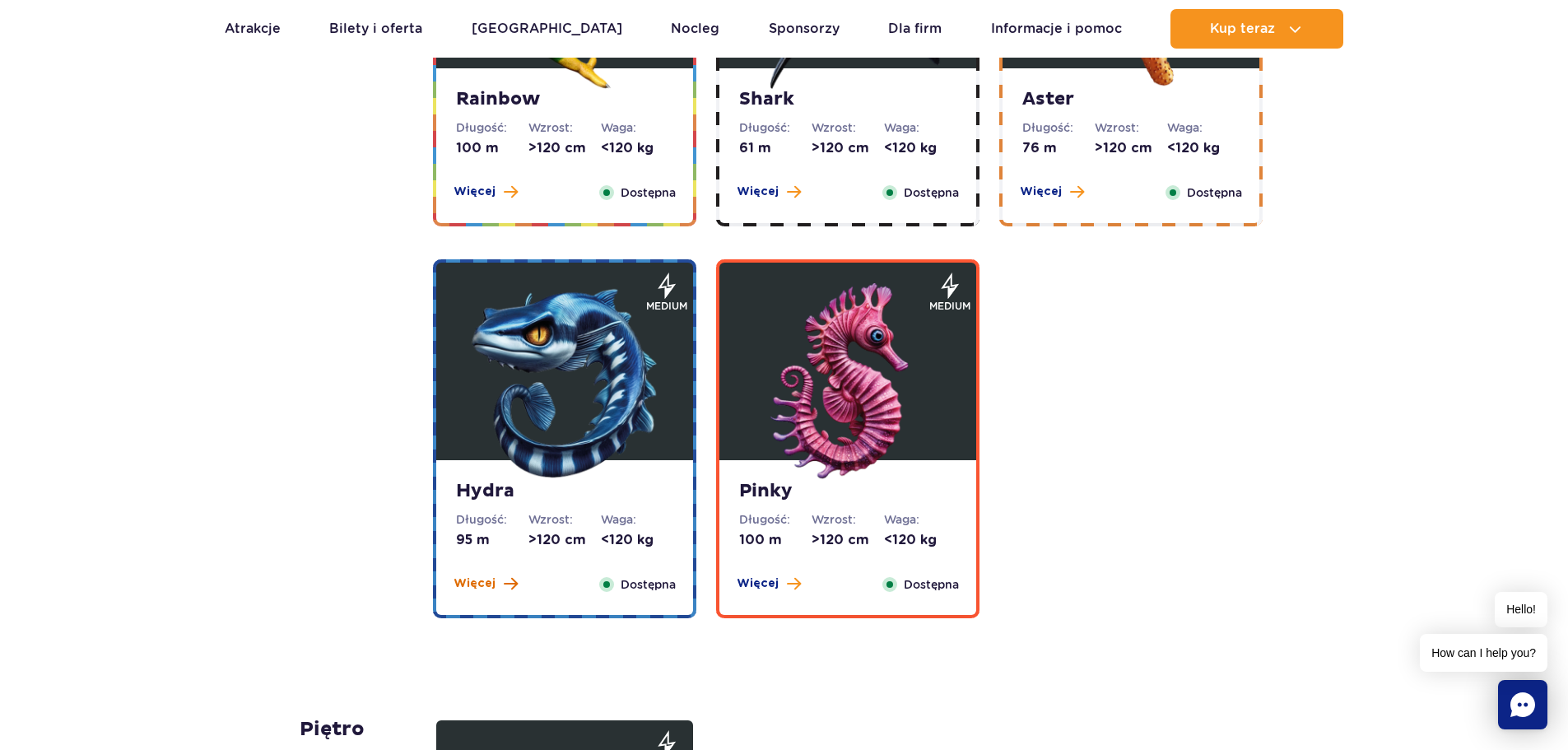
click at [504, 579] on span at bounding box center [511, 583] width 14 height 14
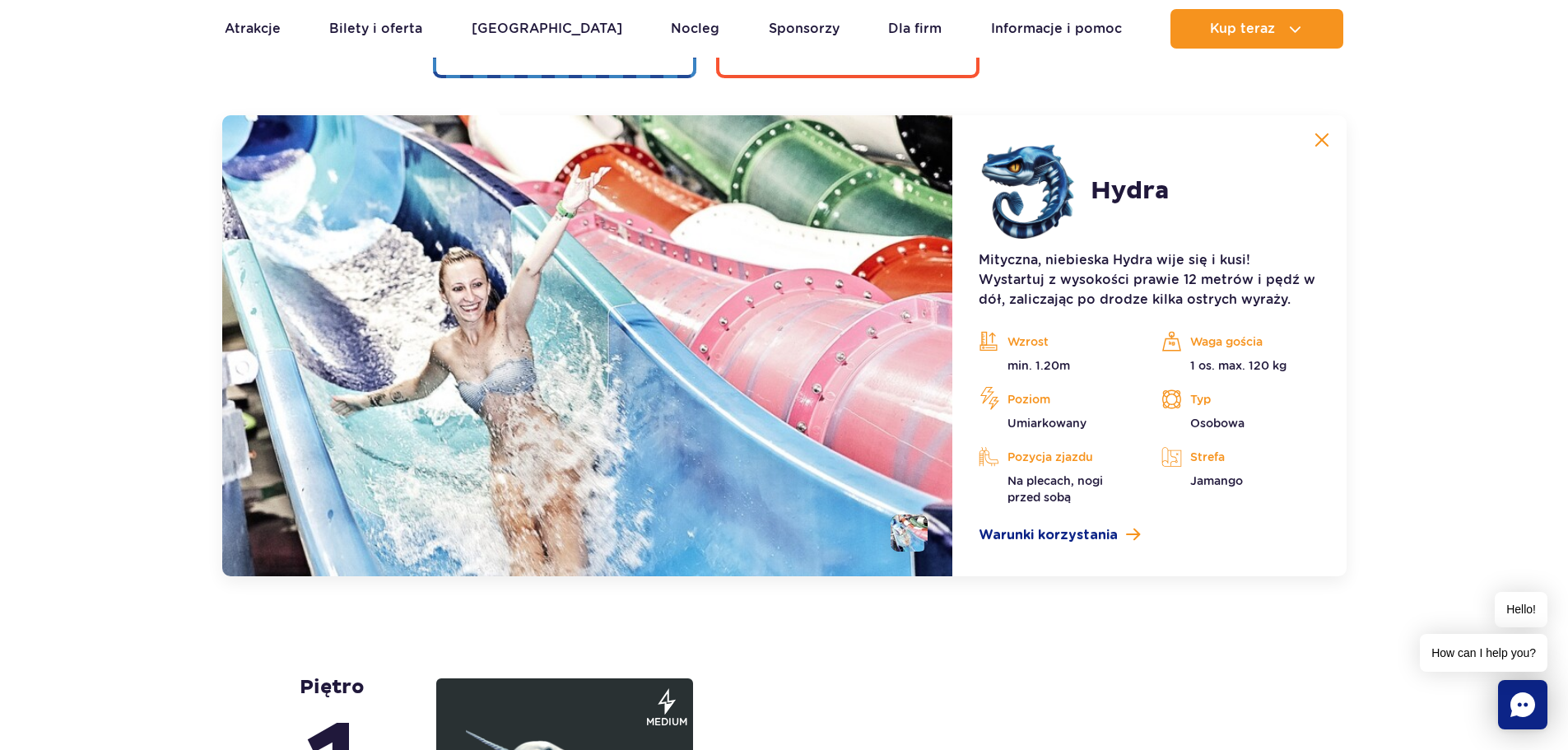
scroll to position [3539, 0]
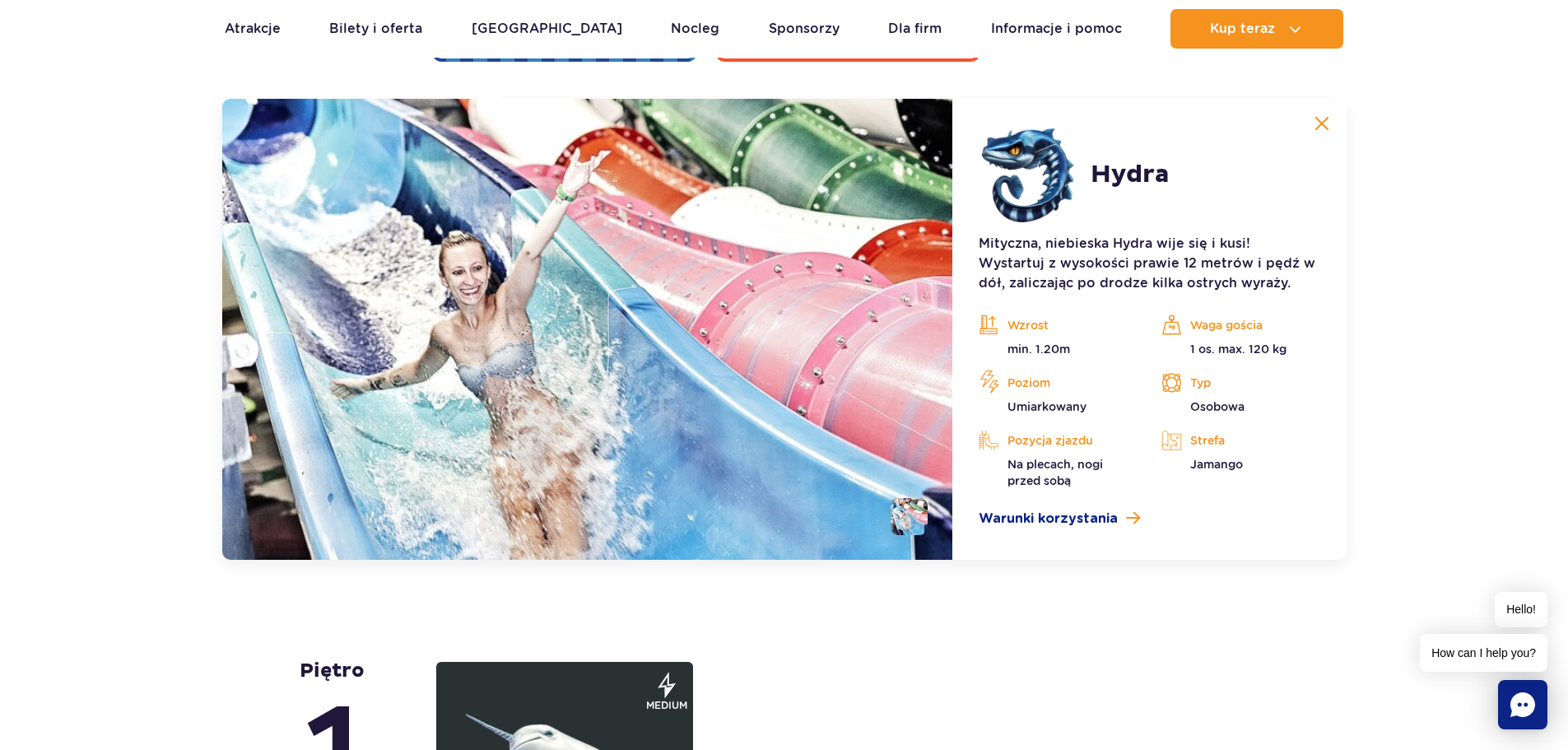
click at [1323, 126] on img at bounding box center [1322, 123] width 14 height 14
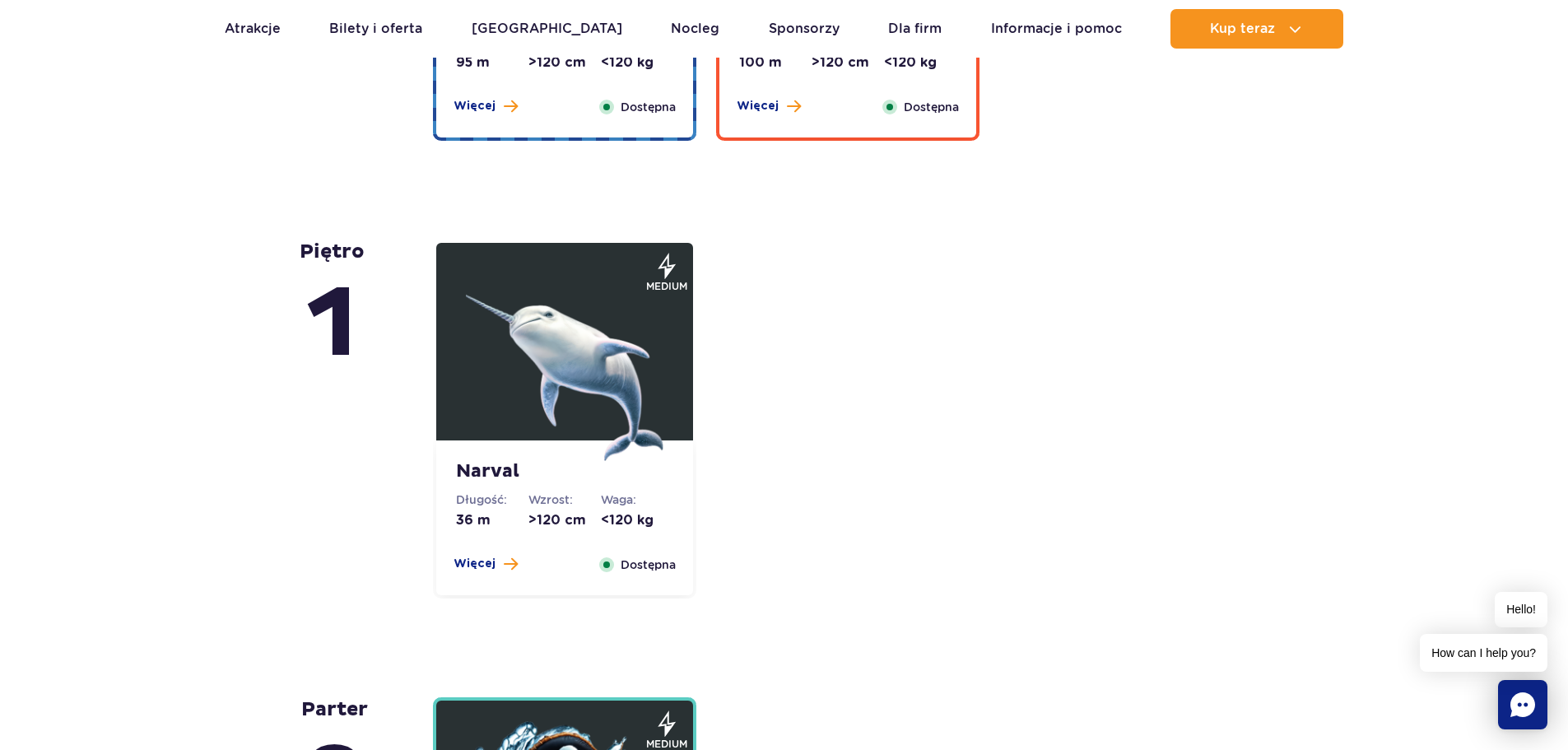
scroll to position [3210, 0]
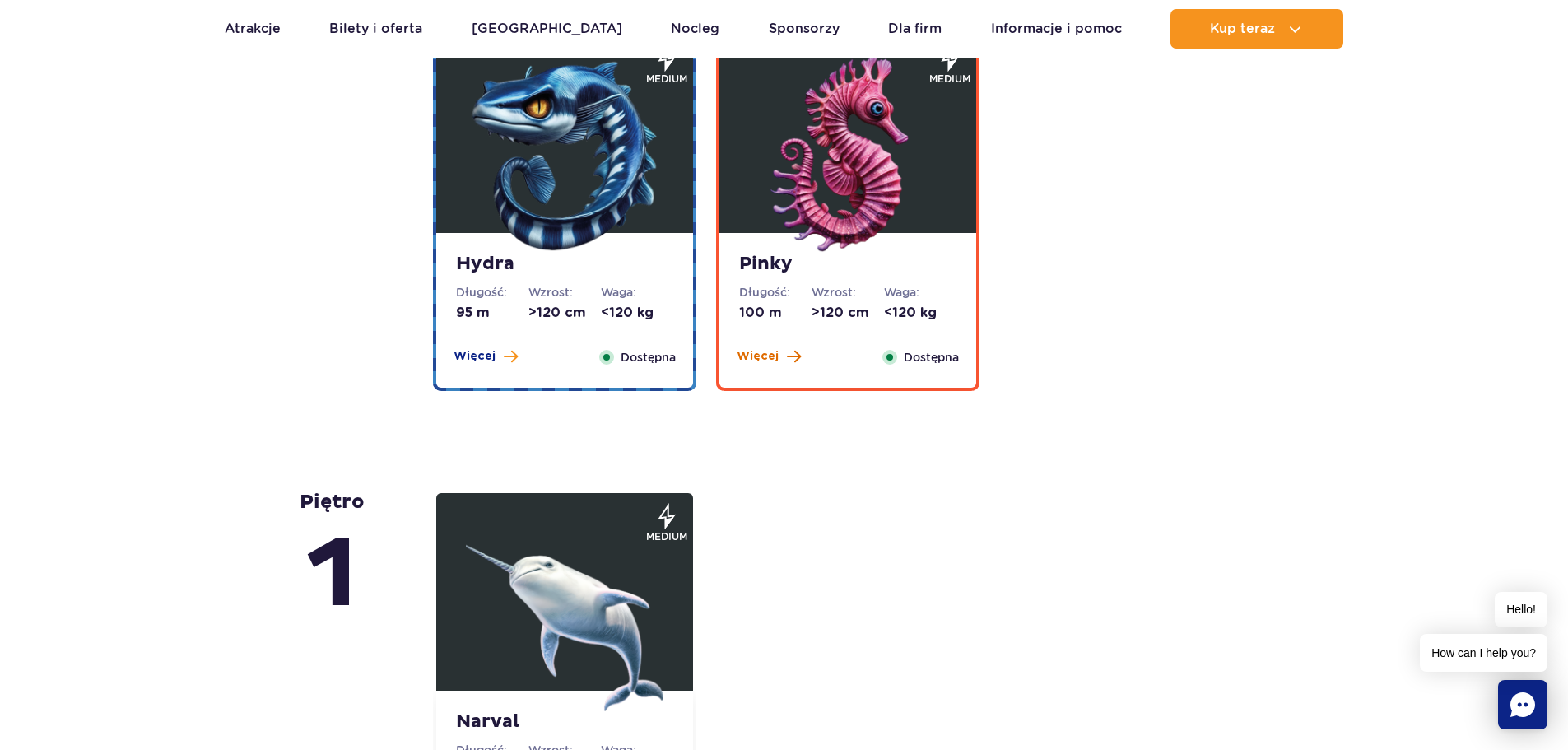
click at [771, 358] on span "Więcej" at bounding box center [757, 356] width 42 height 16
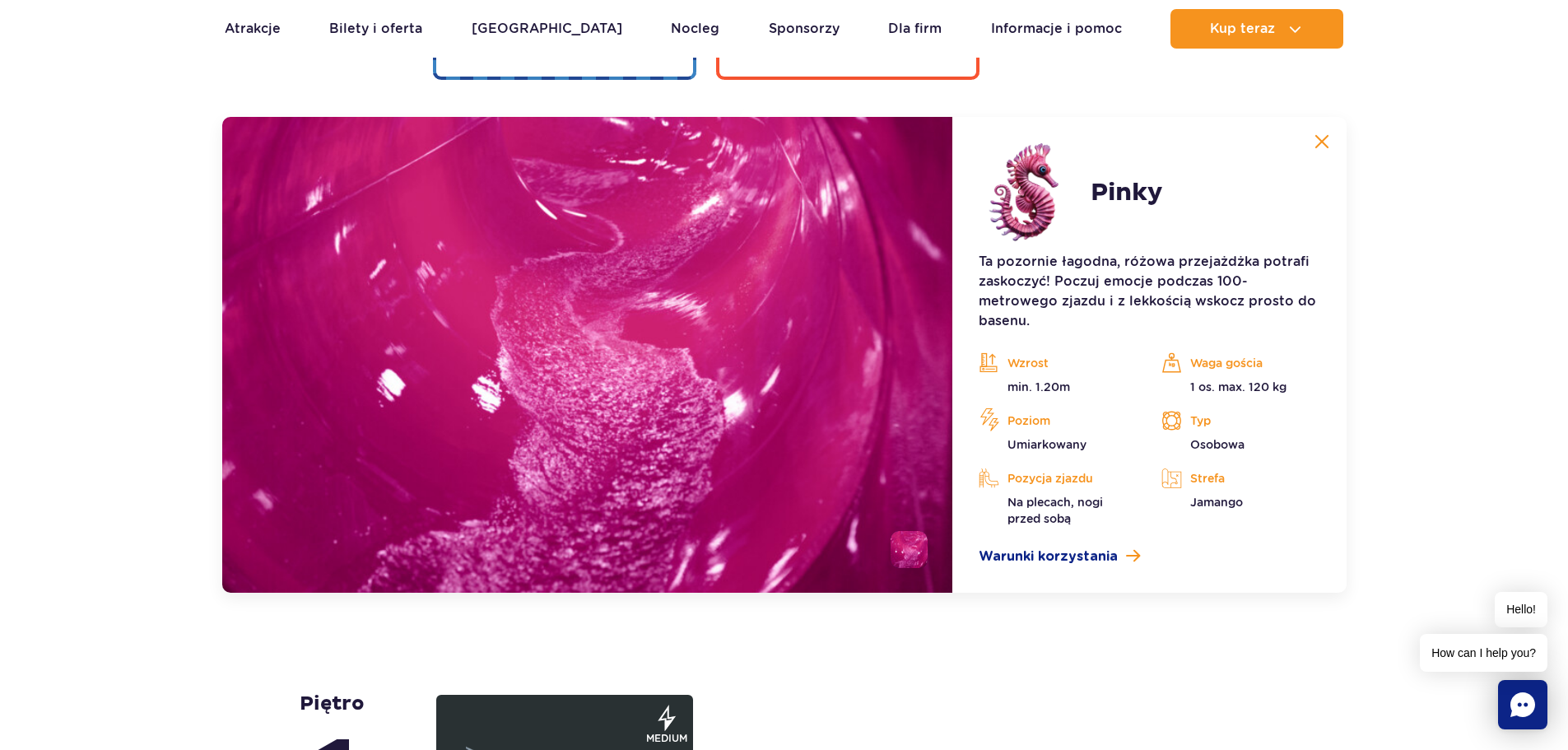
scroll to position [3539, 0]
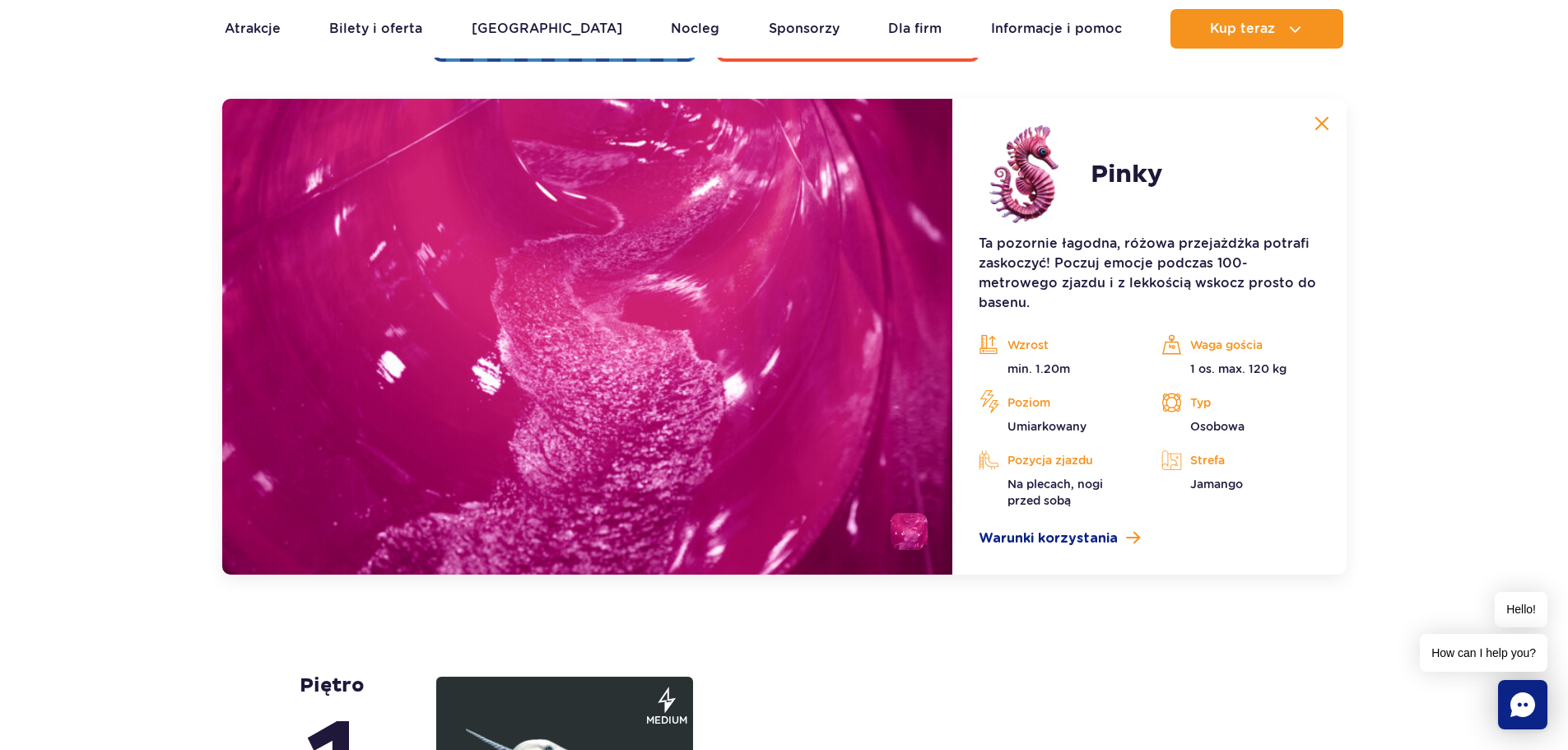
click at [1320, 126] on img at bounding box center [1322, 123] width 14 height 14
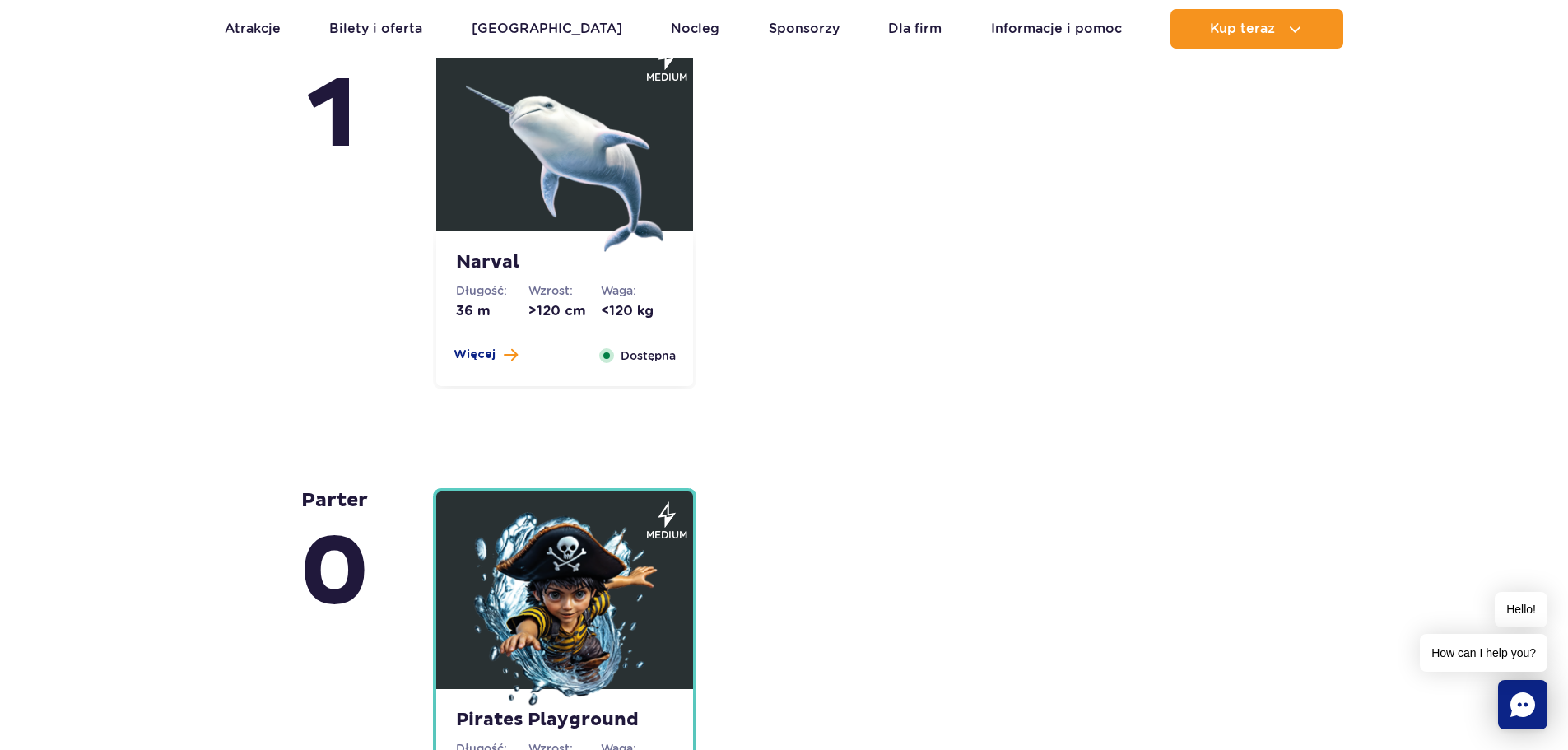
scroll to position [3622, 0]
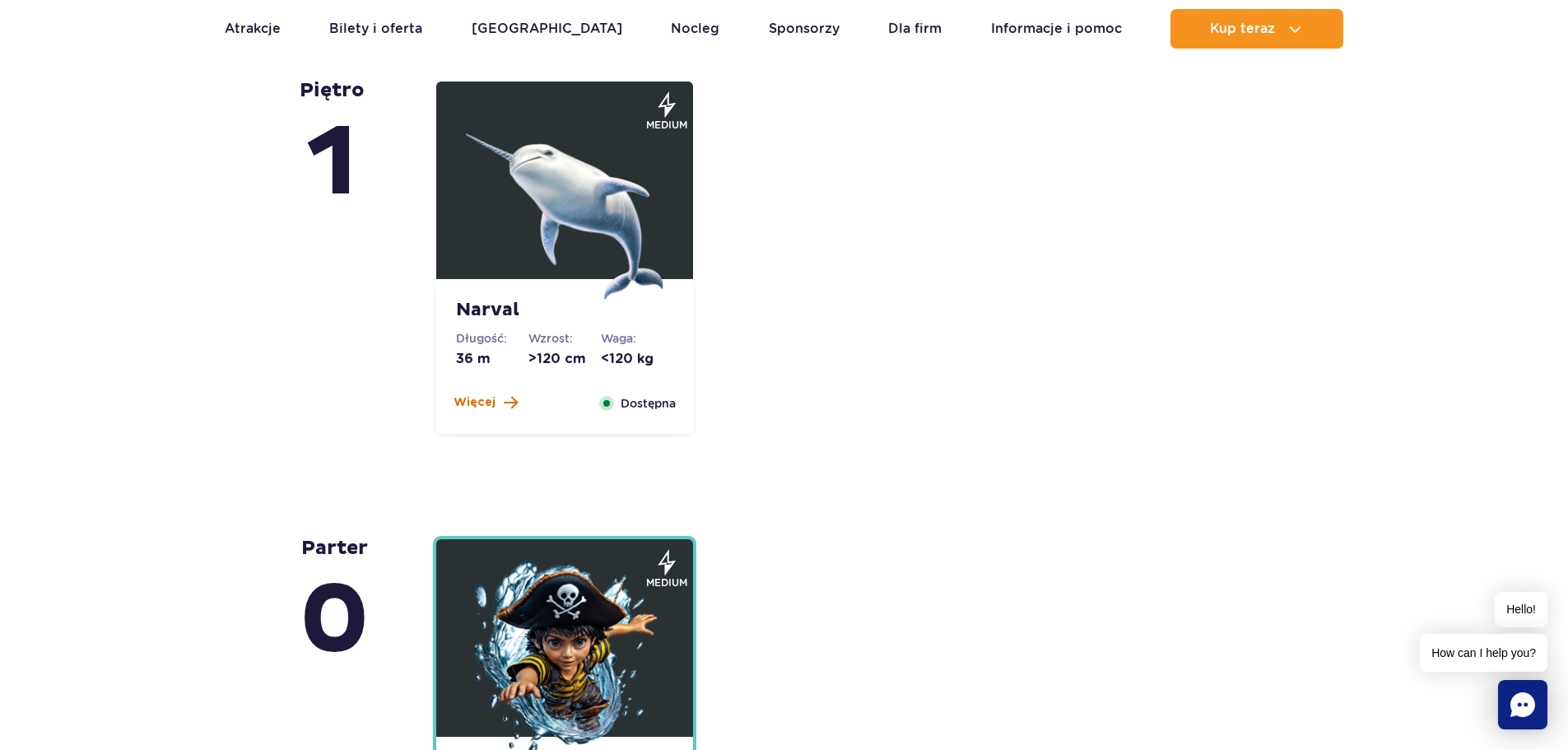
click at [484, 397] on span "Więcej" at bounding box center [474, 402] width 42 height 16
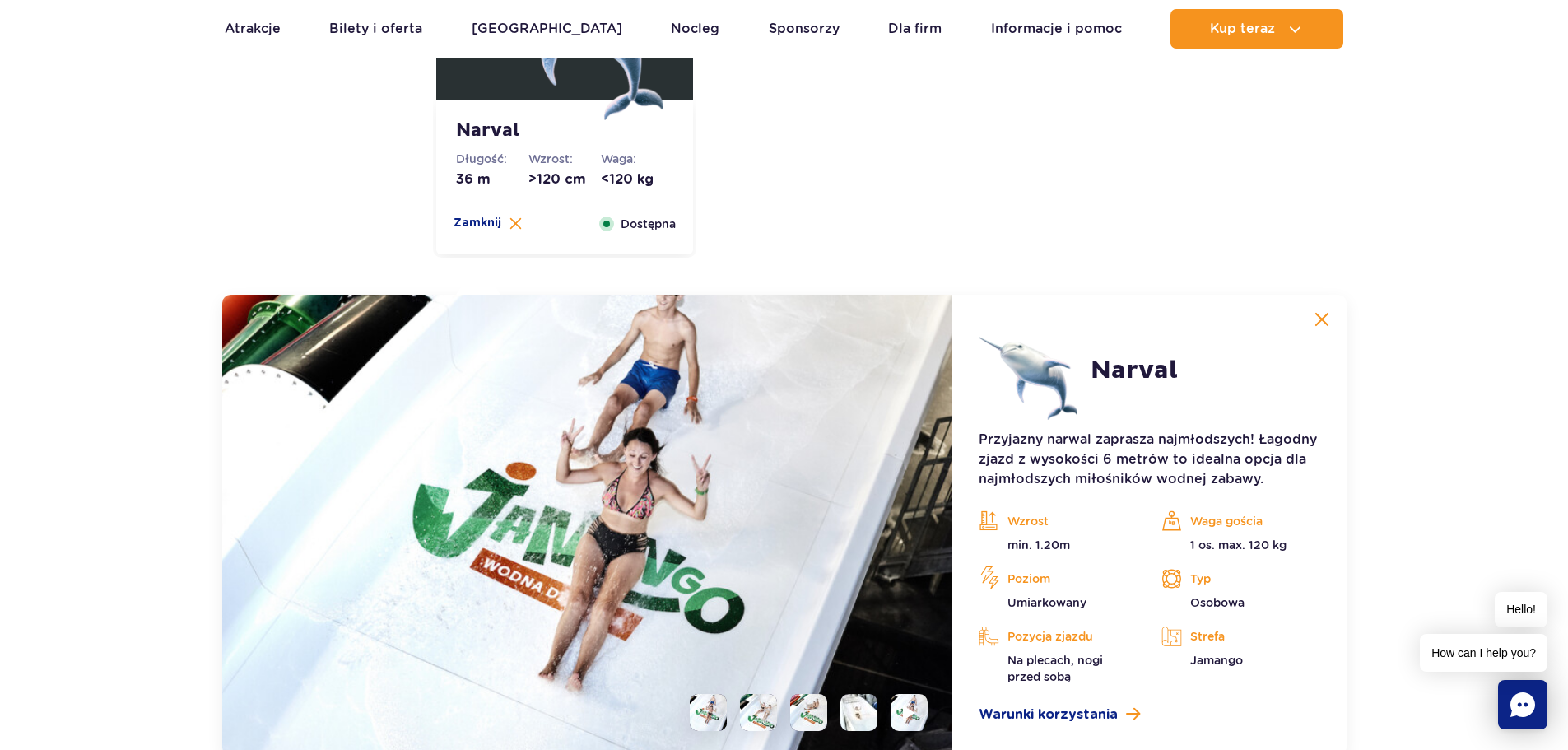
scroll to position [3750, 0]
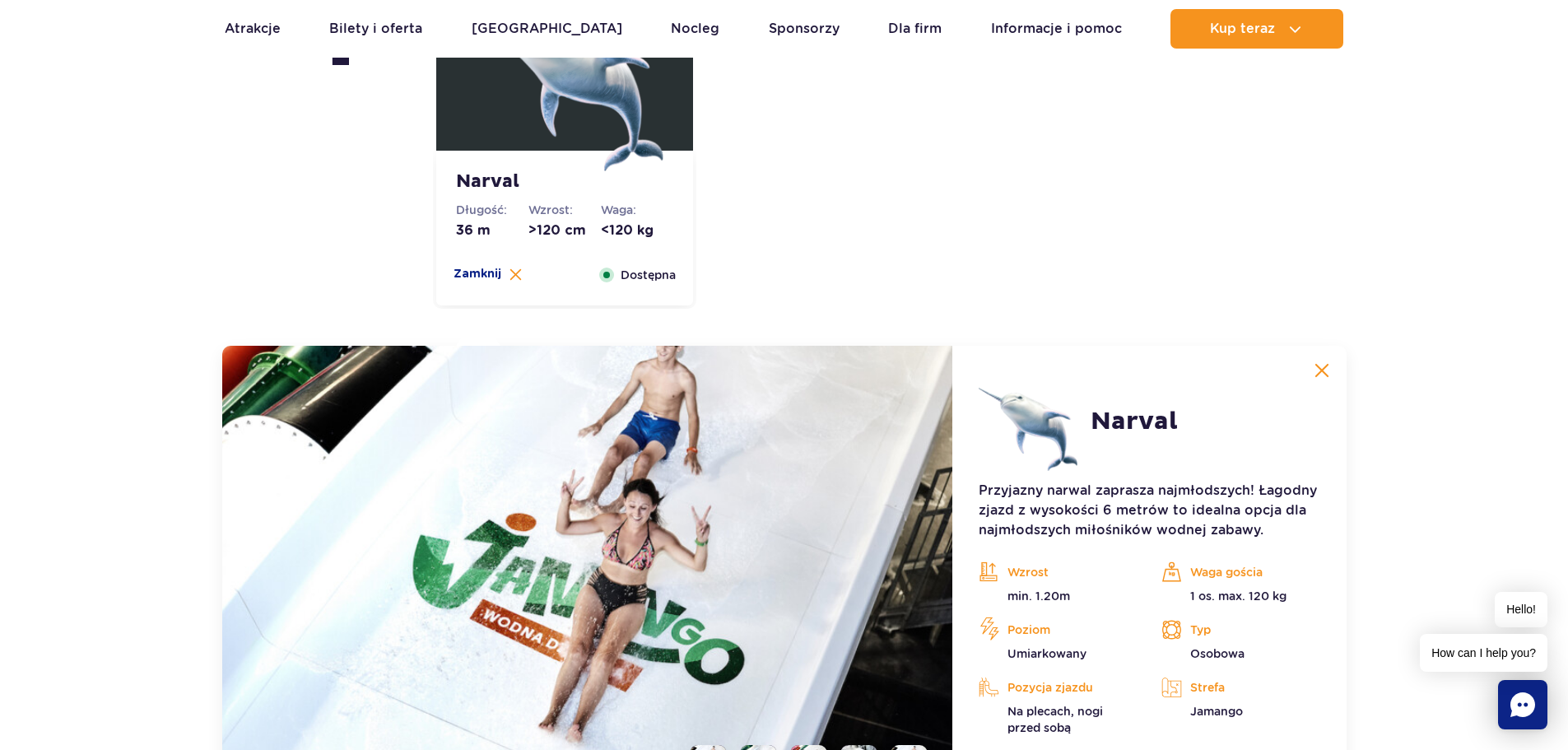
click at [1316, 369] on img at bounding box center [1322, 370] width 14 height 14
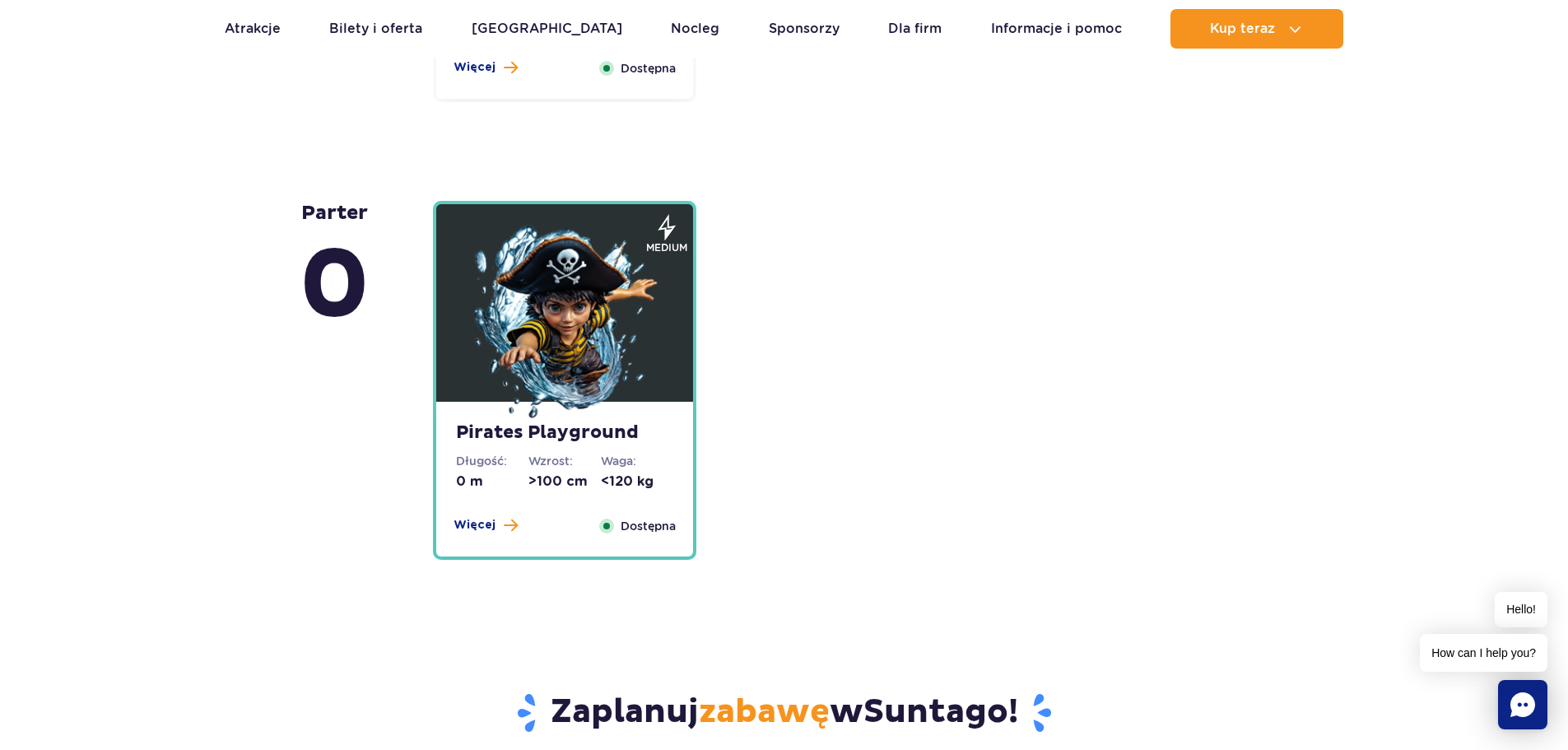
scroll to position [3997, 0]
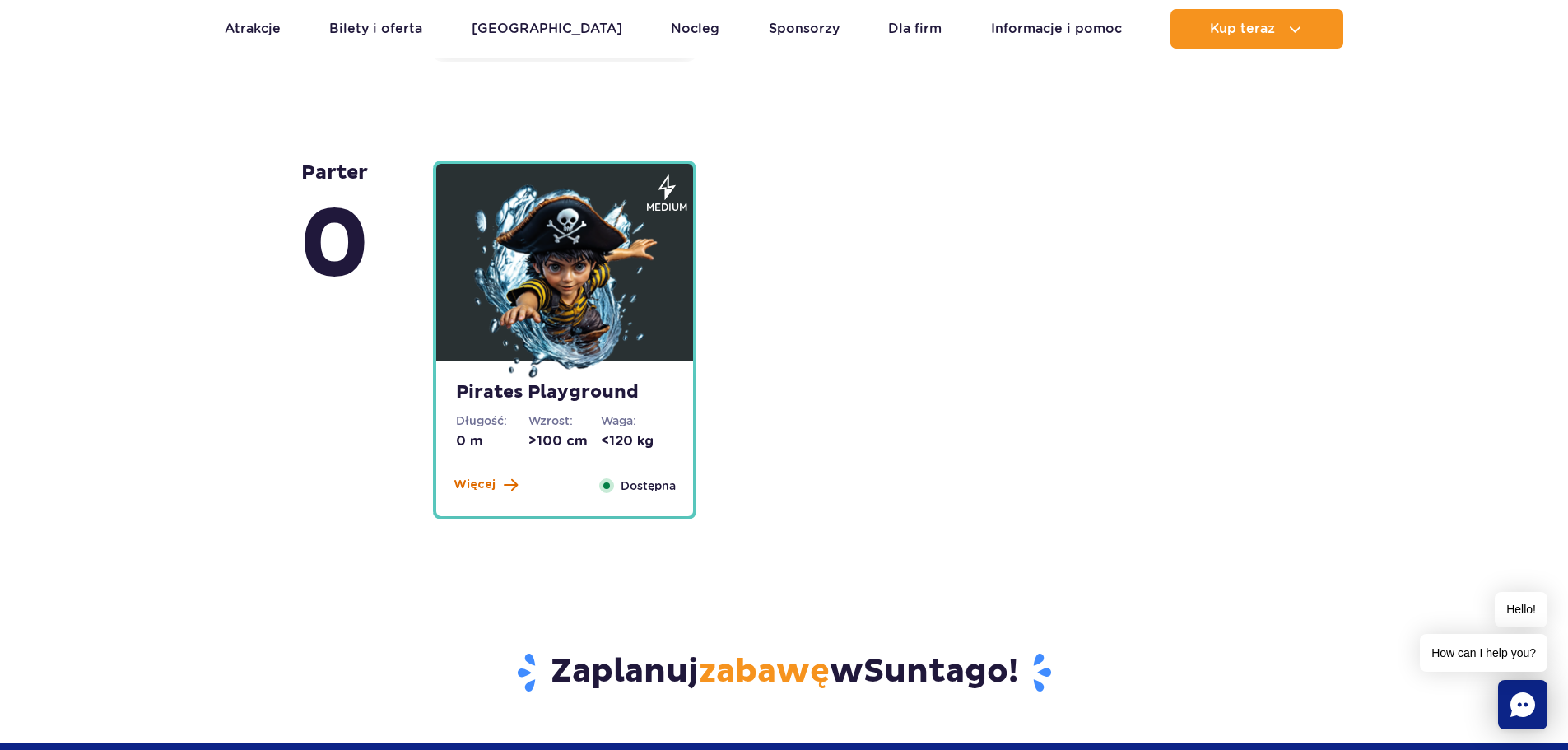
click at [487, 478] on span "Więcej" at bounding box center [474, 485] width 42 height 16
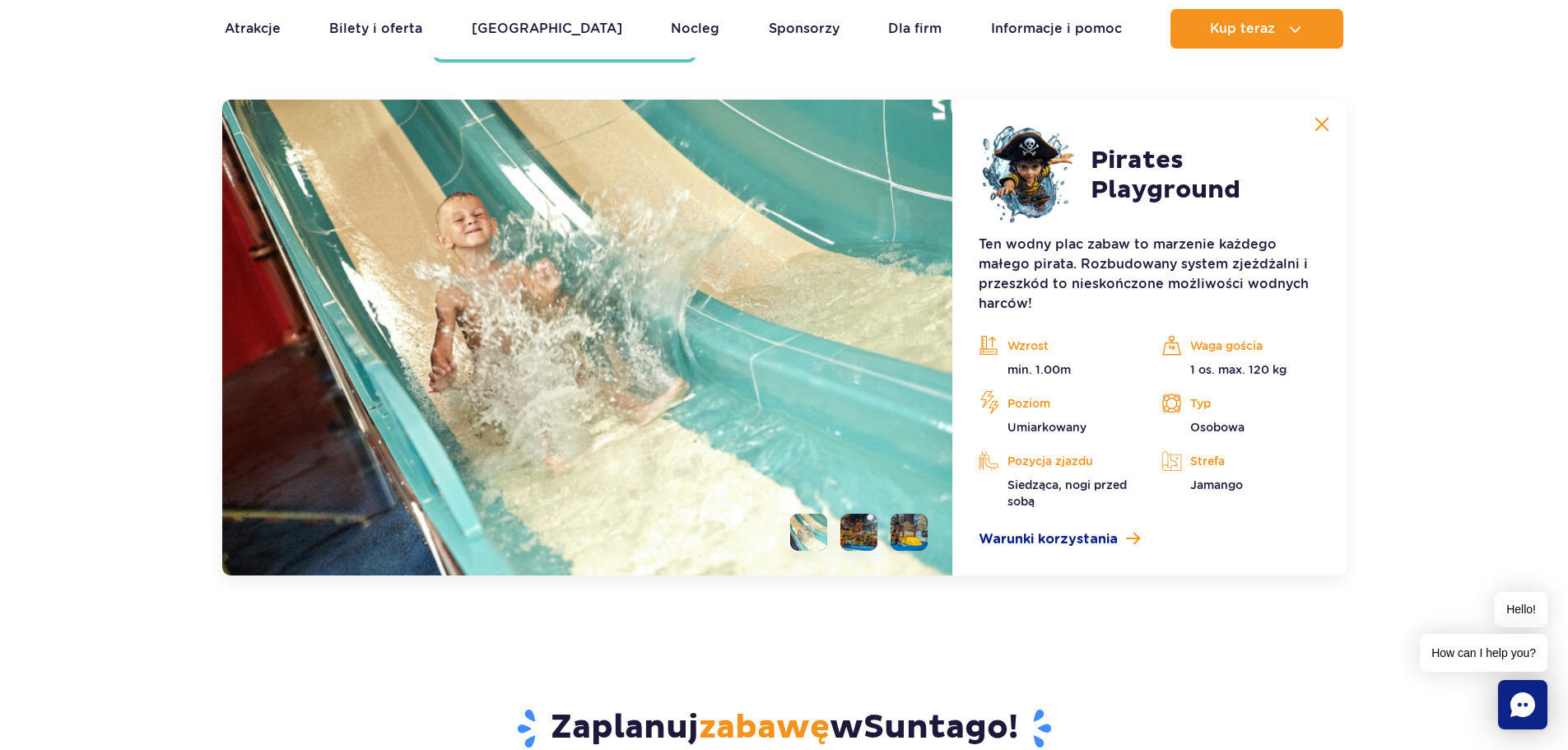
scroll to position [4454, 0]
click at [1325, 124] on img at bounding box center [1322, 123] width 14 height 14
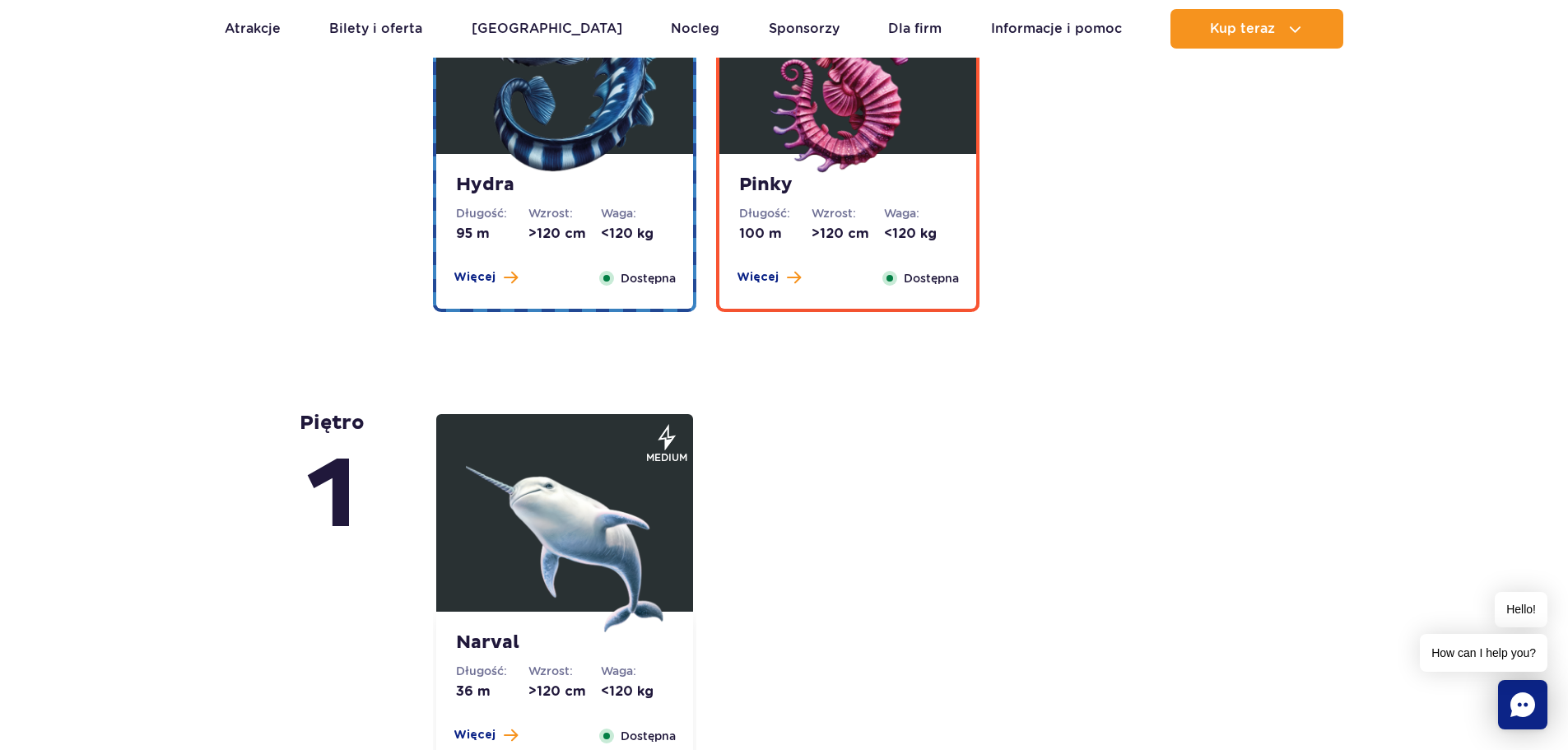
scroll to position [2973, 0]
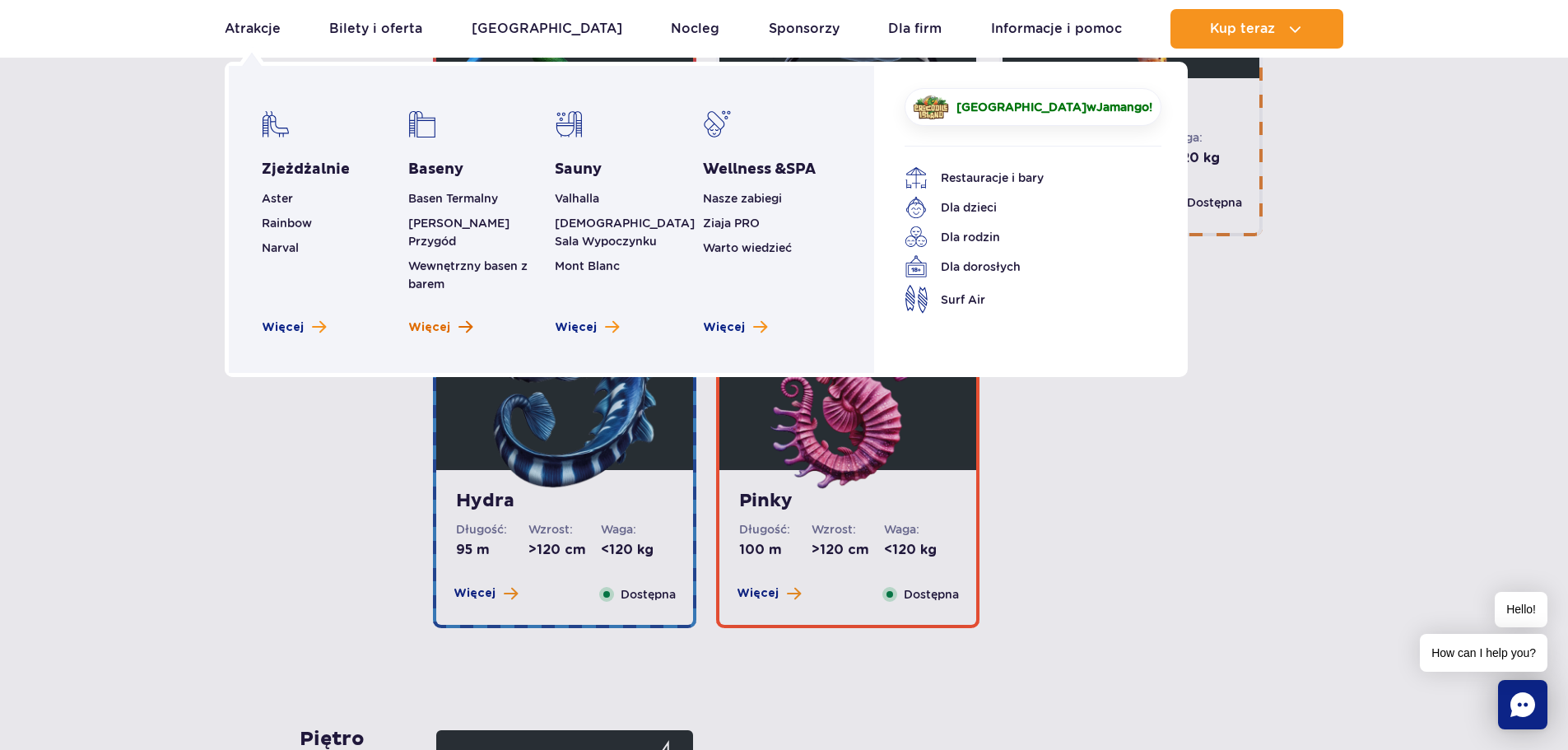
click at [447, 319] on span "Więcej" at bounding box center [429, 327] width 42 height 16
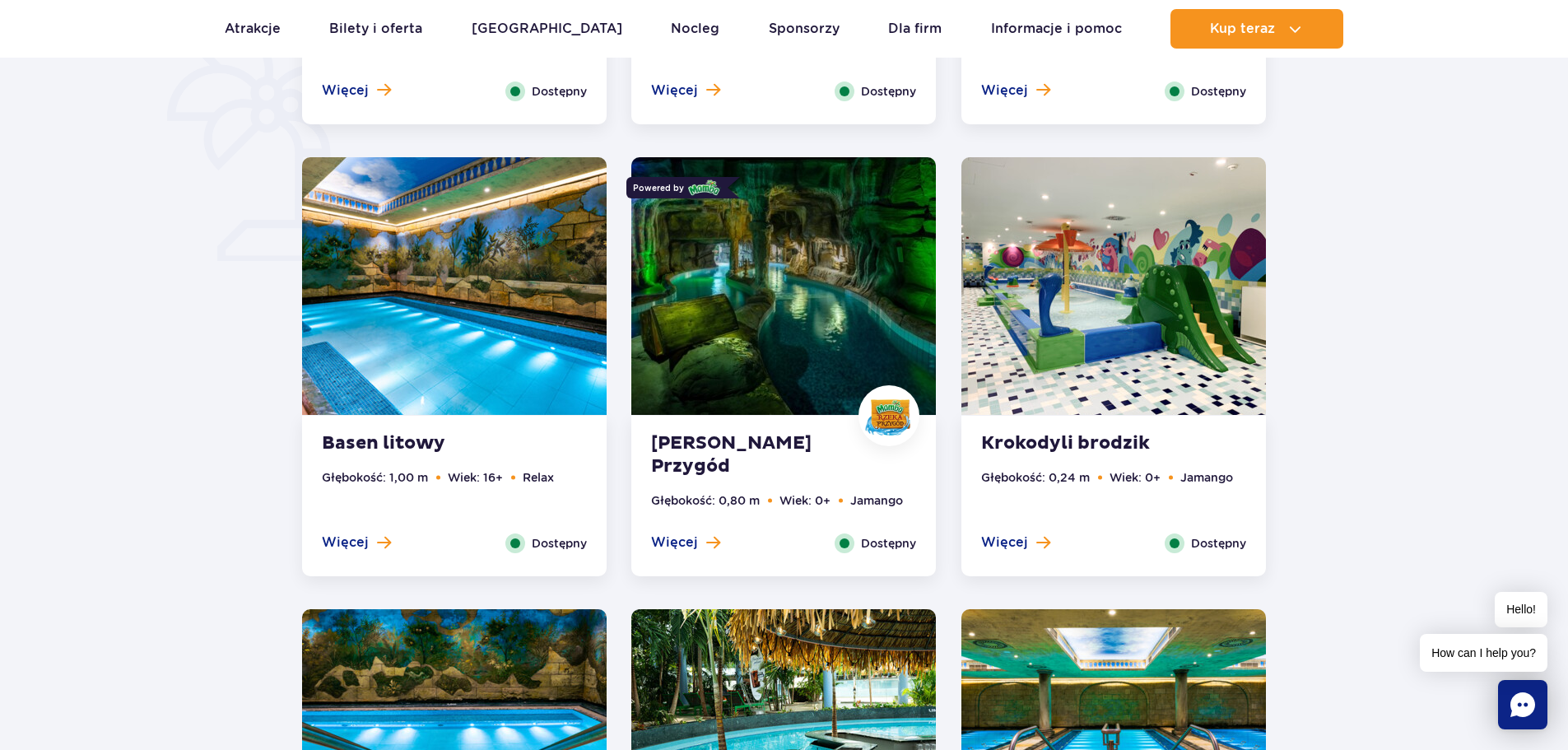
scroll to position [1317, 0]
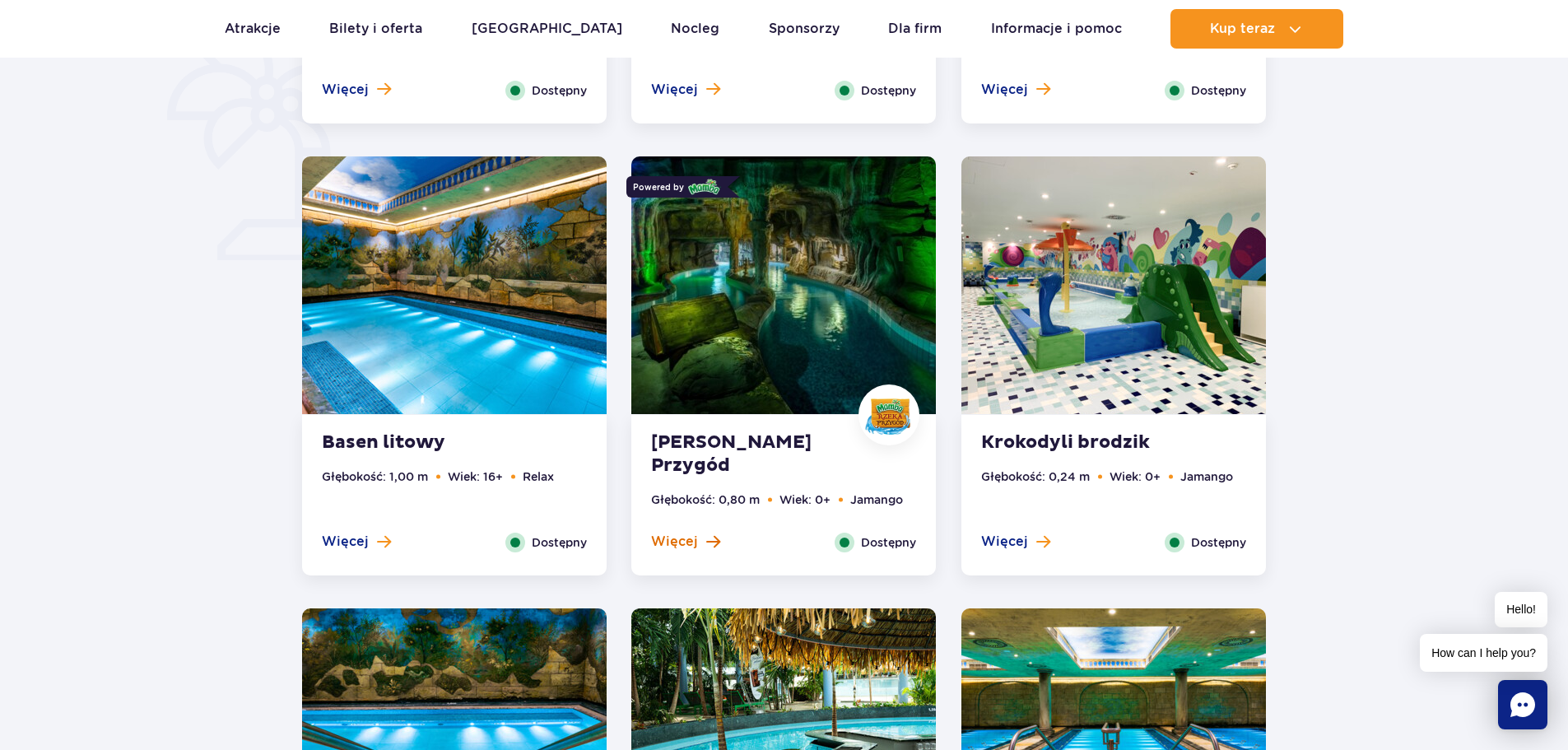
click at [713, 540] on span at bounding box center [713, 541] width 14 height 14
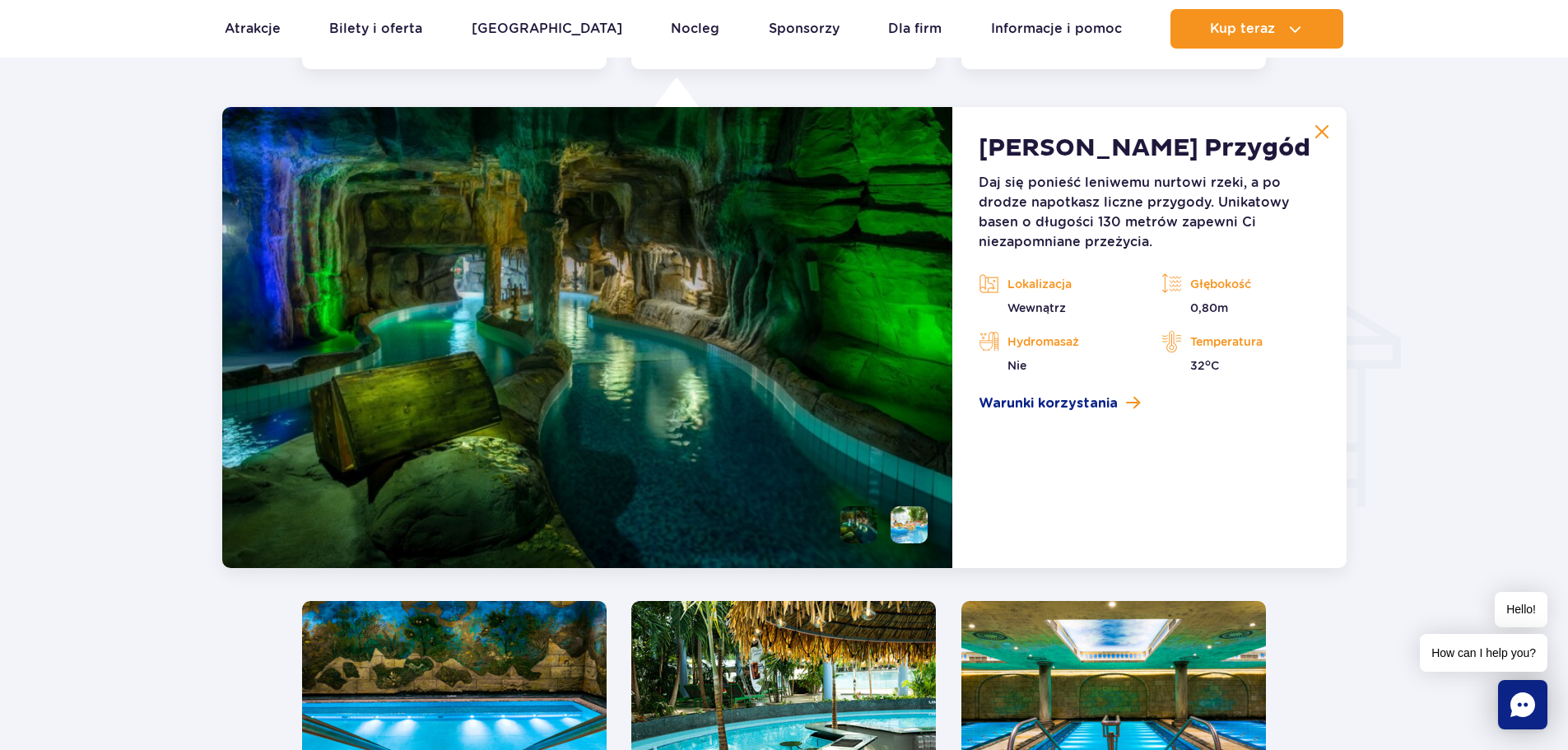
scroll to position [1831, 0]
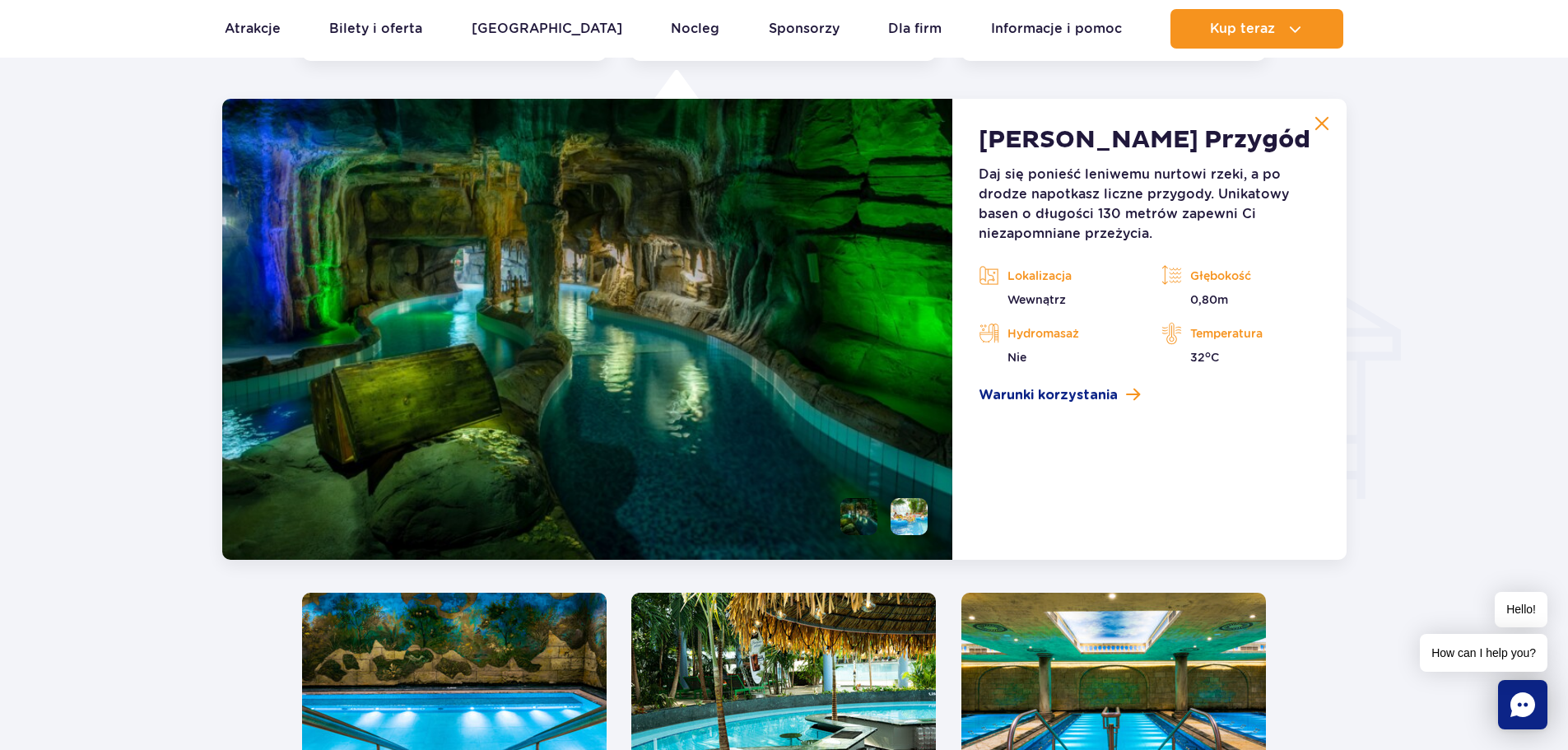
click at [1323, 125] on img at bounding box center [1322, 123] width 14 height 14
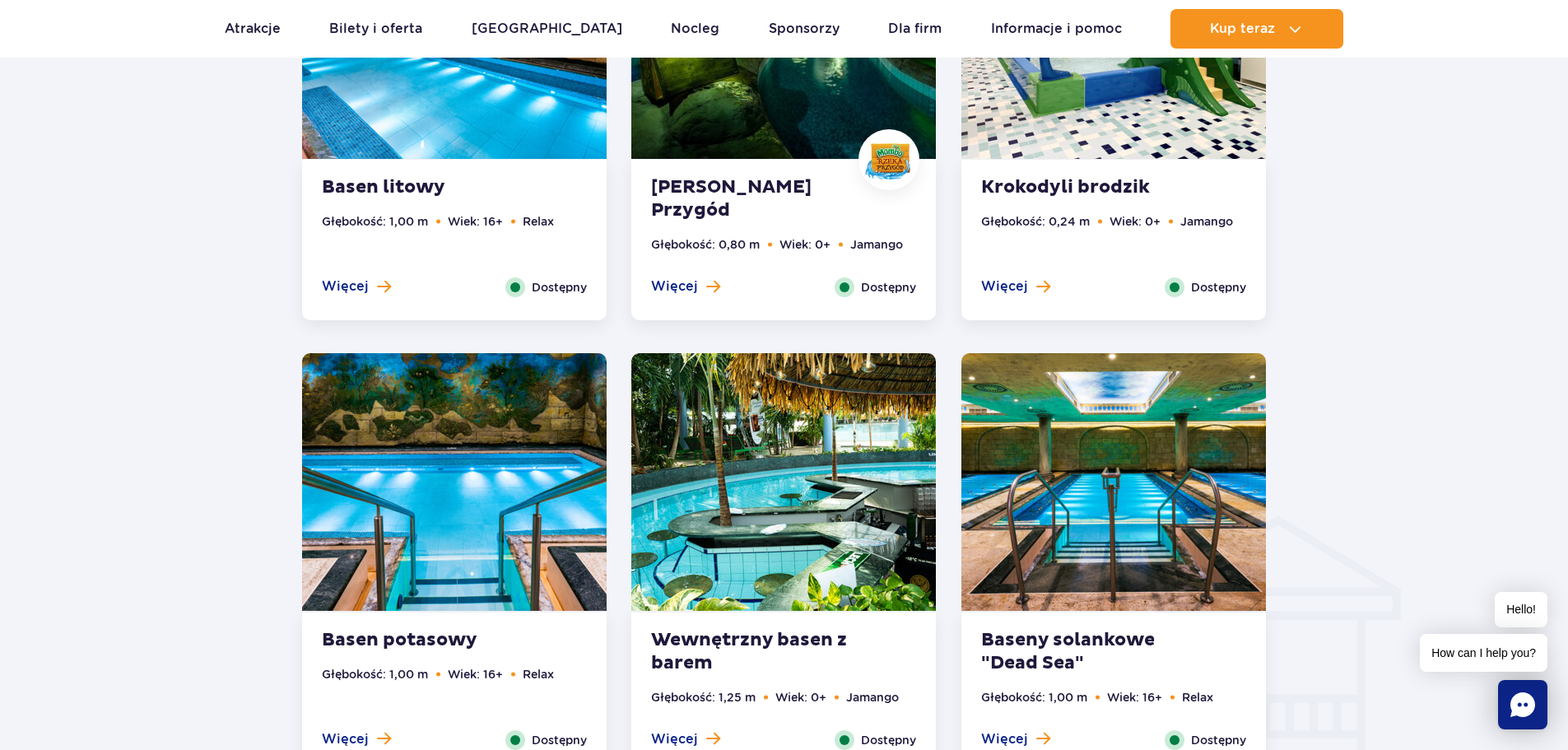
scroll to position [1667, 0]
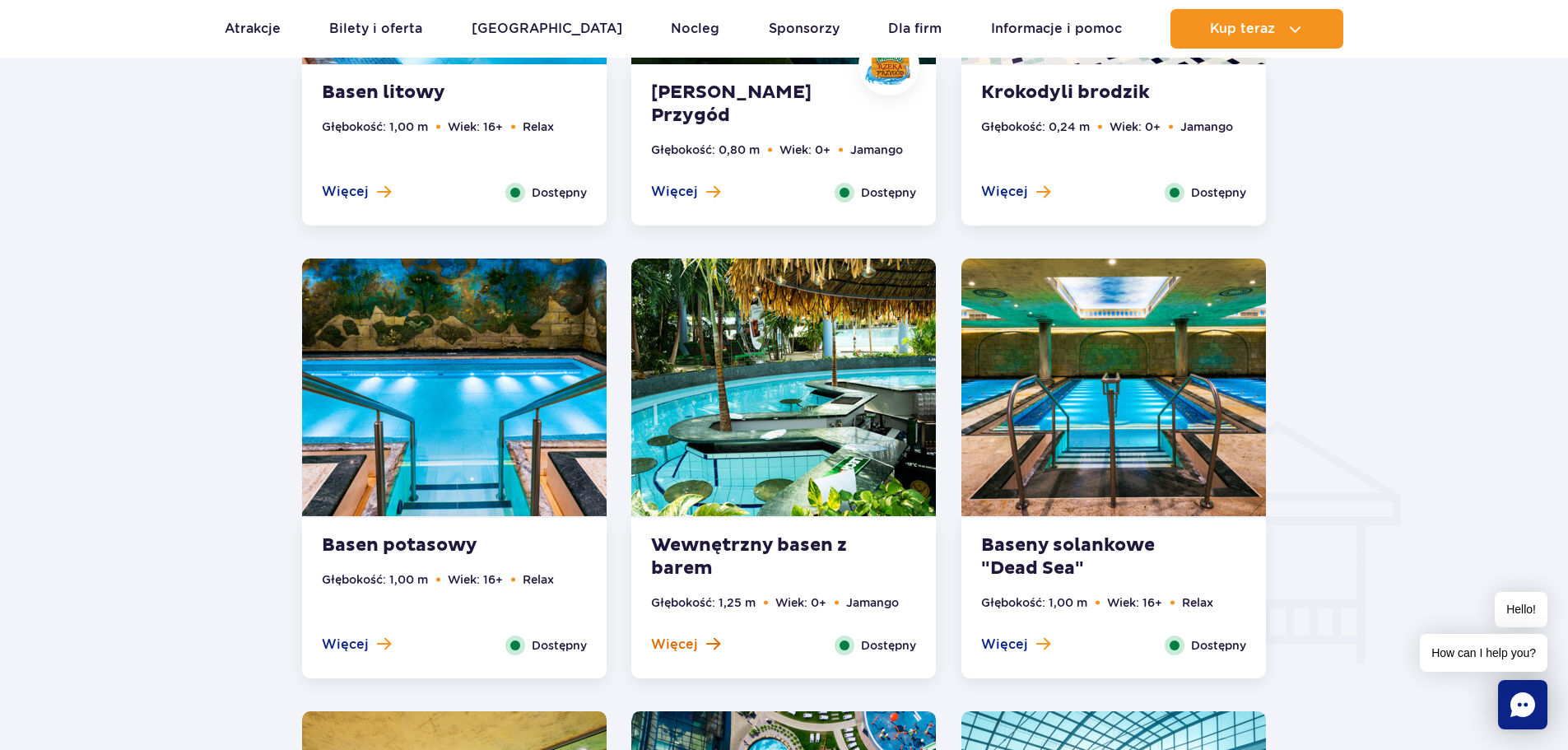
click at [709, 645] on span at bounding box center [713, 644] width 14 height 14
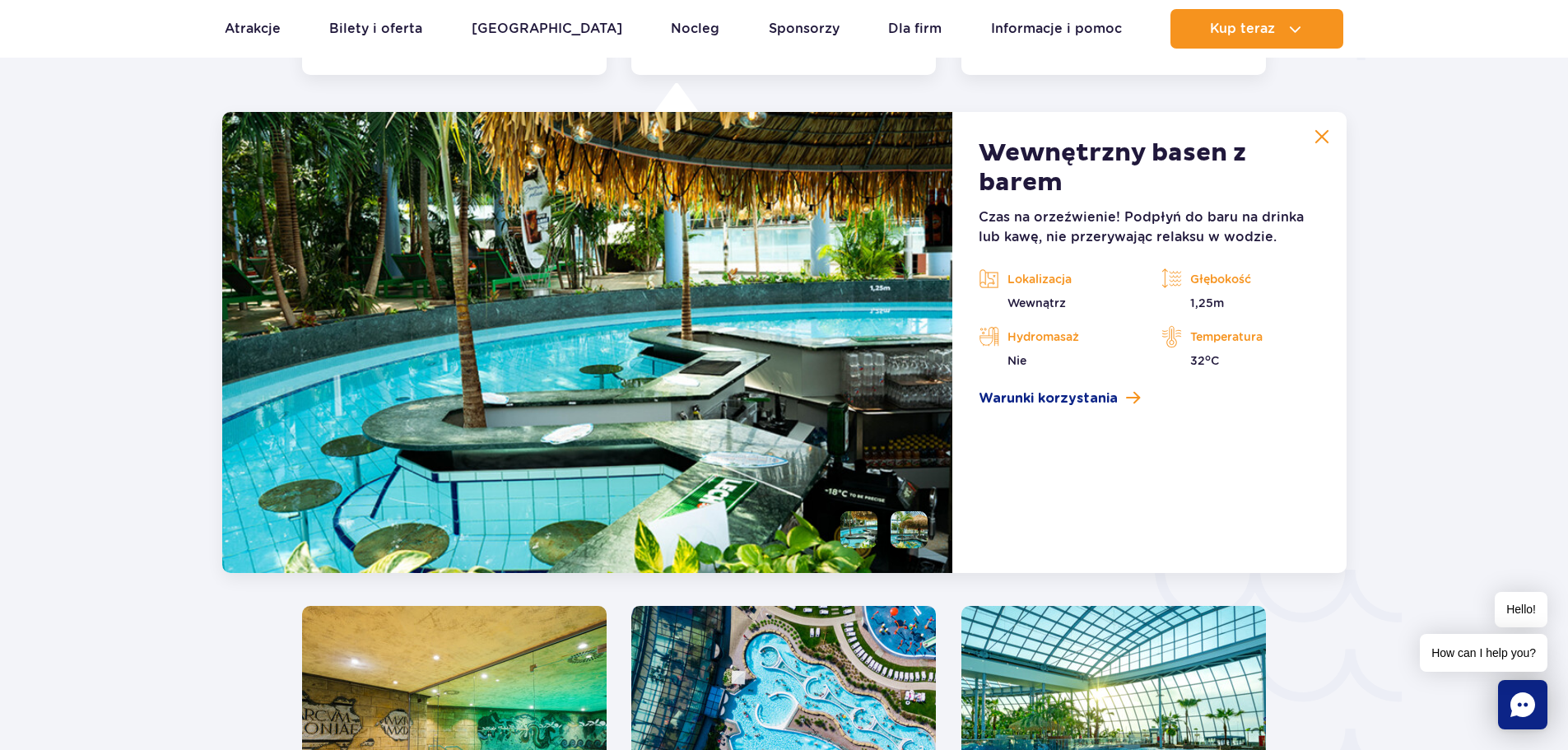
scroll to position [2282, 0]
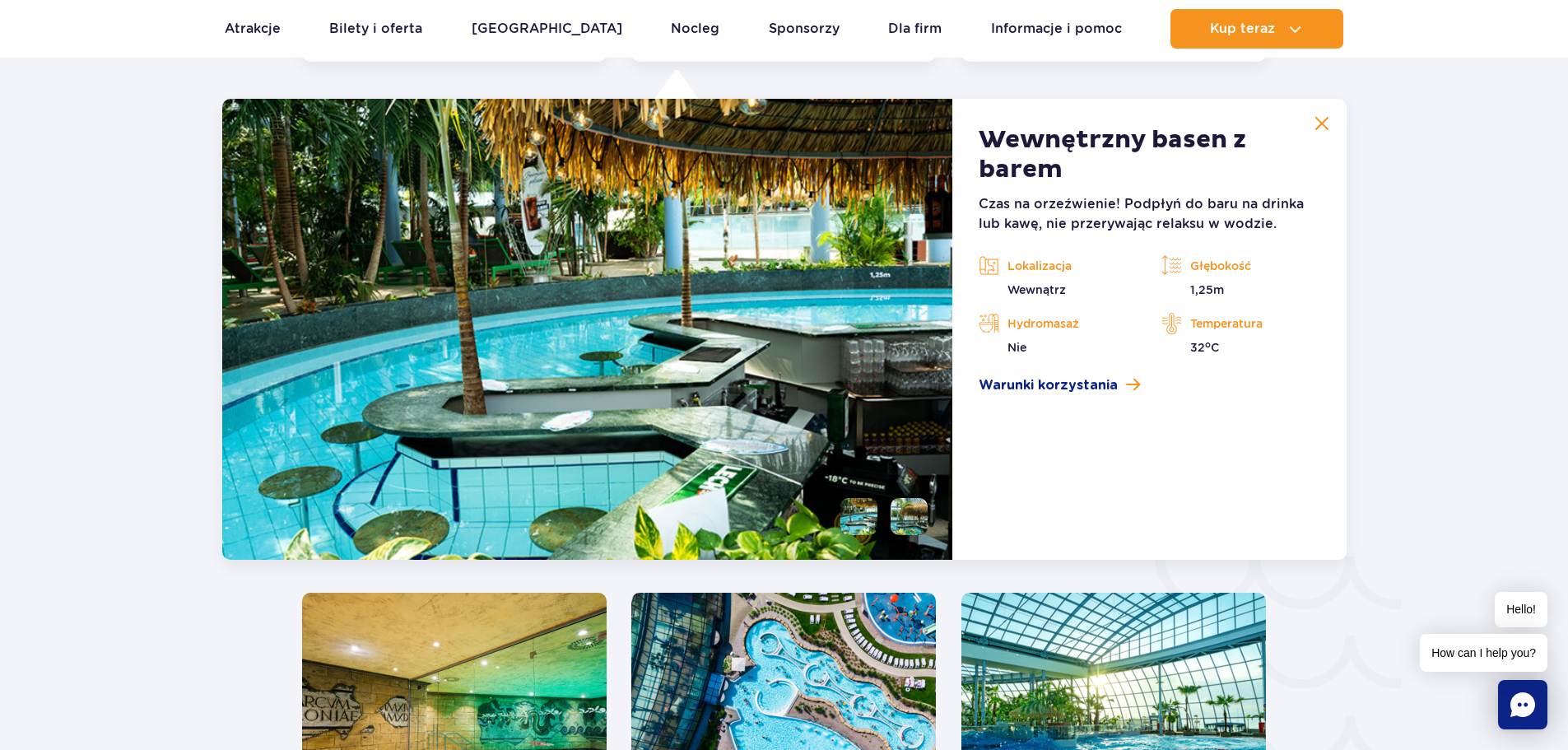
click at [1325, 127] on img at bounding box center [1322, 123] width 14 height 14
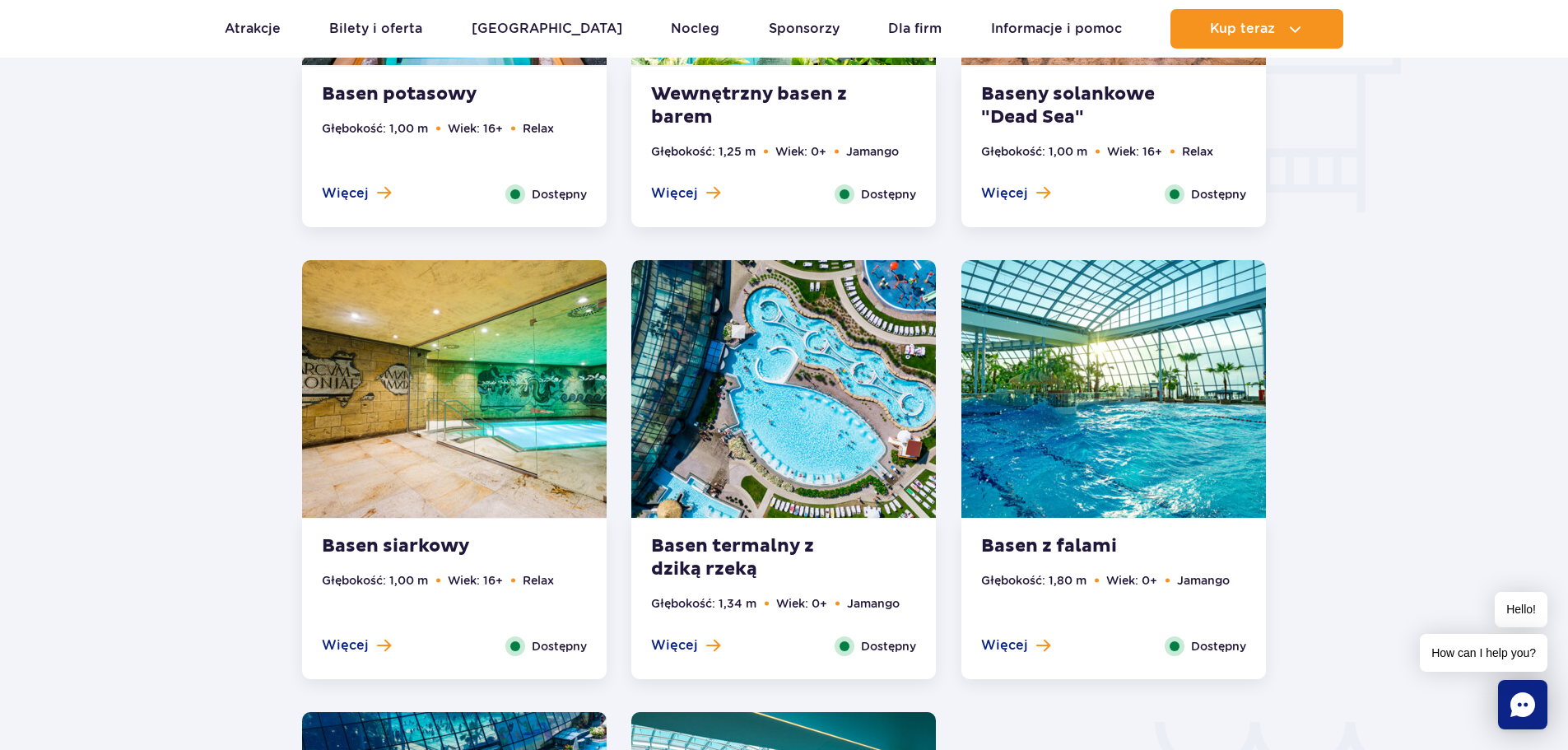
scroll to position [2118, 0]
click at [717, 637] on span at bounding box center [713, 645] width 14 height 14
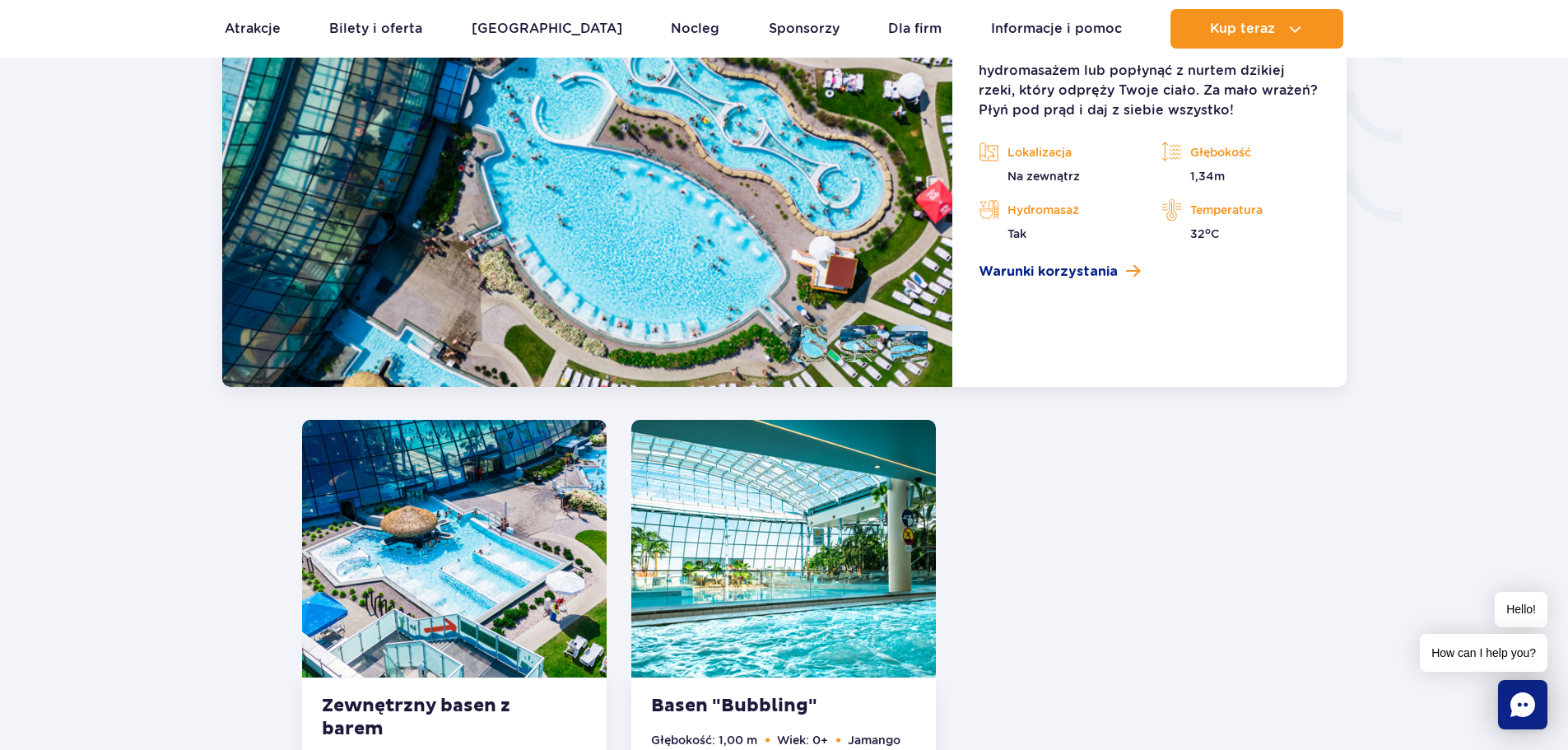
scroll to position [2653, 0]
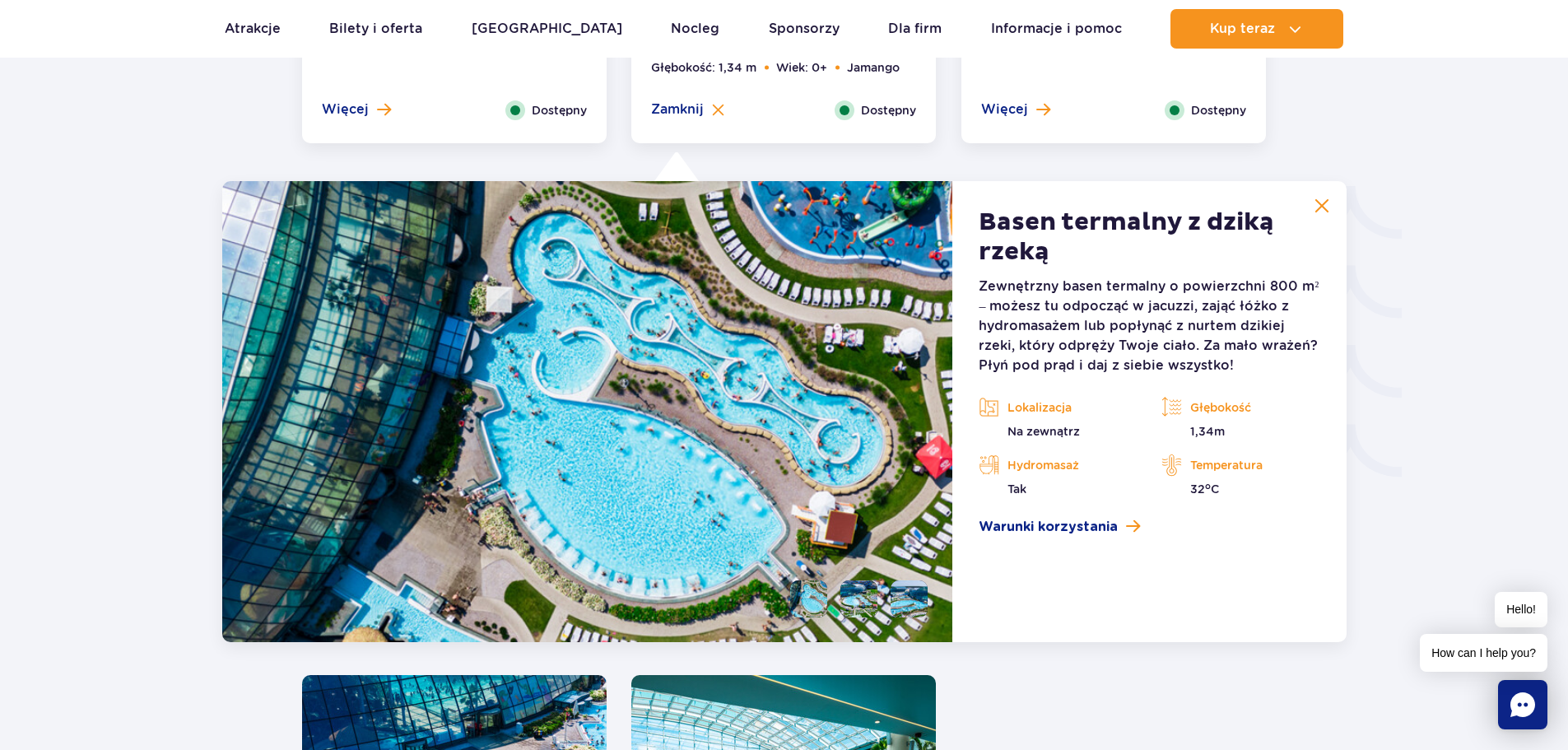
click at [1324, 204] on img at bounding box center [1322, 206] width 14 height 14
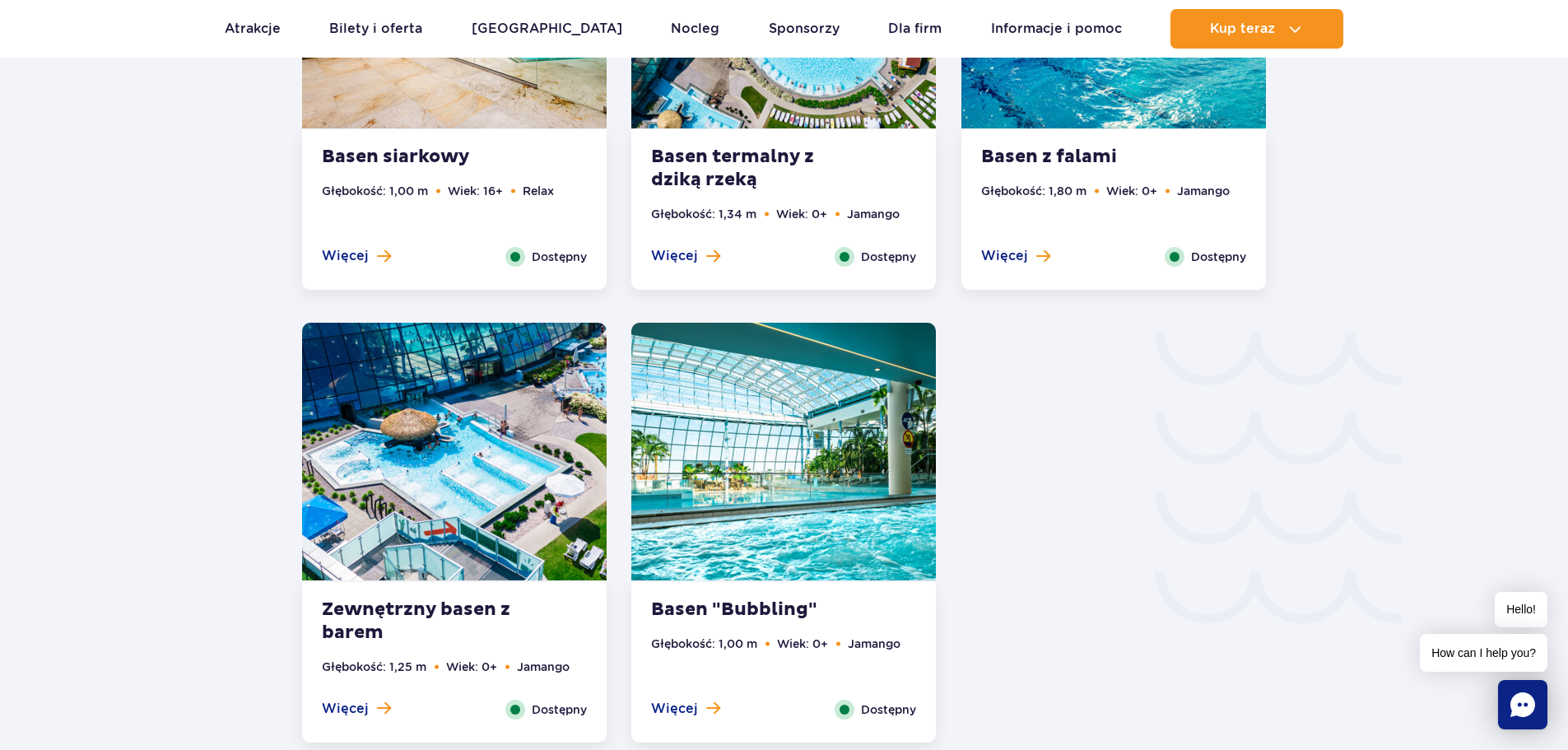
scroll to position [2159, 0]
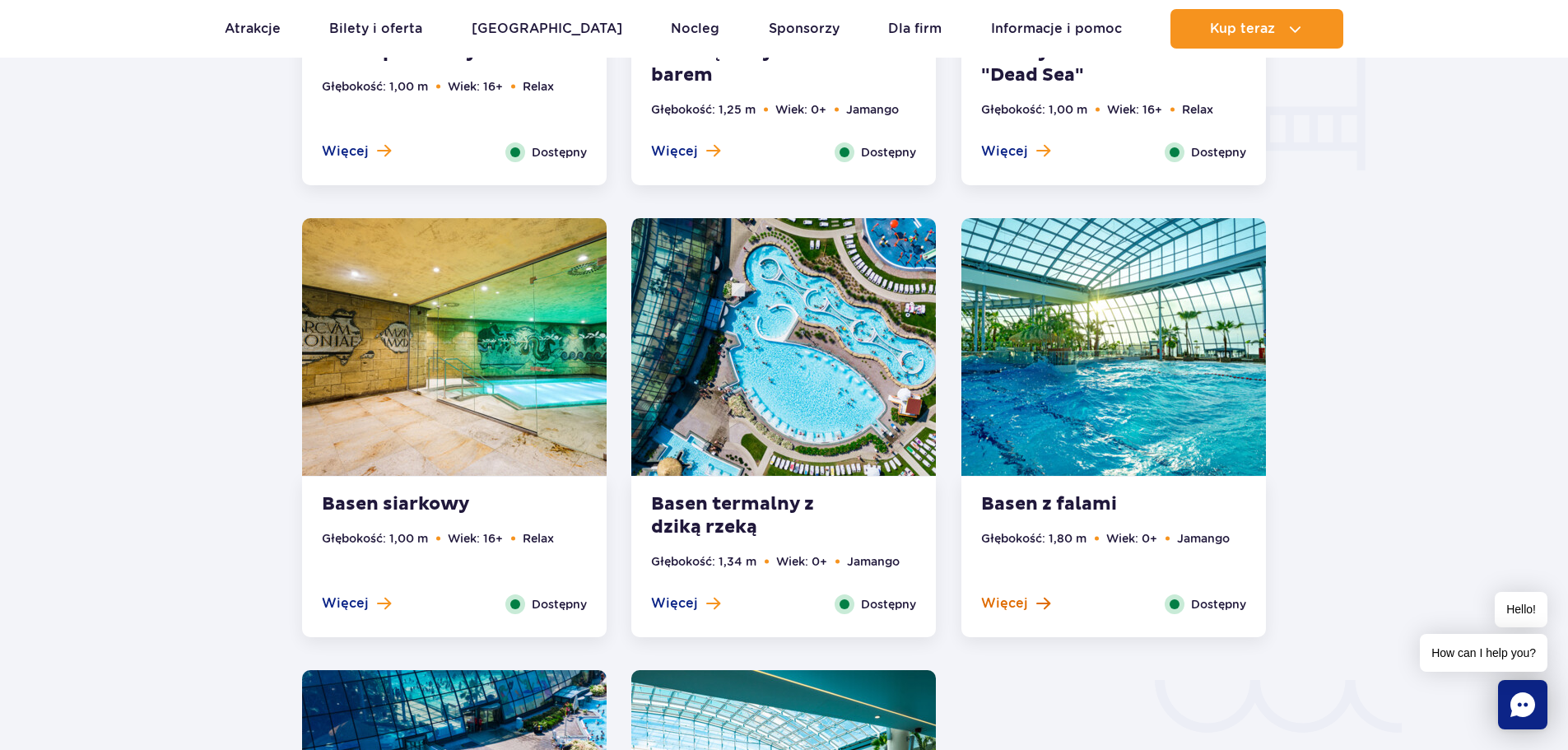
click at [1044, 602] on span at bounding box center [1043, 603] width 14 height 14
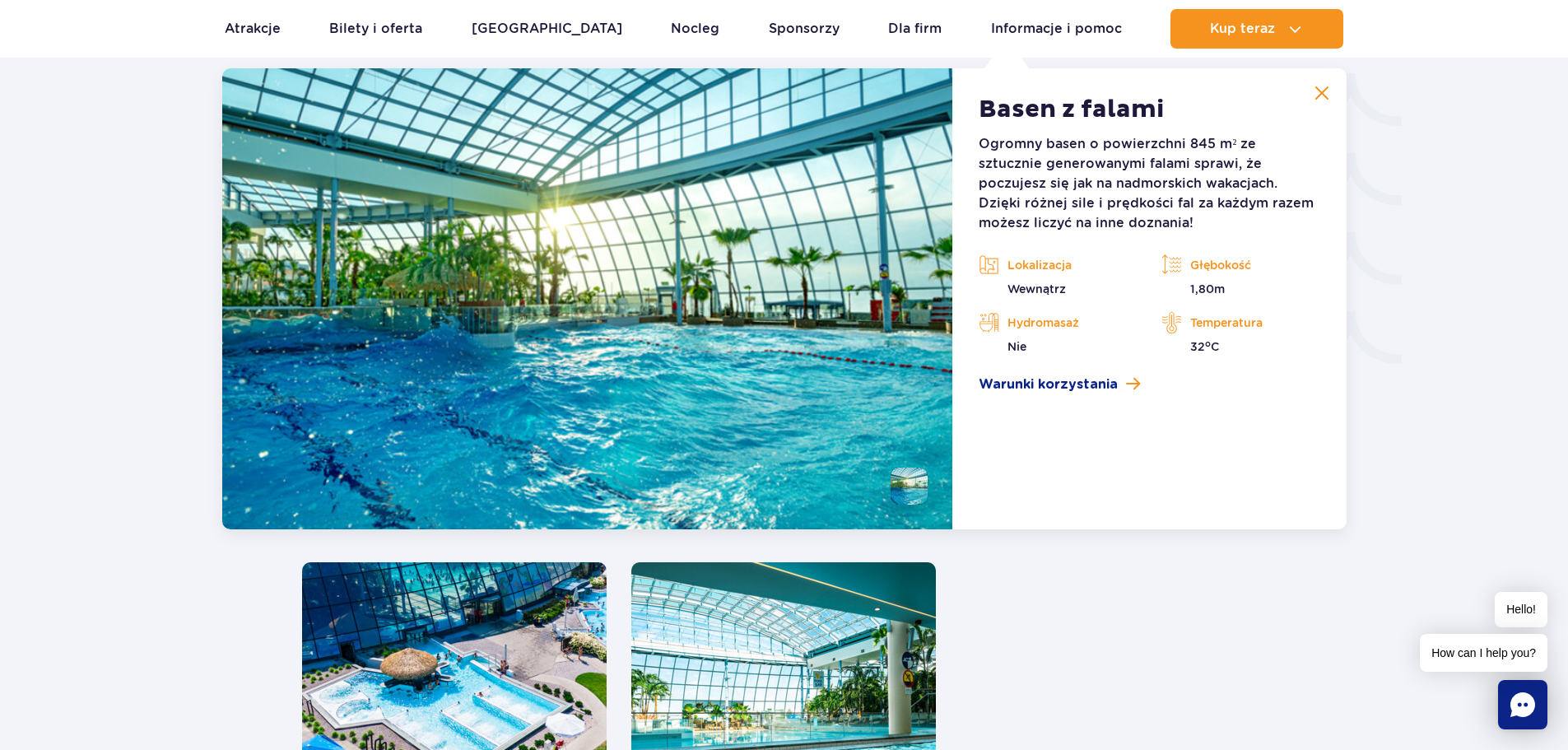
scroll to position [2653, 0]
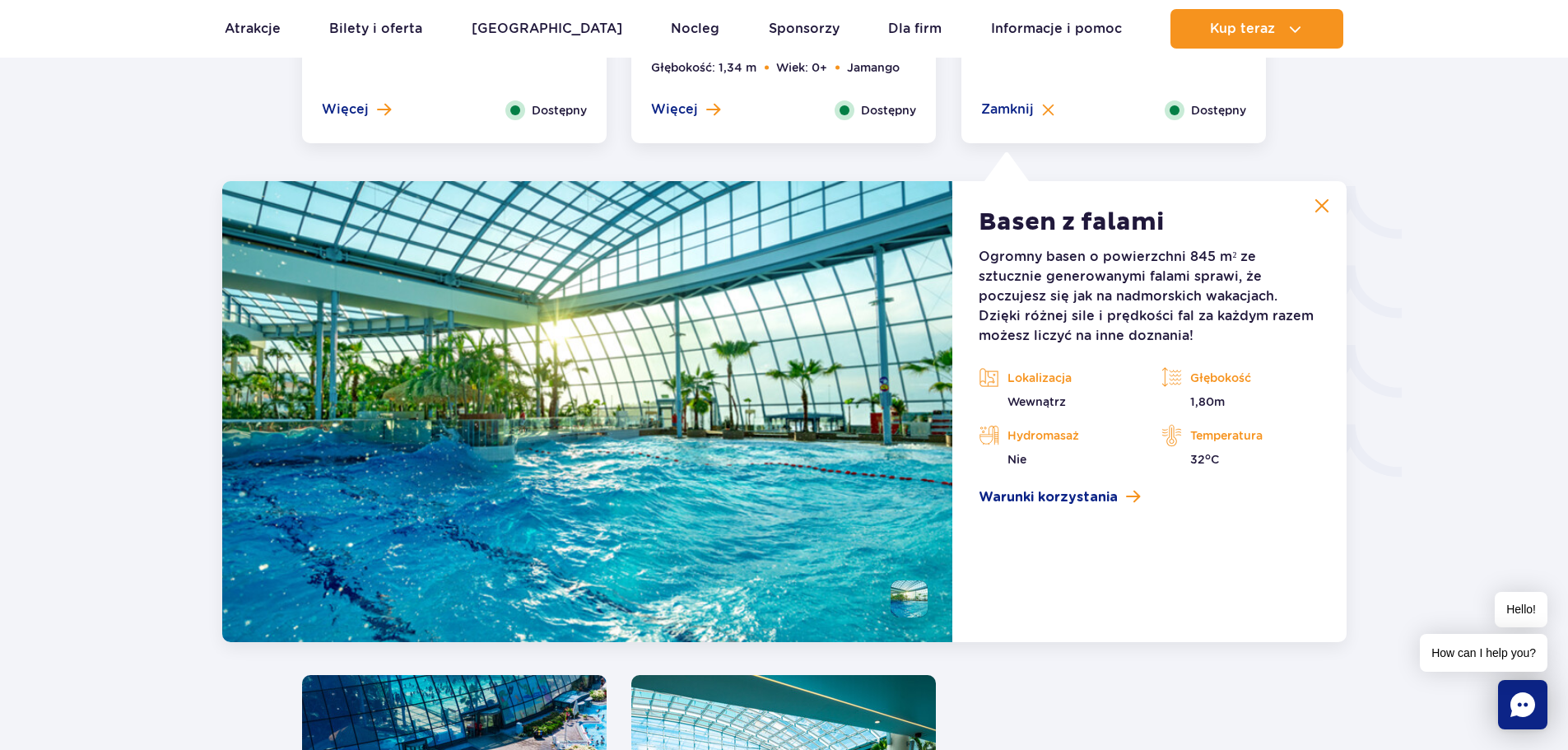
click at [1318, 204] on img at bounding box center [1322, 206] width 14 height 14
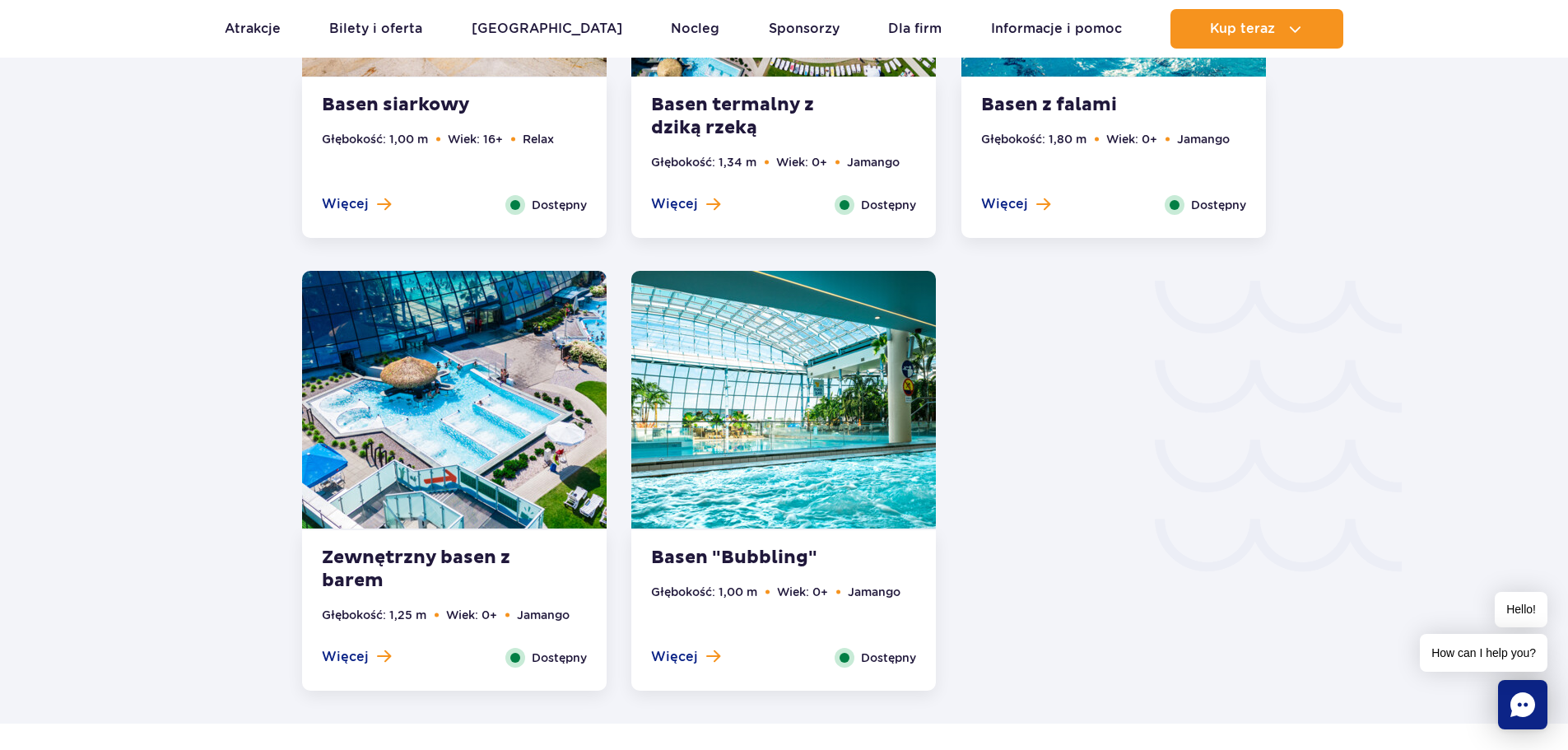
scroll to position [2571, 0]
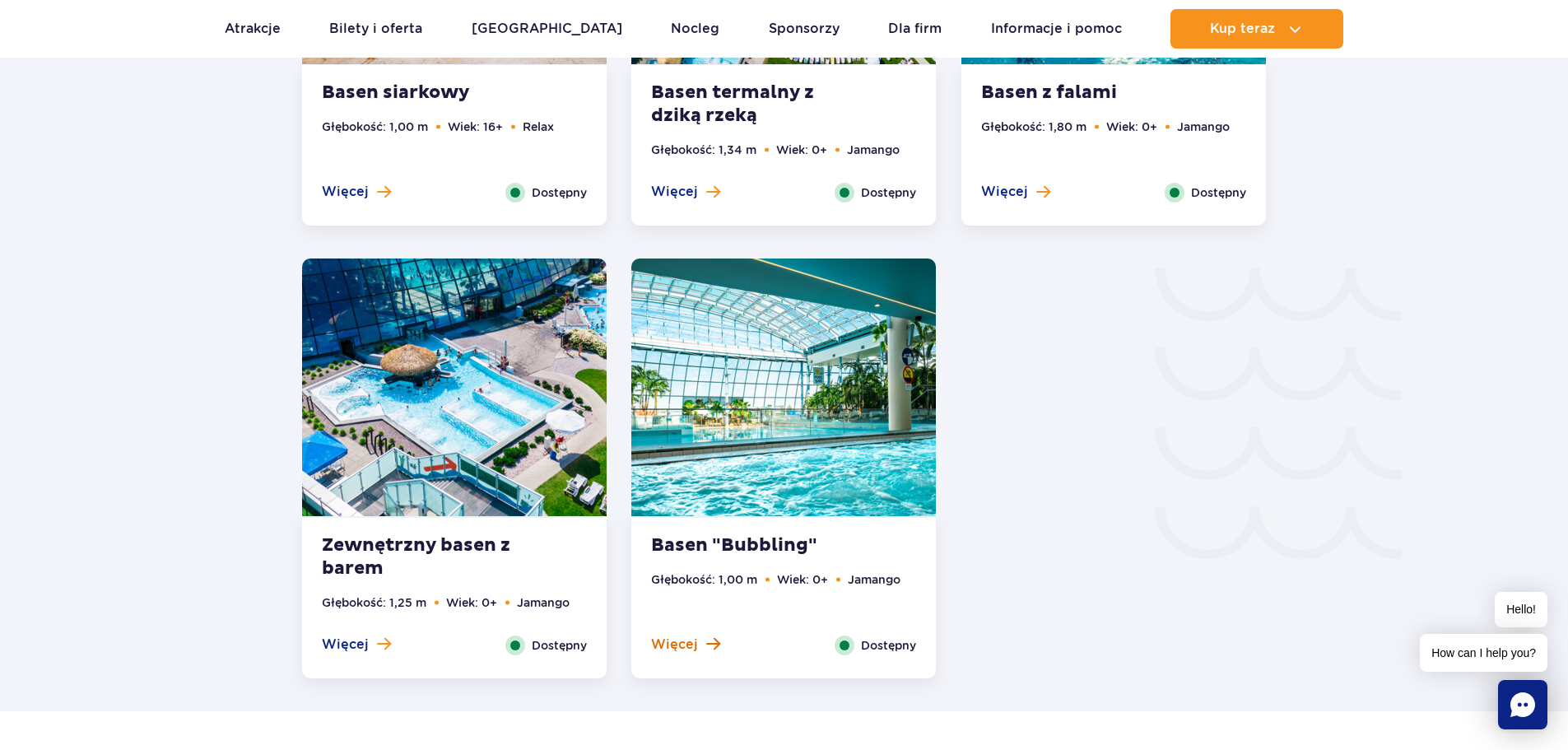
click at [707, 647] on span at bounding box center [713, 644] width 14 height 14
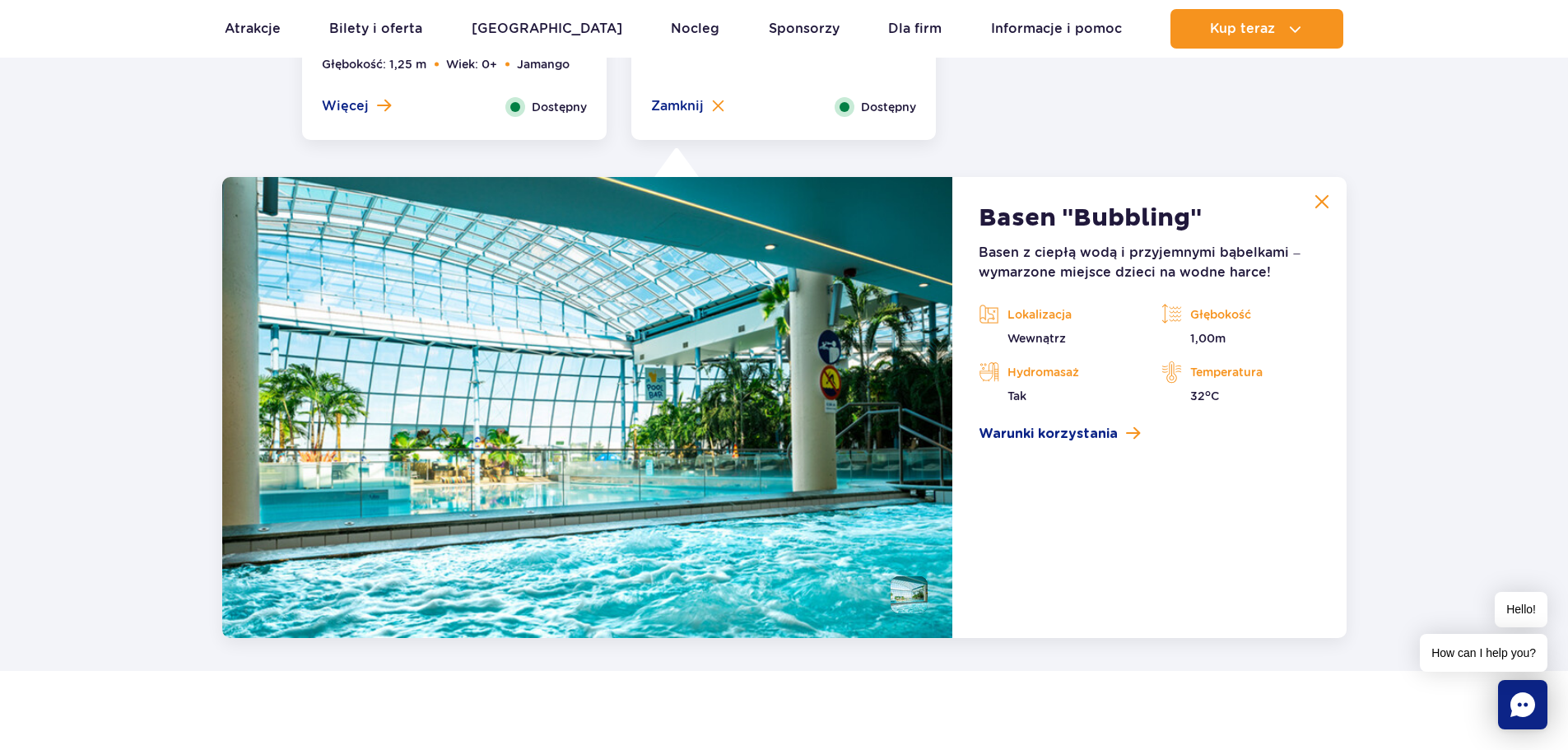
scroll to position [3105, 0]
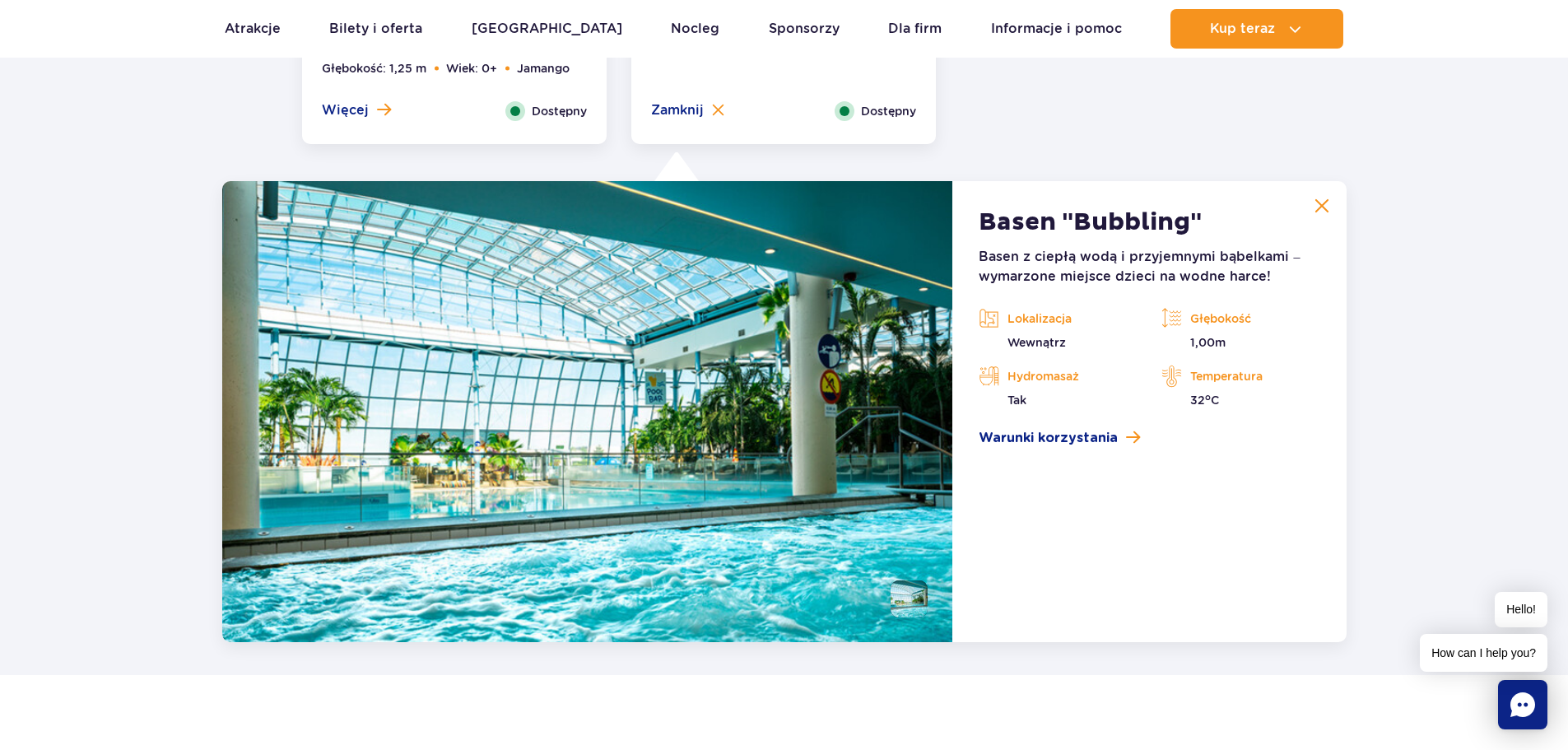
click at [1322, 205] on img at bounding box center [1322, 206] width 14 height 14
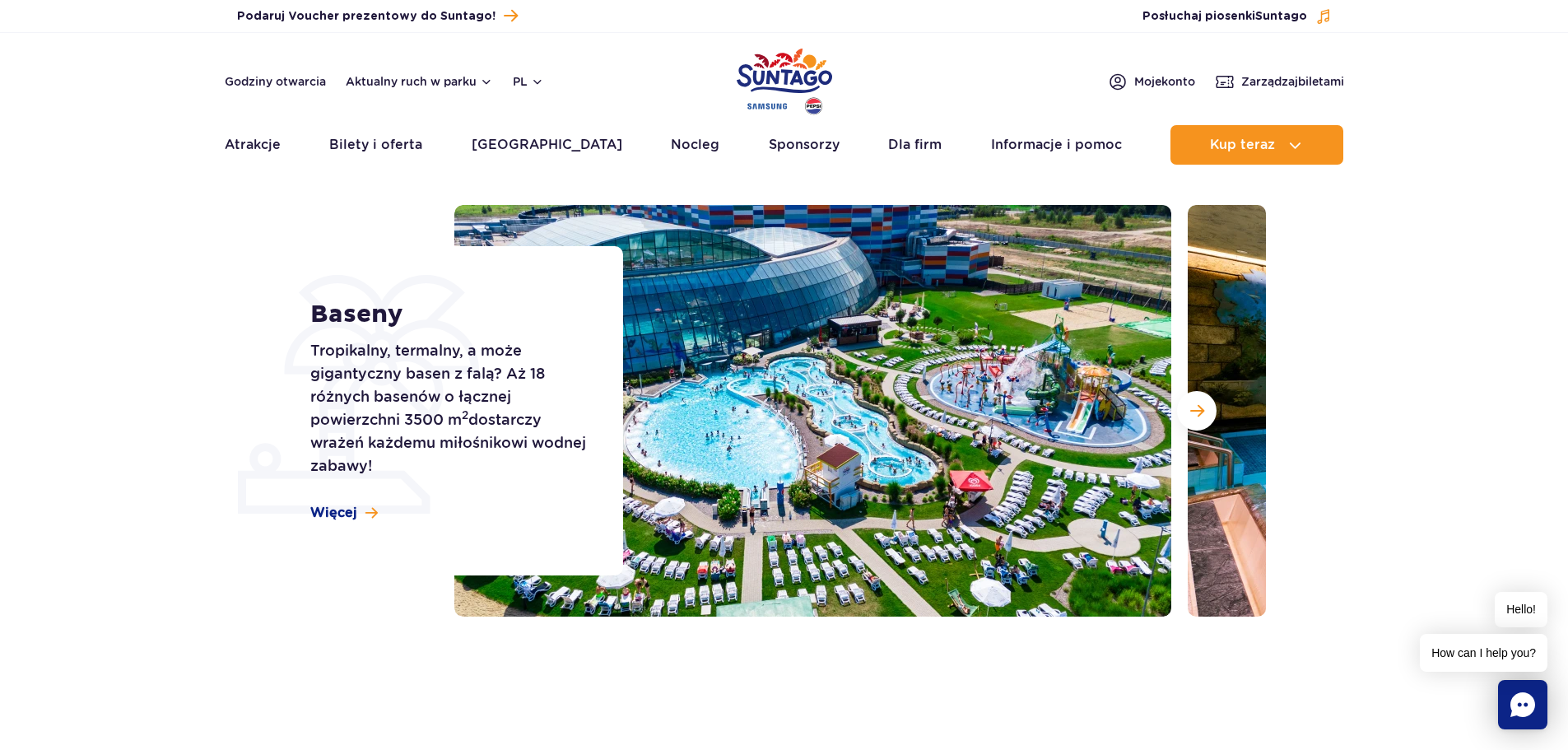
scroll to position [0, 0]
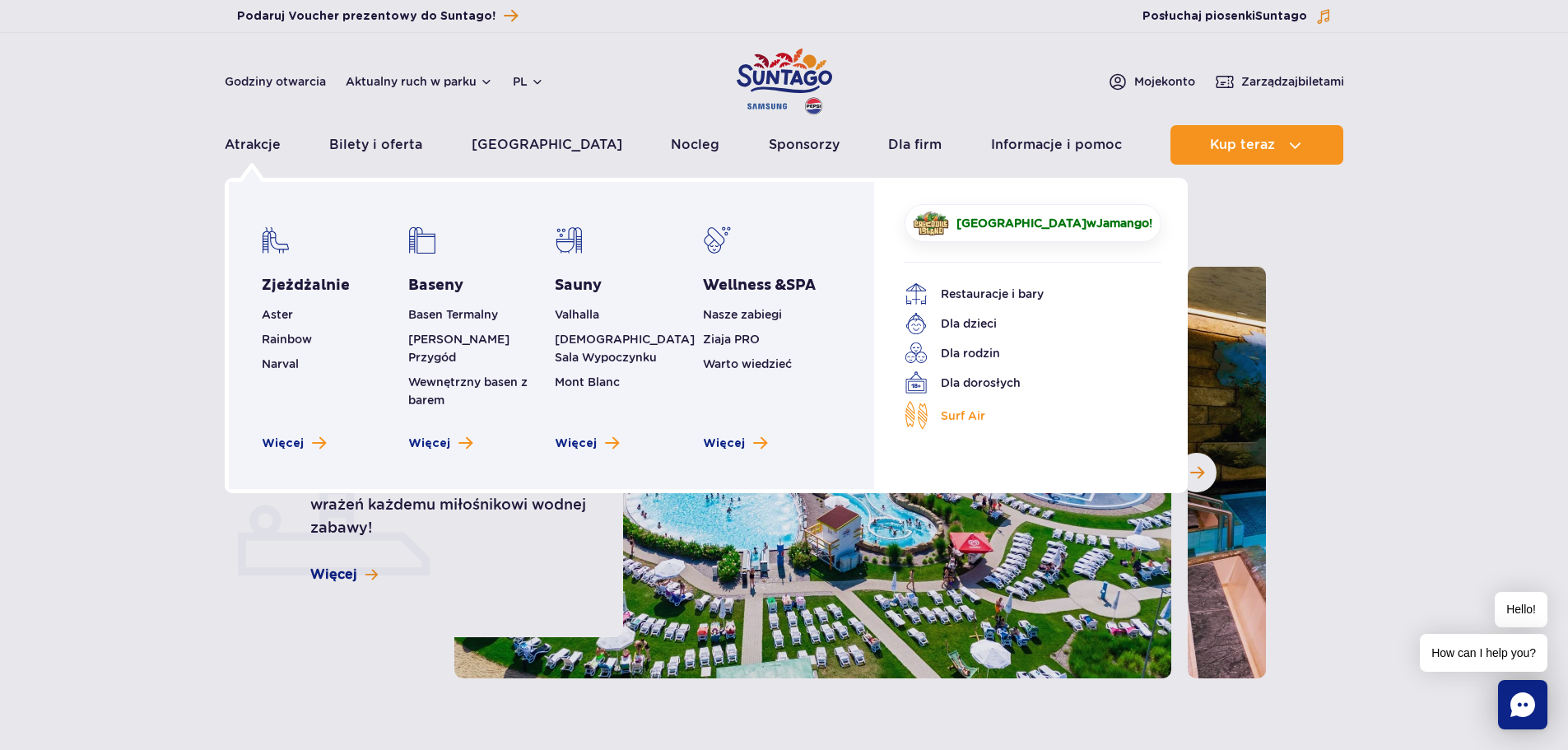
click at [953, 412] on span "Surf Air" at bounding box center [962, 416] width 44 height 18
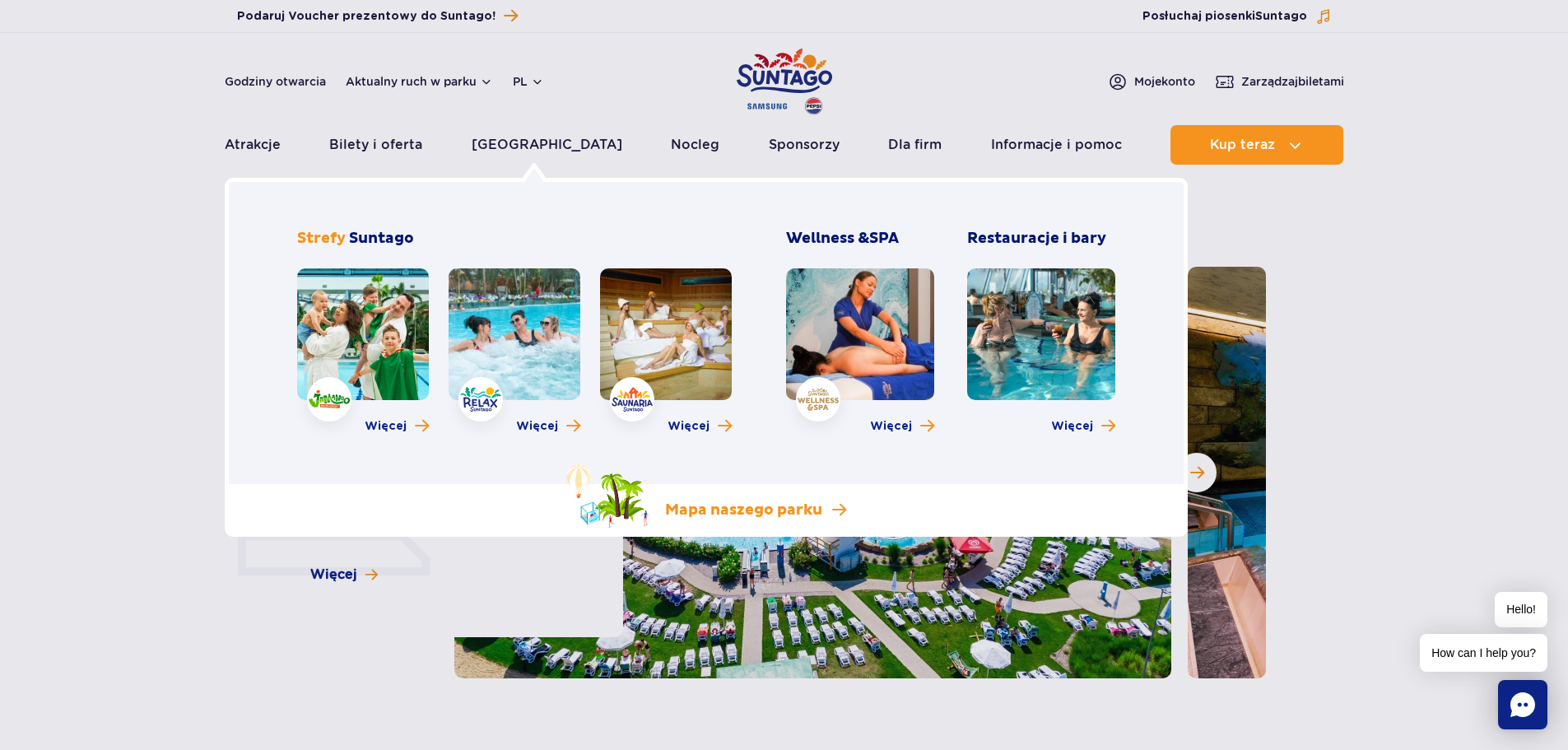
click at [772, 508] on p "Mapa naszego parku" at bounding box center [744, 510] width 157 height 20
click at [388, 433] on span "Więcej" at bounding box center [385, 426] width 42 height 16
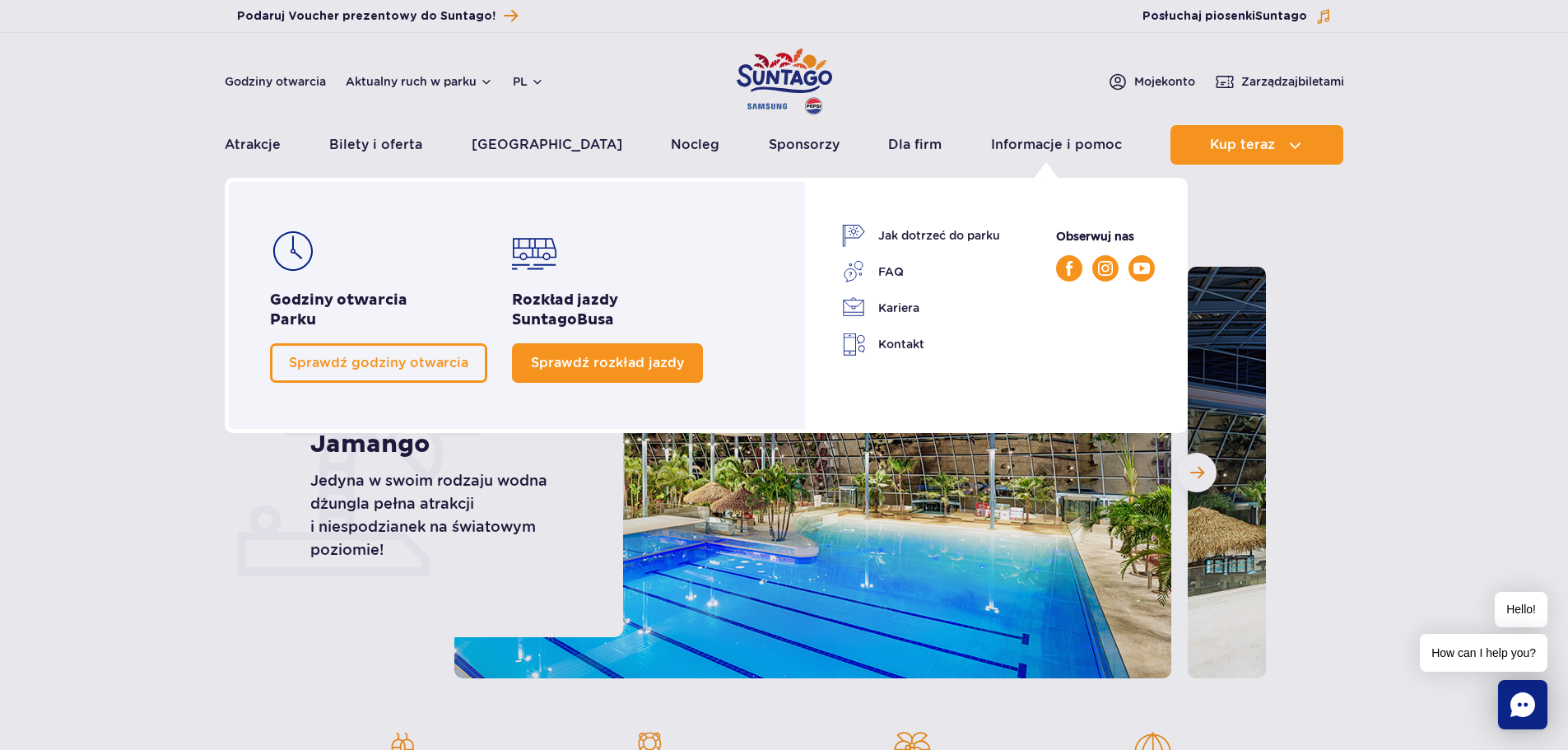
click at [594, 368] on span "Sprawdź rozkład jazdy" at bounding box center [608, 361] width 153 height 15
